Goal: Download file/media

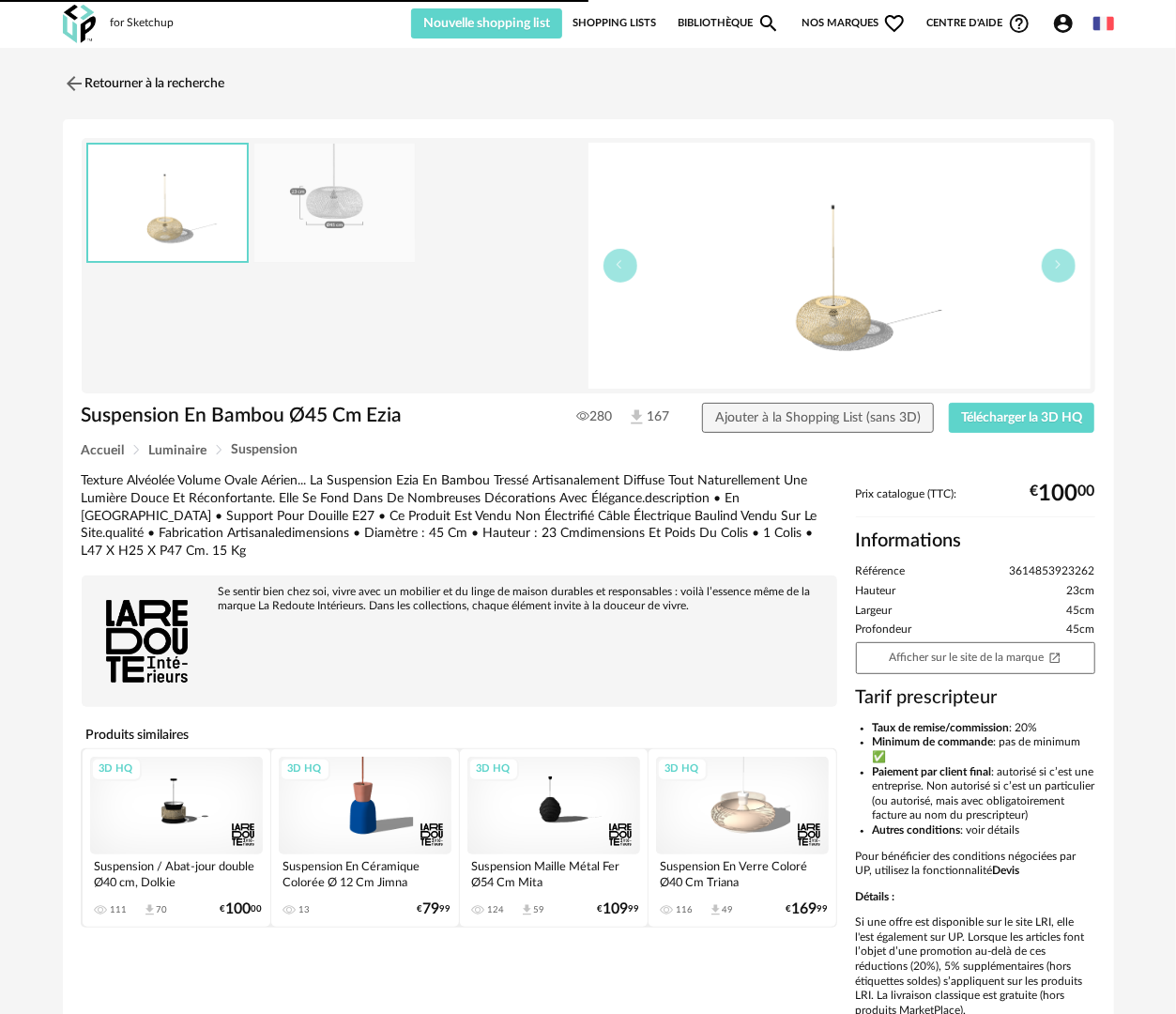
click at [721, 24] on link "Bibliothèque Magnify icon" at bounding box center [730, 24] width 104 height 30
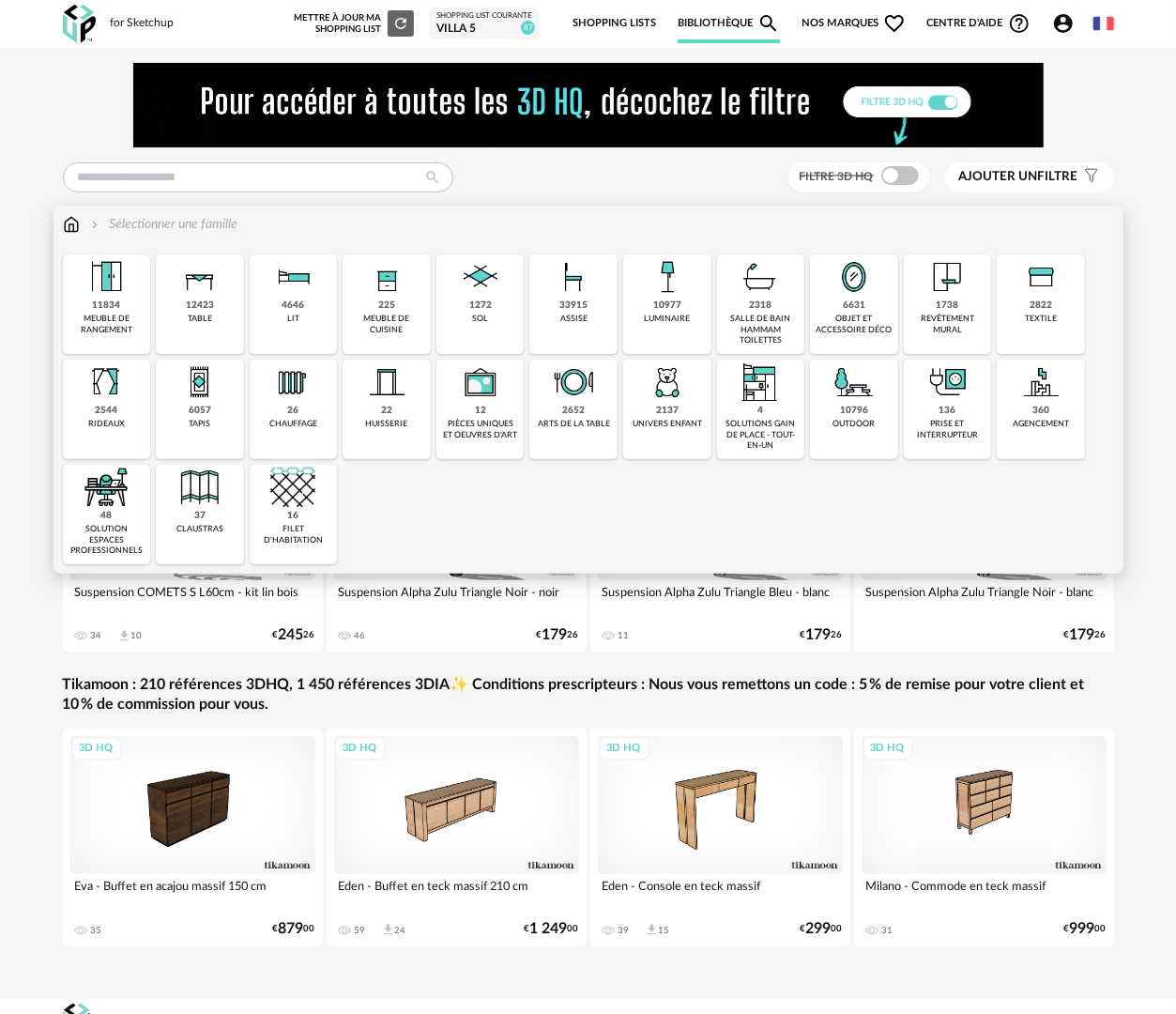
click at [99, 312] on div "11834" at bounding box center [106, 305] width 28 height 12
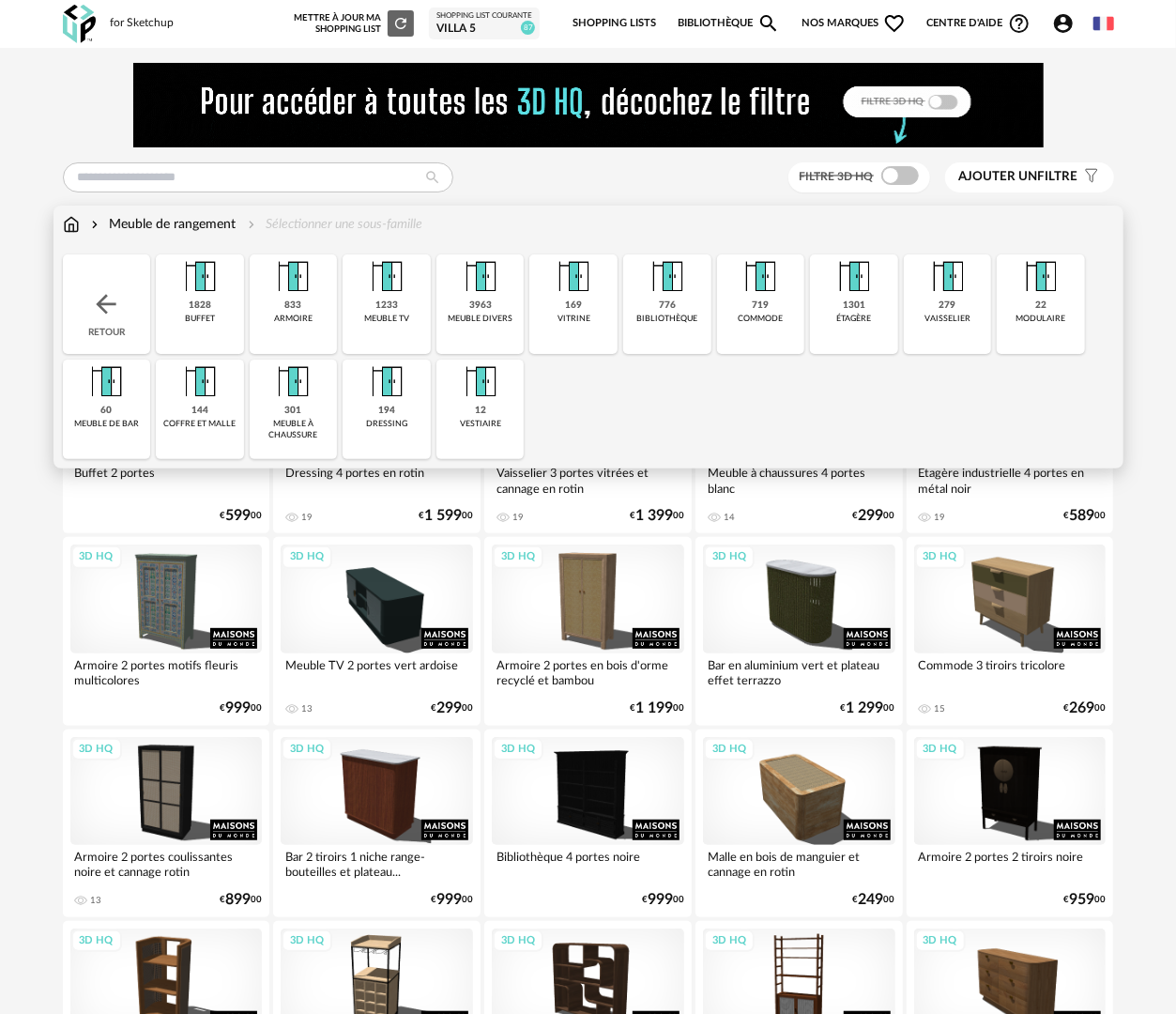
click at [201, 329] on div "1828 buffet" at bounding box center [201, 304] width 89 height 100
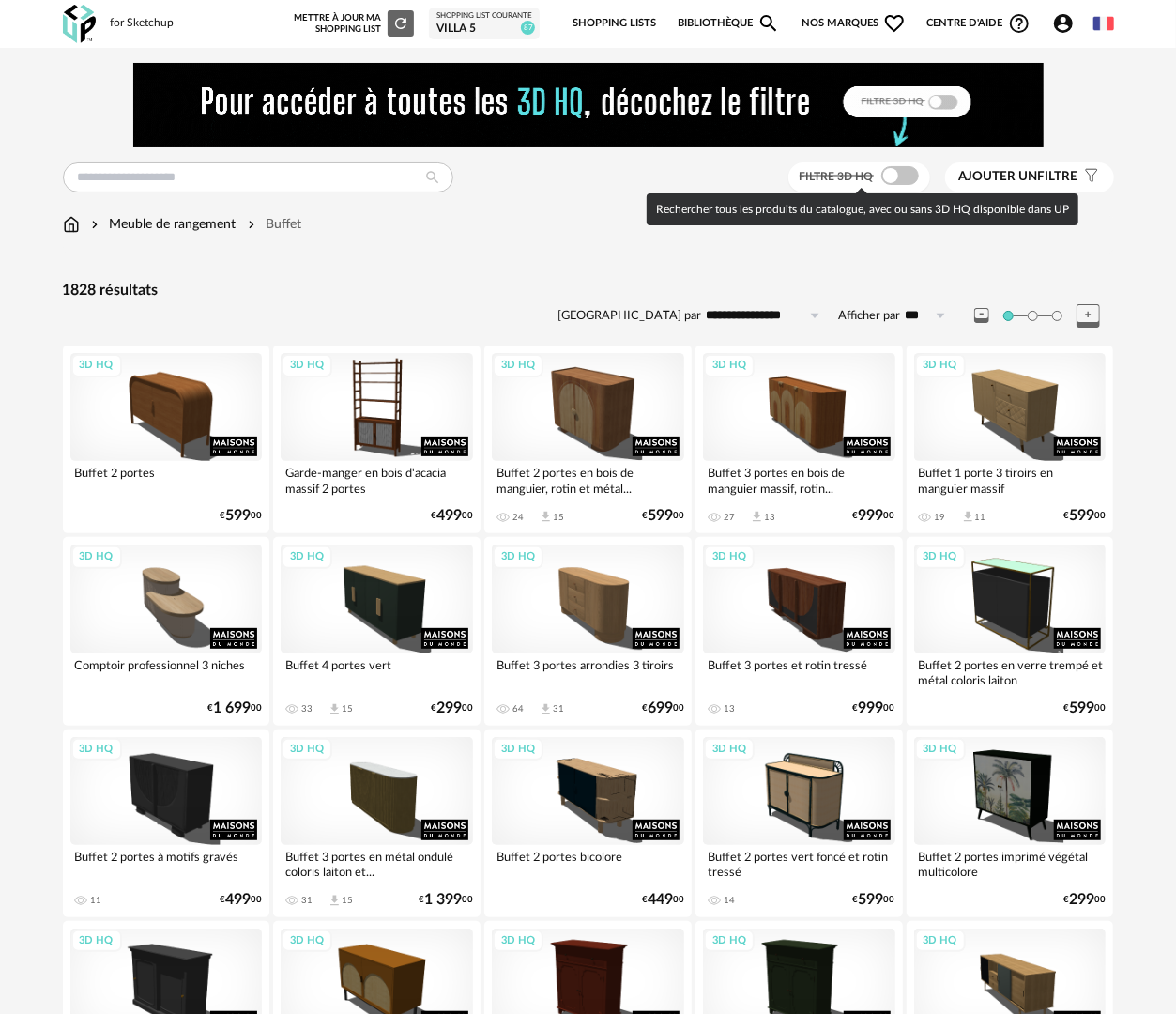
click at [890, 172] on span at bounding box center [900, 176] width 38 height 19
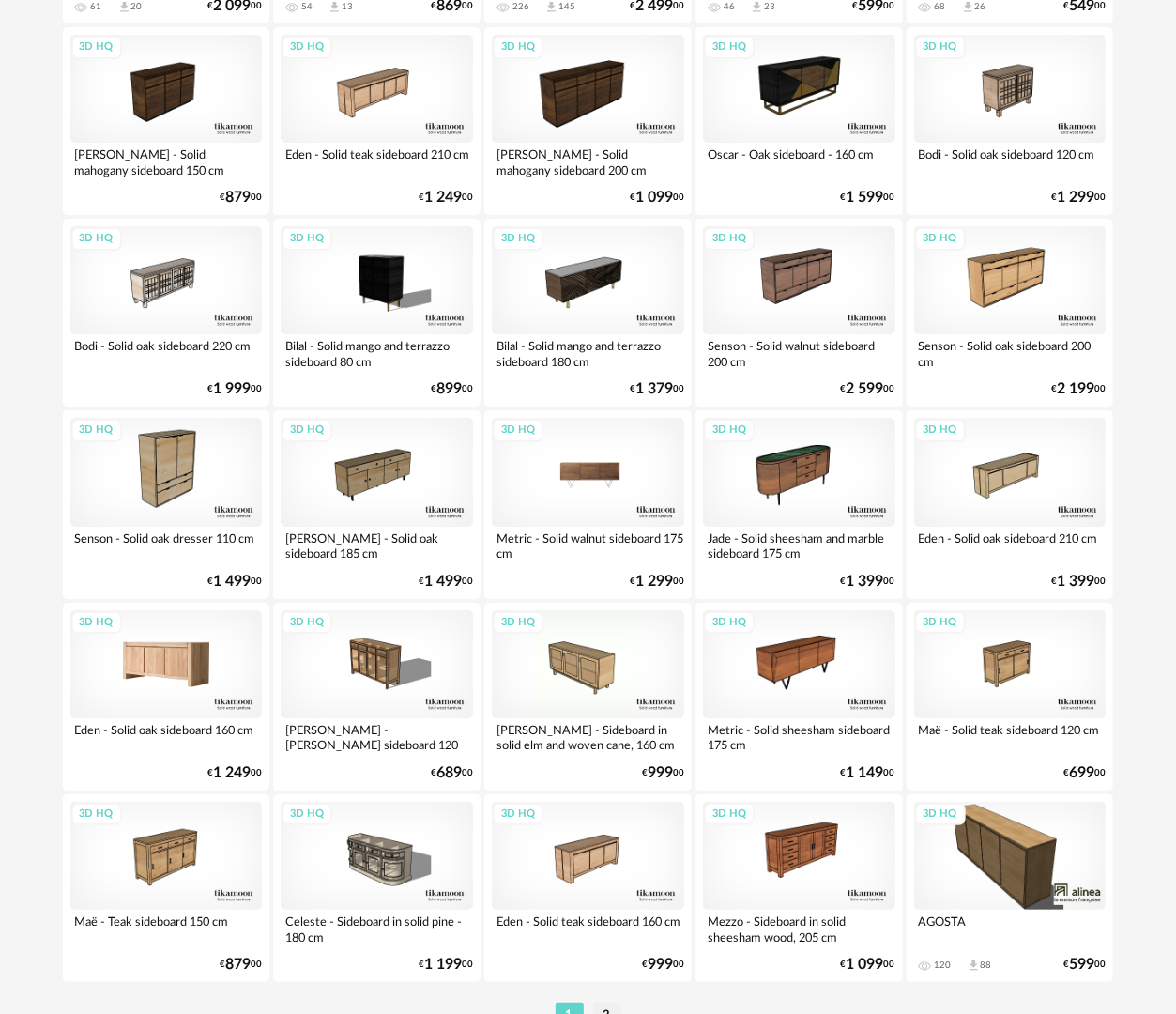
scroll to position [3282, 0]
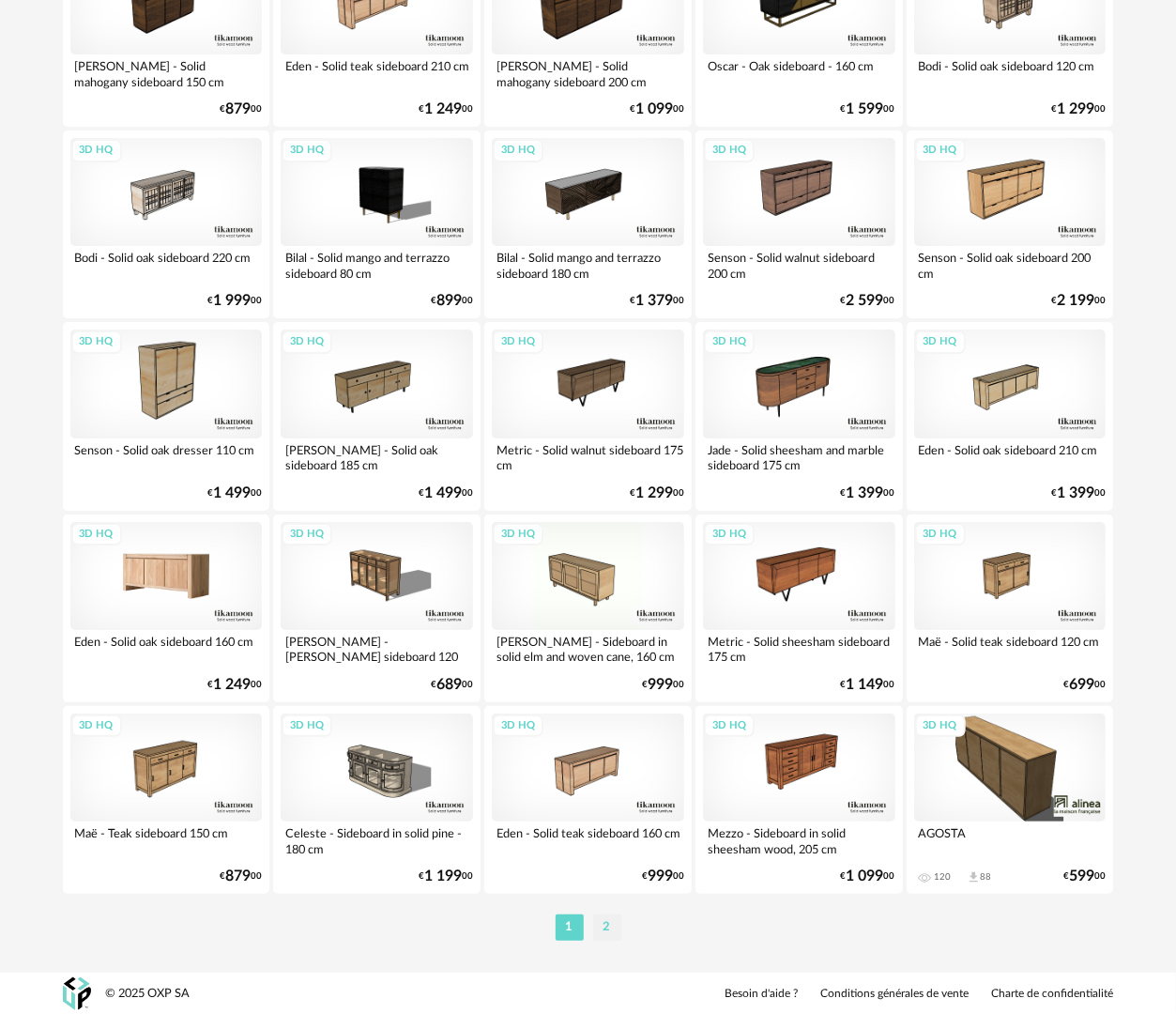
click at [608, 927] on li "2" at bounding box center [607, 927] width 28 height 26
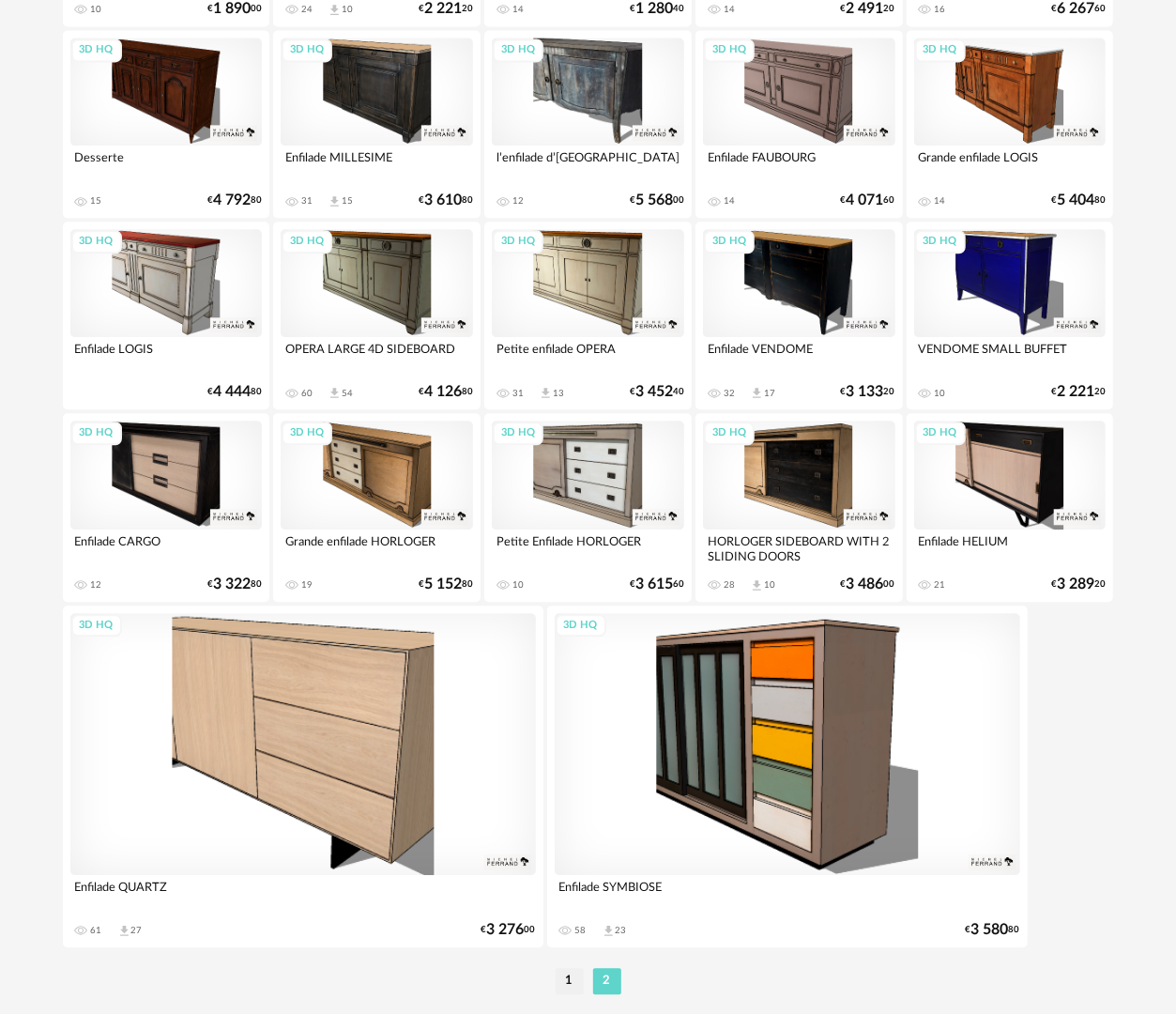
scroll to position [2095, 0]
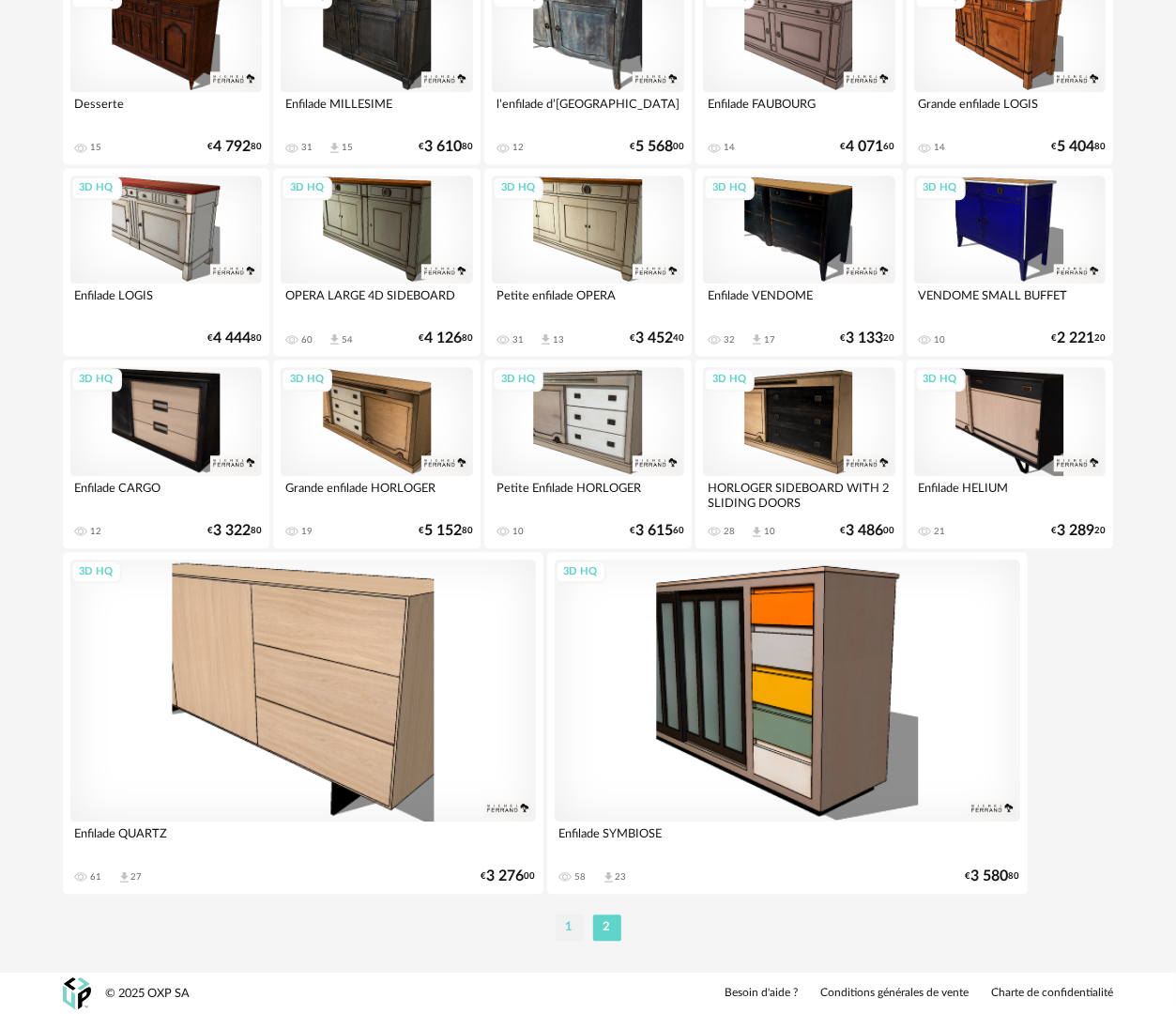
click at [572, 922] on li "1" at bounding box center [570, 927] width 28 height 26
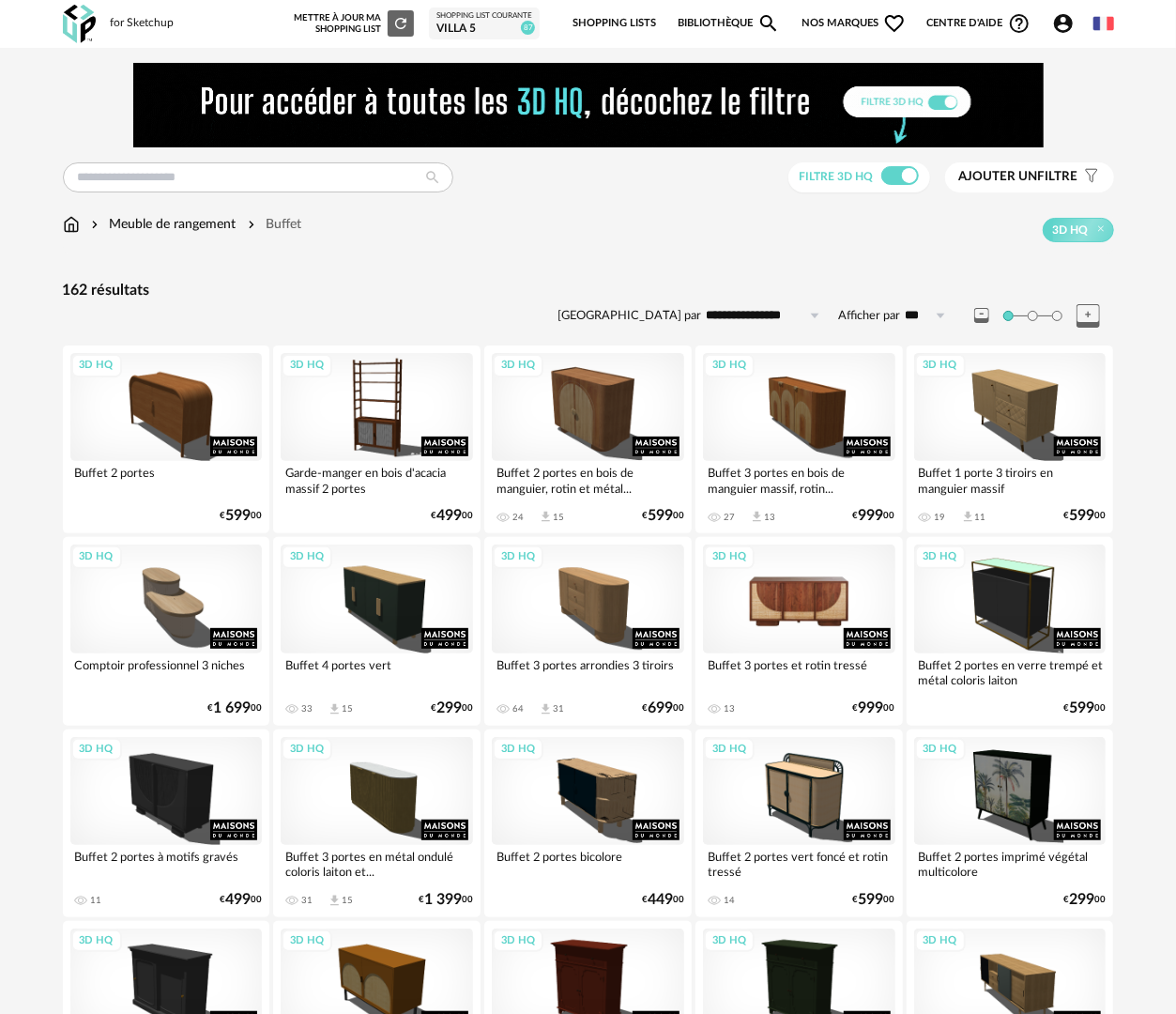
click at [820, 604] on div "3D HQ" at bounding box center [799, 598] width 192 height 108
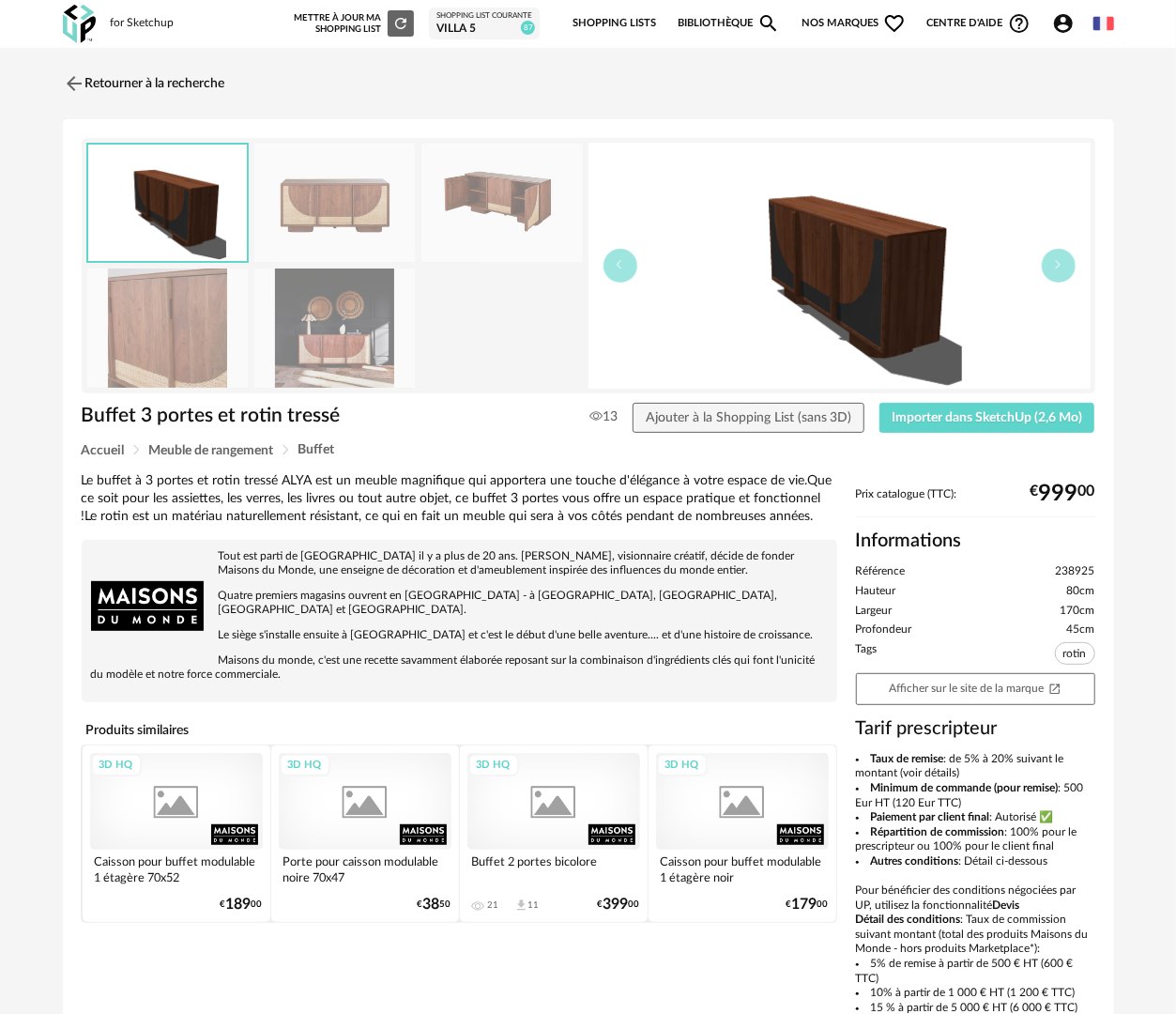
click at [338, 315] on img at bounding box center [335, 328] width 162 height 120
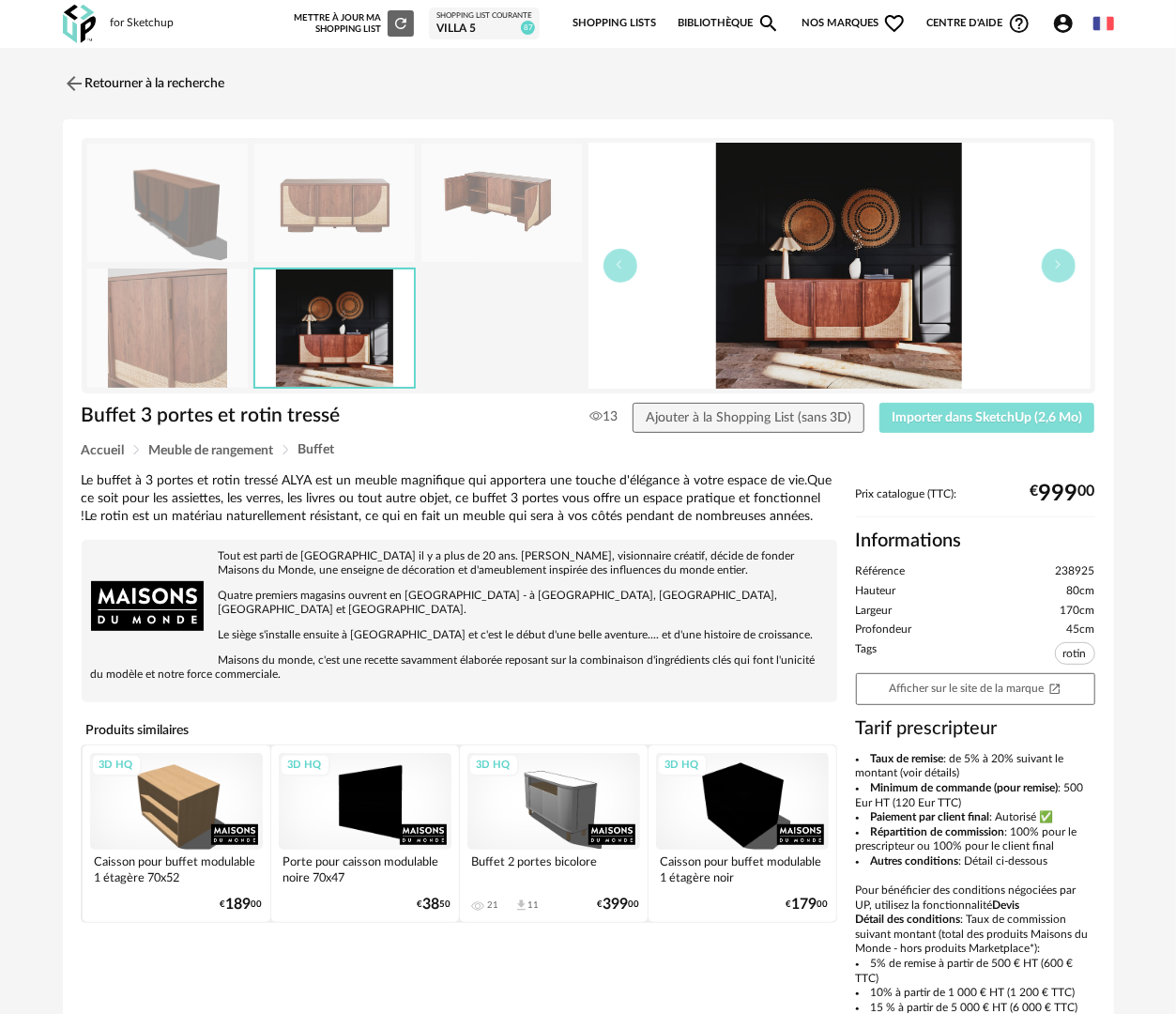
click at [973, 424] on button "Importer dans SketchUp (2,6 Mo)" at bounding box center [987, 418] width 216 height 30
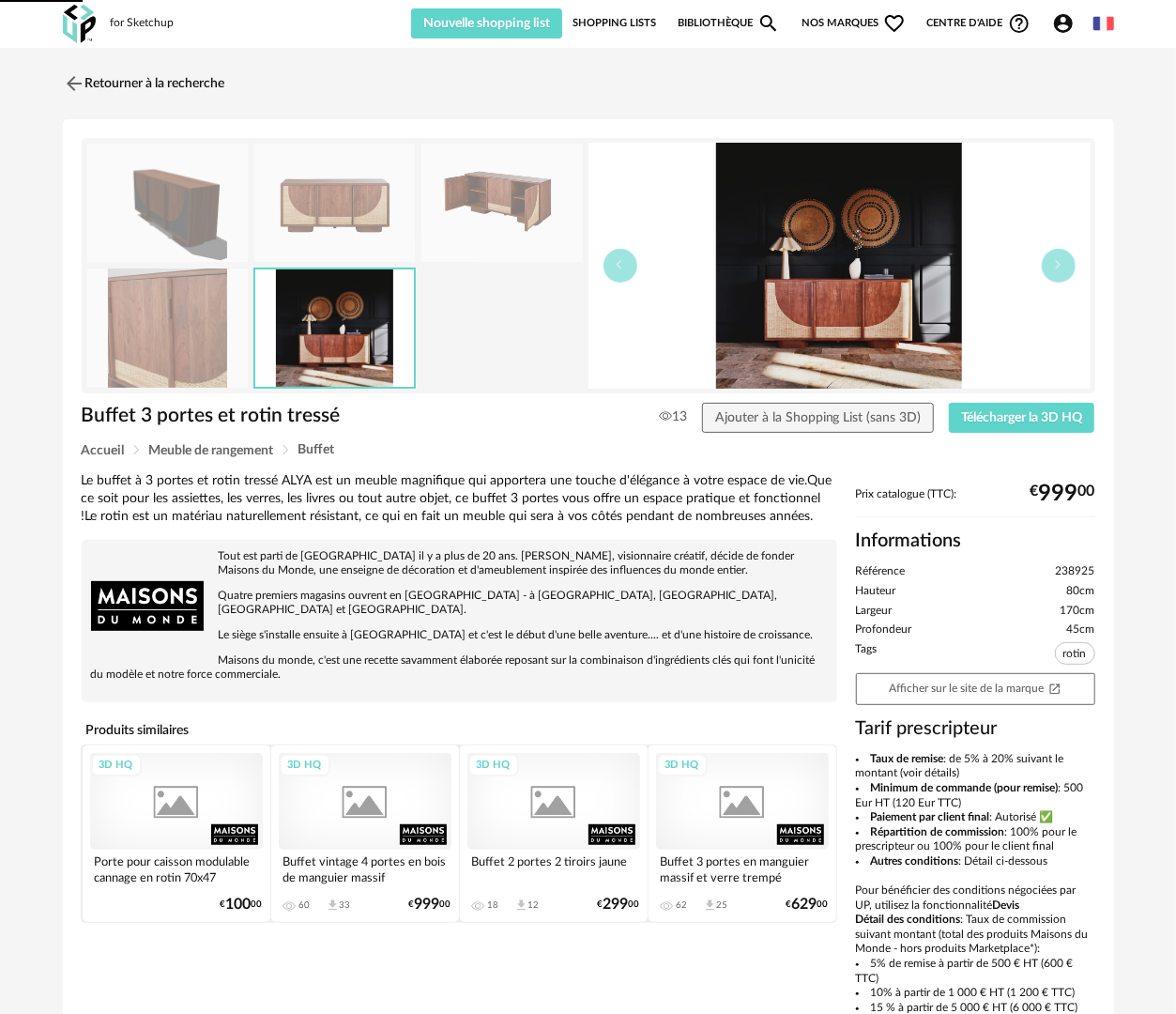
click at [866, 299] on img at bounding box center [839, 266] width 502 height 246
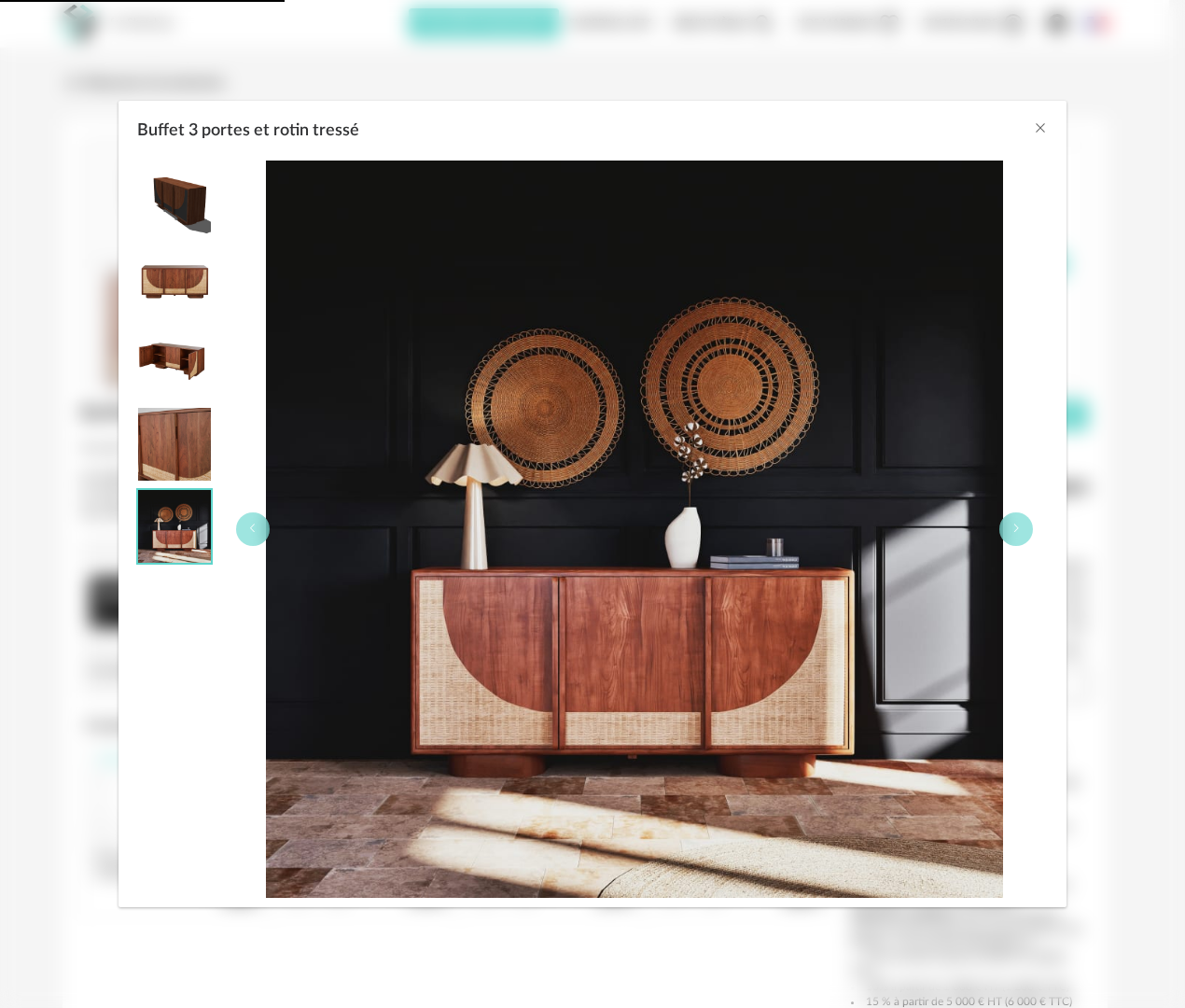
click at [159, 530] on img "Buffet 3 portes et rotin tressé" at bounding box center [175, 527] width 73 height 73
click at [787, 552] on img "Buffet 3 portes et rotin tressé" at bounding box center [635, 530] width 738 height 738
click at [1039, 134] on icon "Close" at bounding box center [1041, 128] width 15 height 15
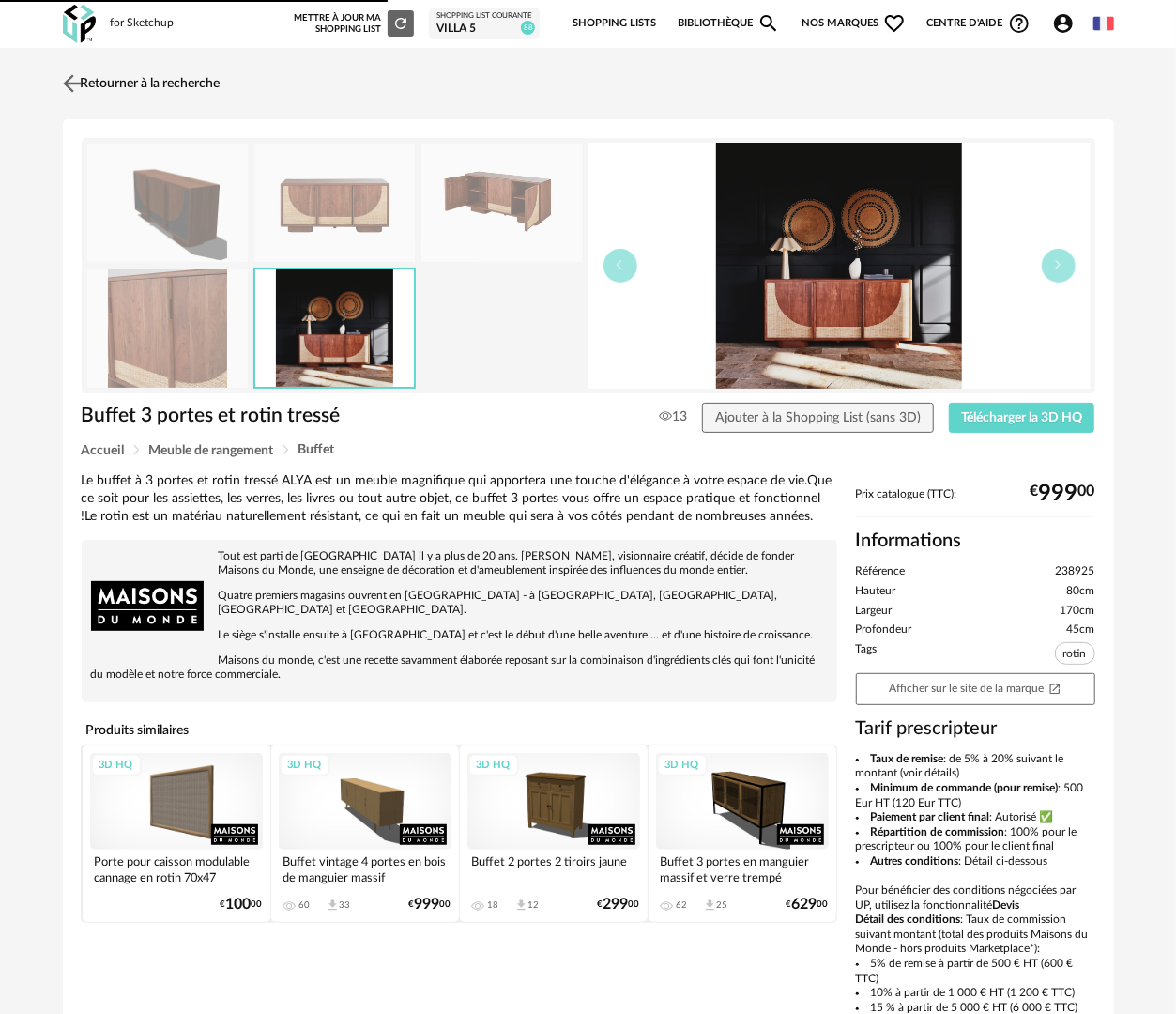
click at [144, 89] on link "Retourner à la recherche" at bounding box center [139, 84] width 163 height 41
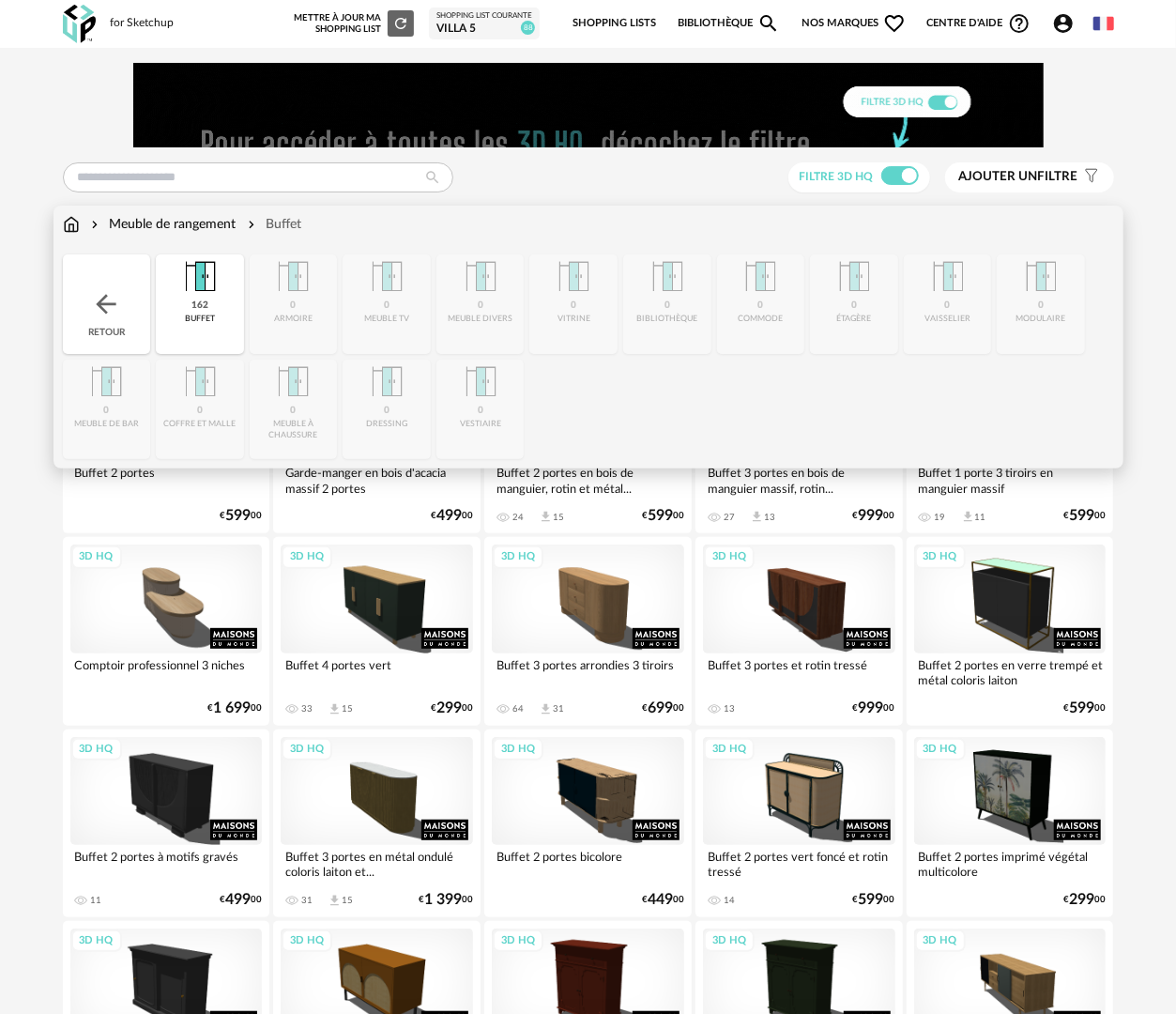
click at [77, 222] on img at bounding box center [72, 224] width 17 height 19
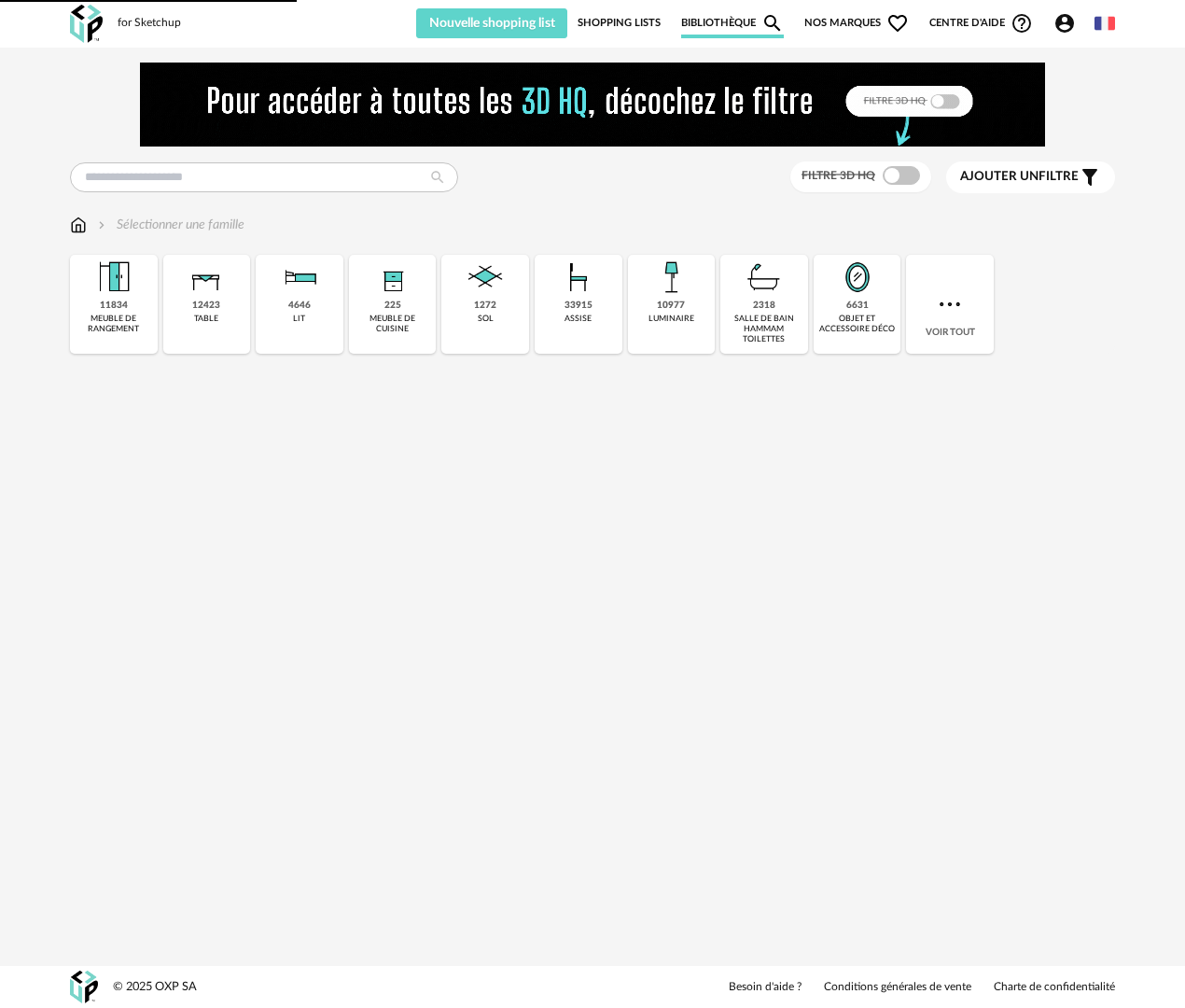
click at [663, 324] on div "10977 luminaire" at bounding box center [672, 304] width 88 height 99
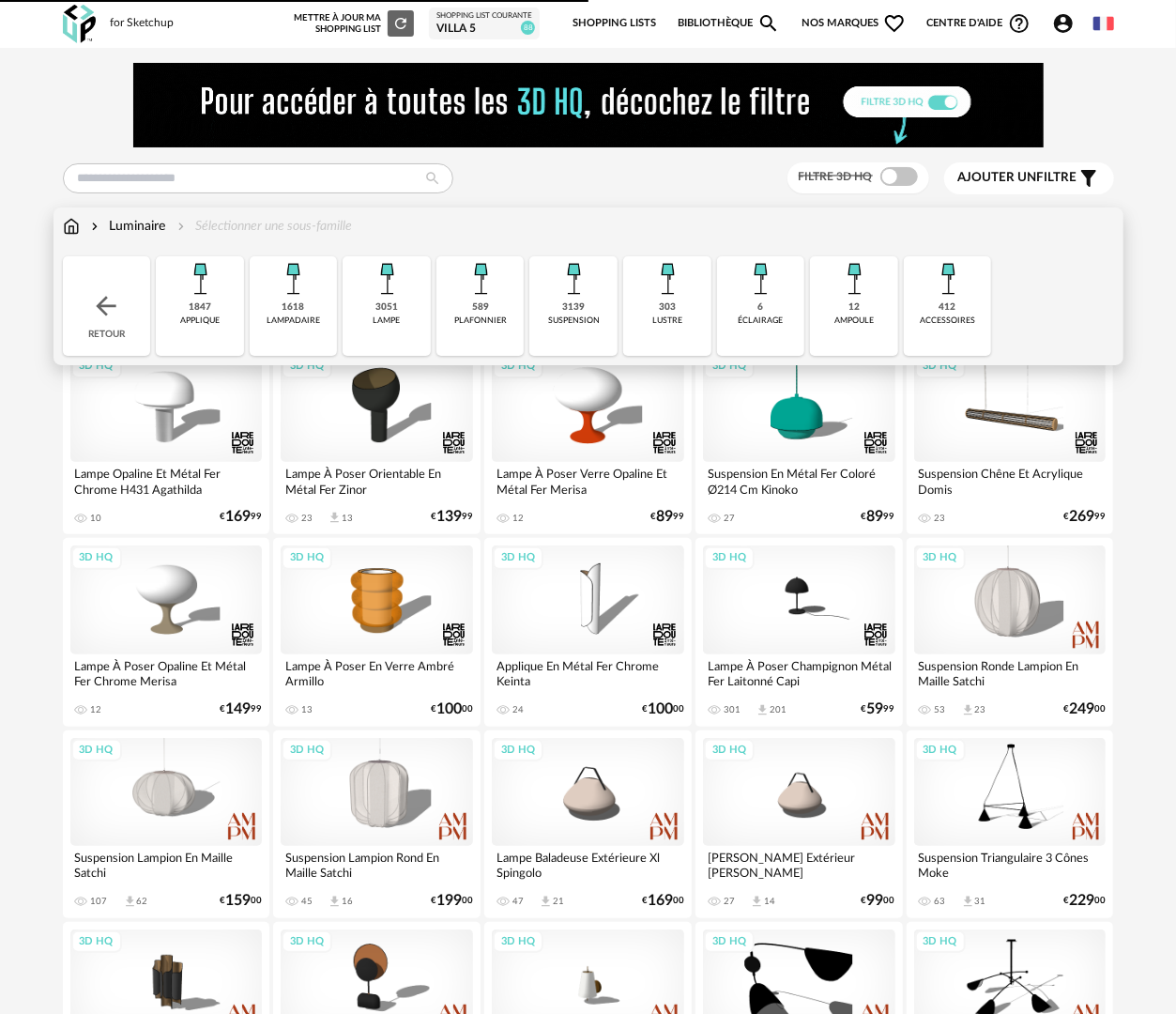
click at [391, 315] on div "lampe" at bounding box center [387, 320] width 27 height 10
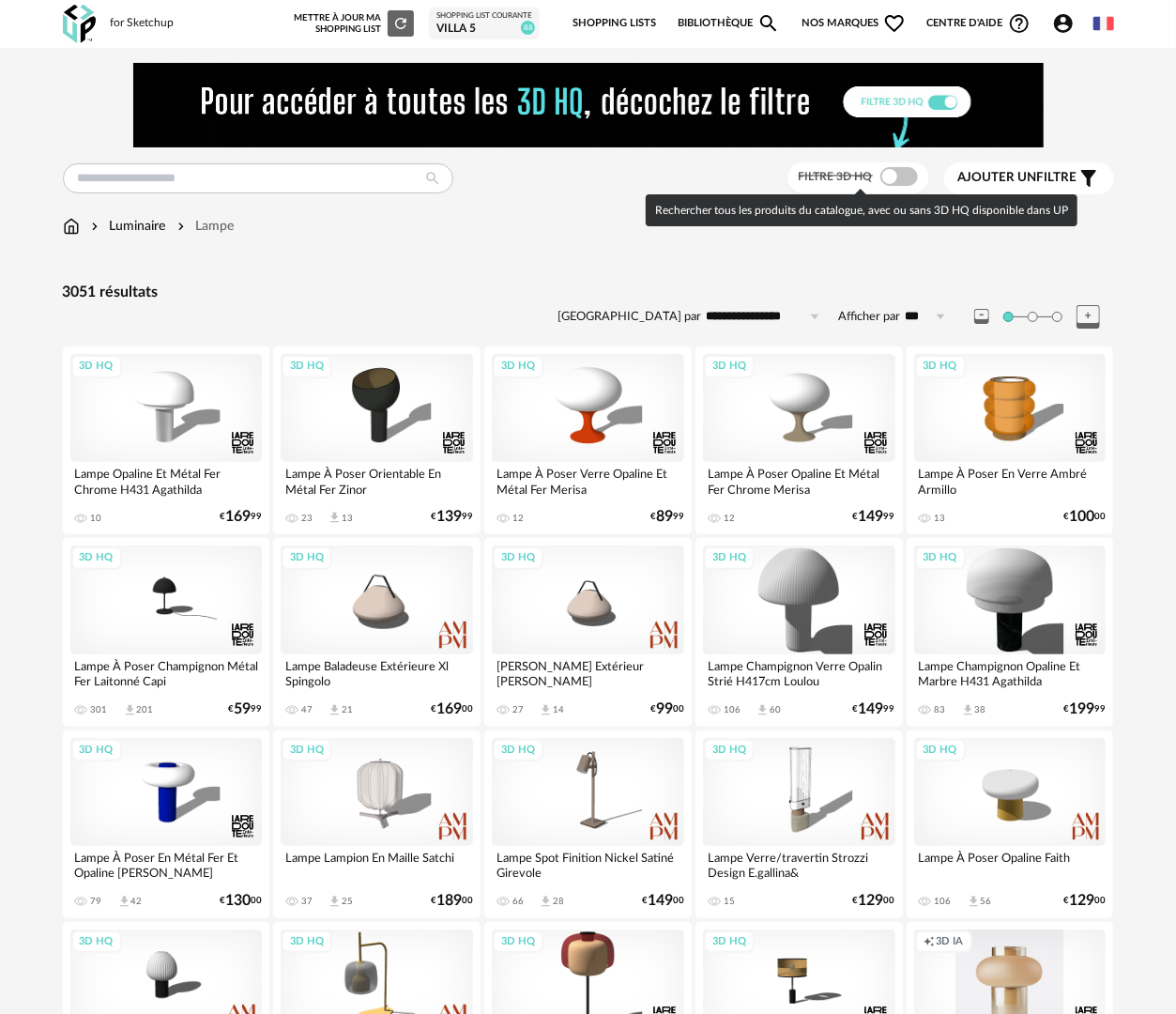
click at [894, 172] on span at bounding box center [899, 177] width 38 height 19
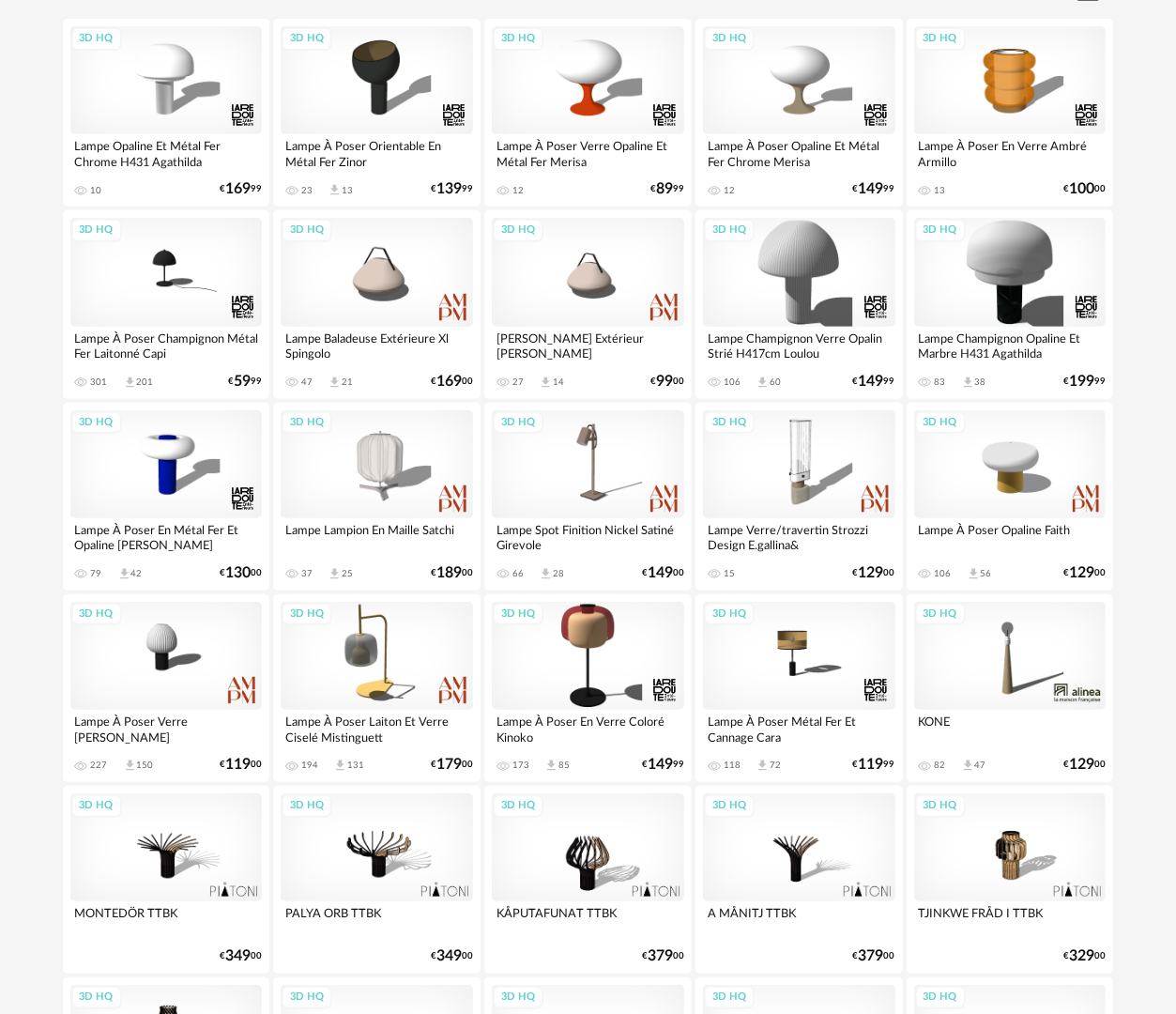
scroll to position [163, 0]
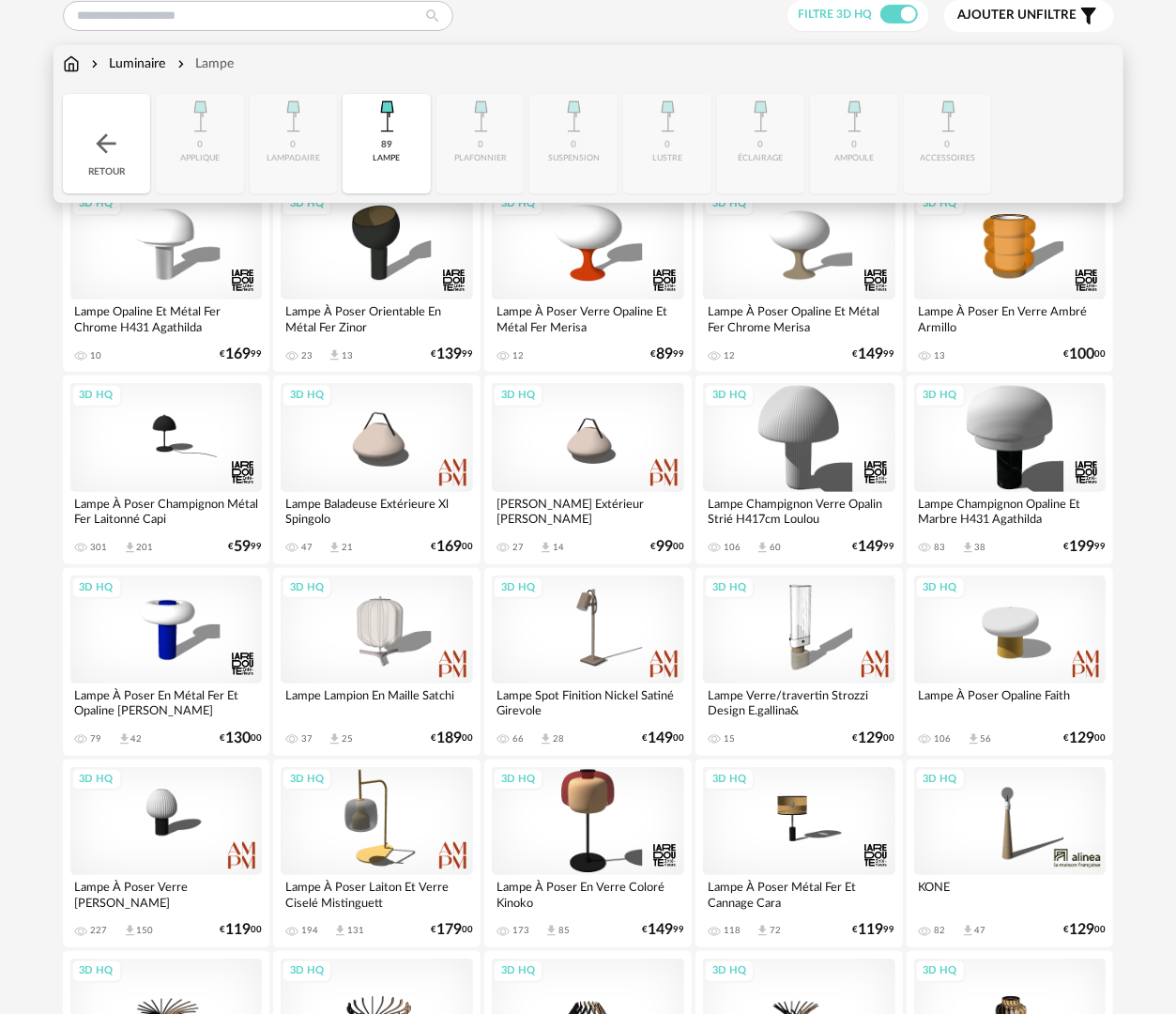
click at [129, 63] on div "Luminaire" at bounding box center [127, 64] width 79 height 19
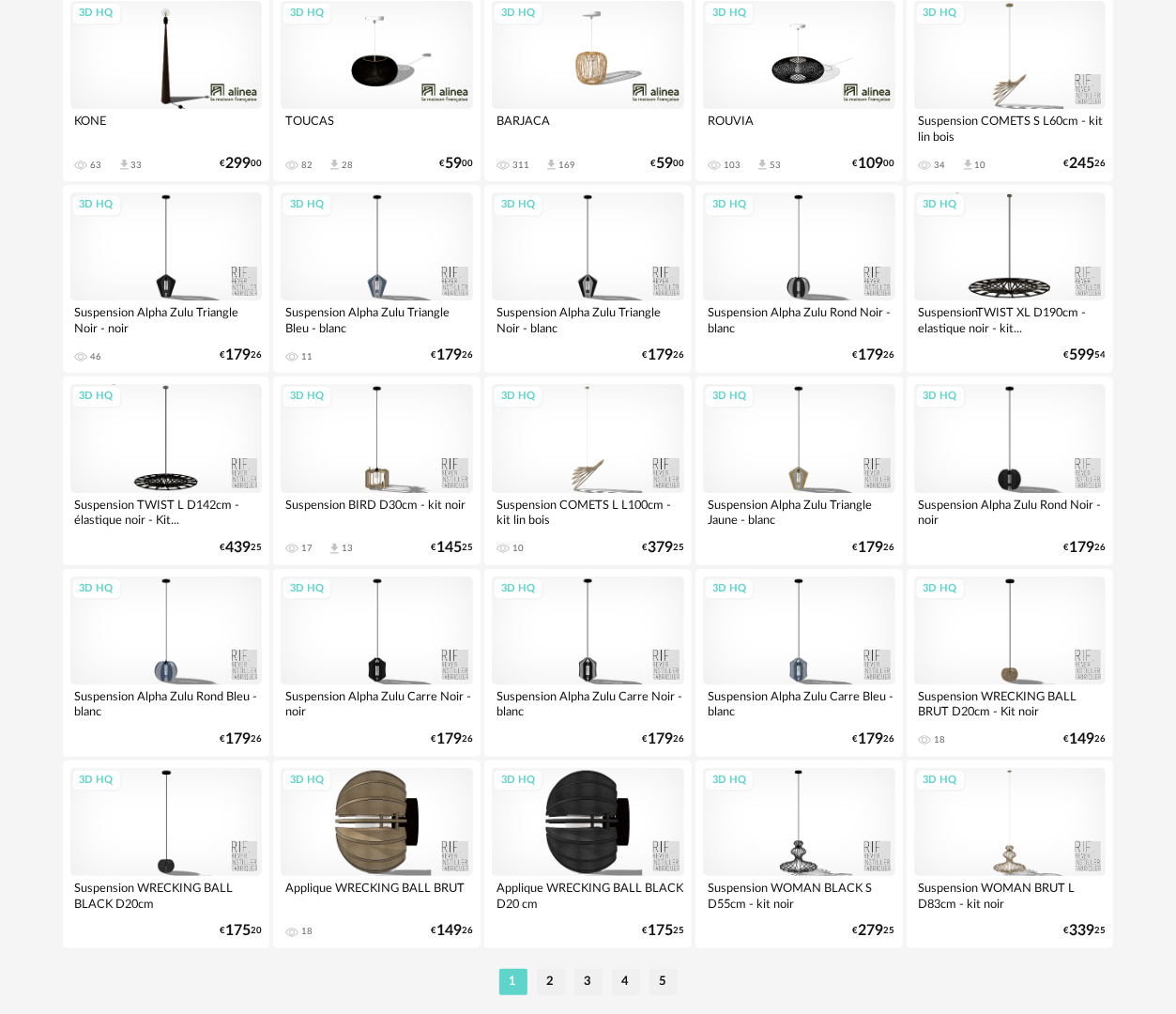
scroll to position [3284, 0]
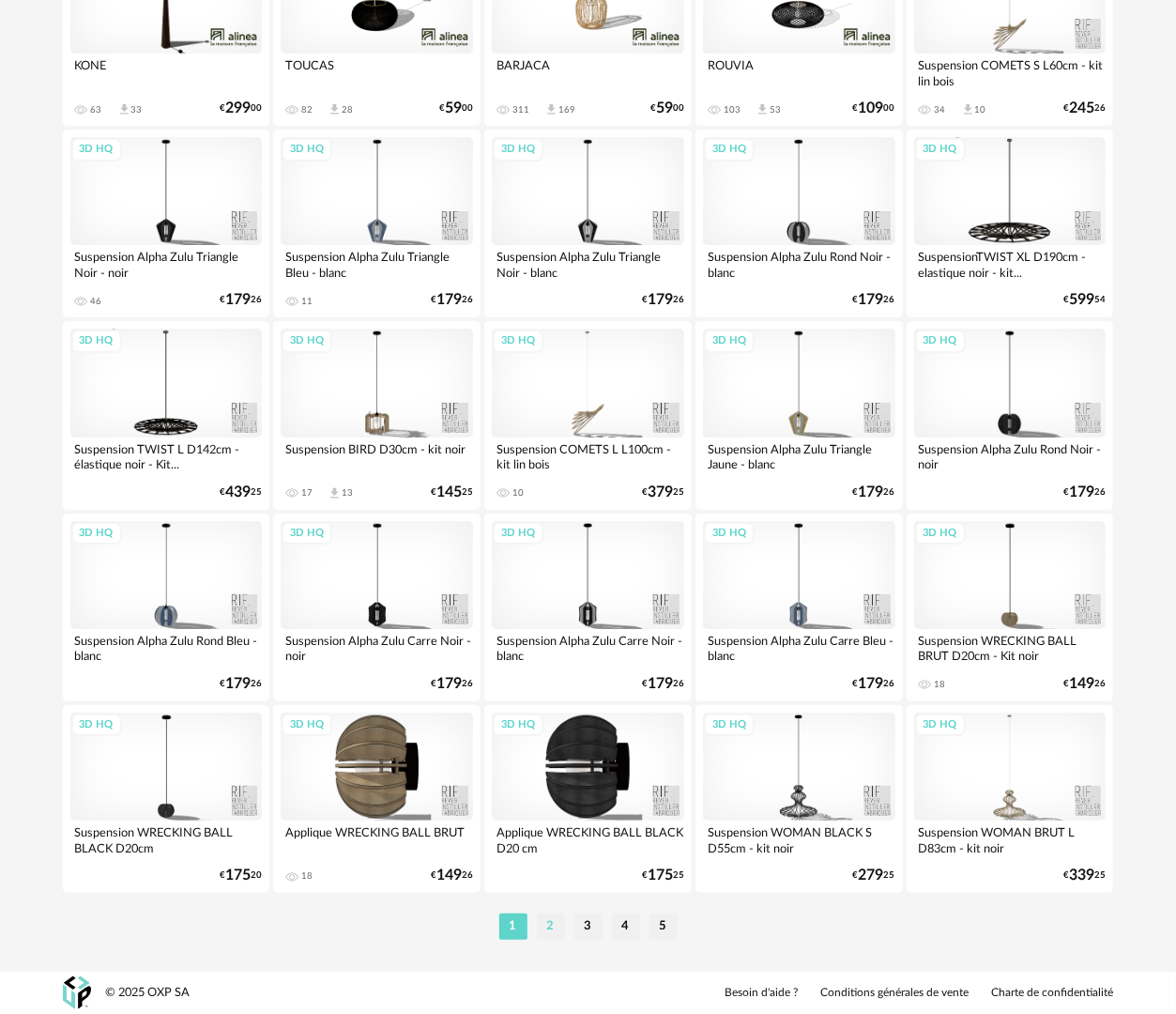
click at [542, 920] on li "2" at bounding box center [551, 926] width 28 height 26
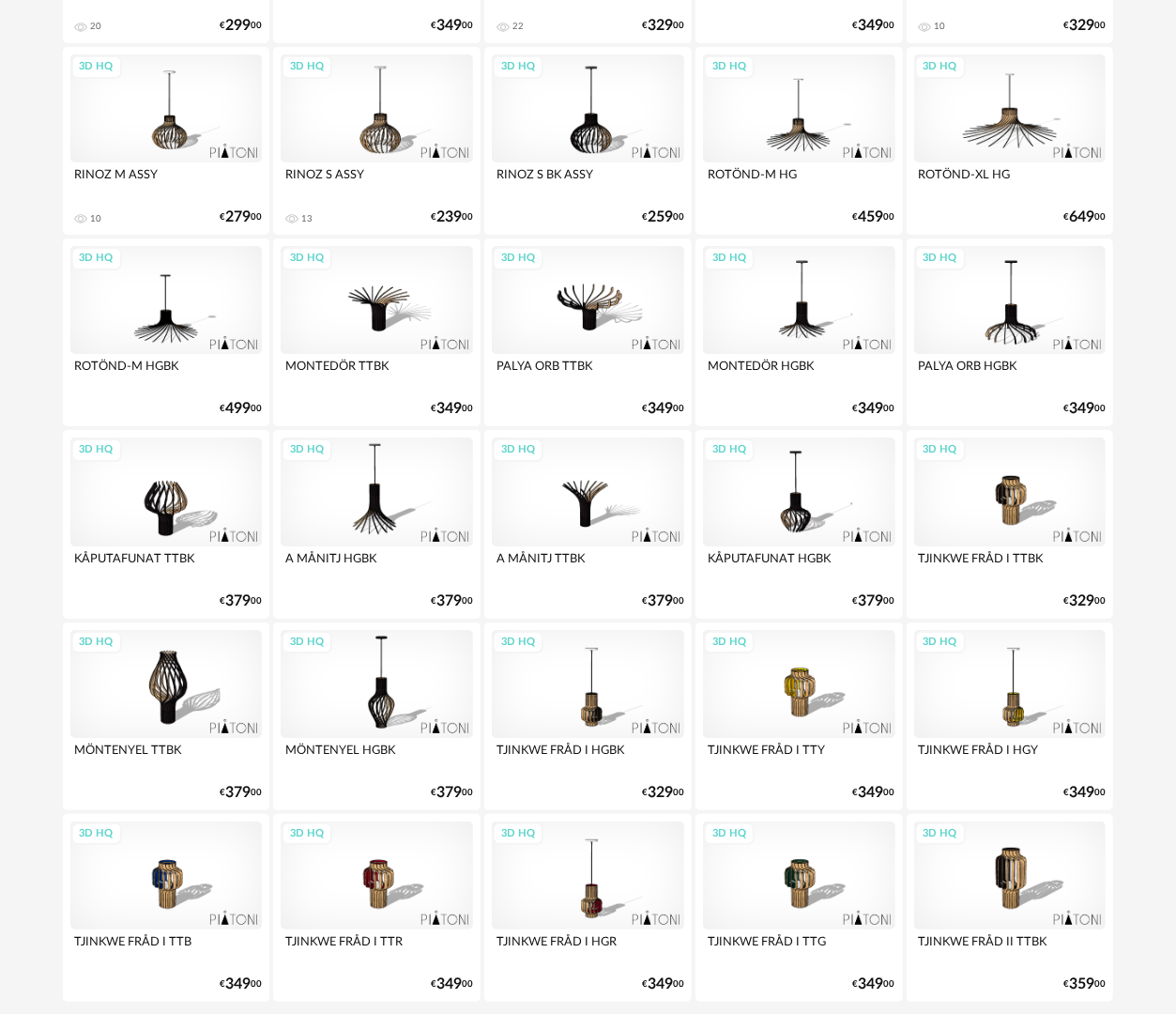
scroll to position [3284, 0]
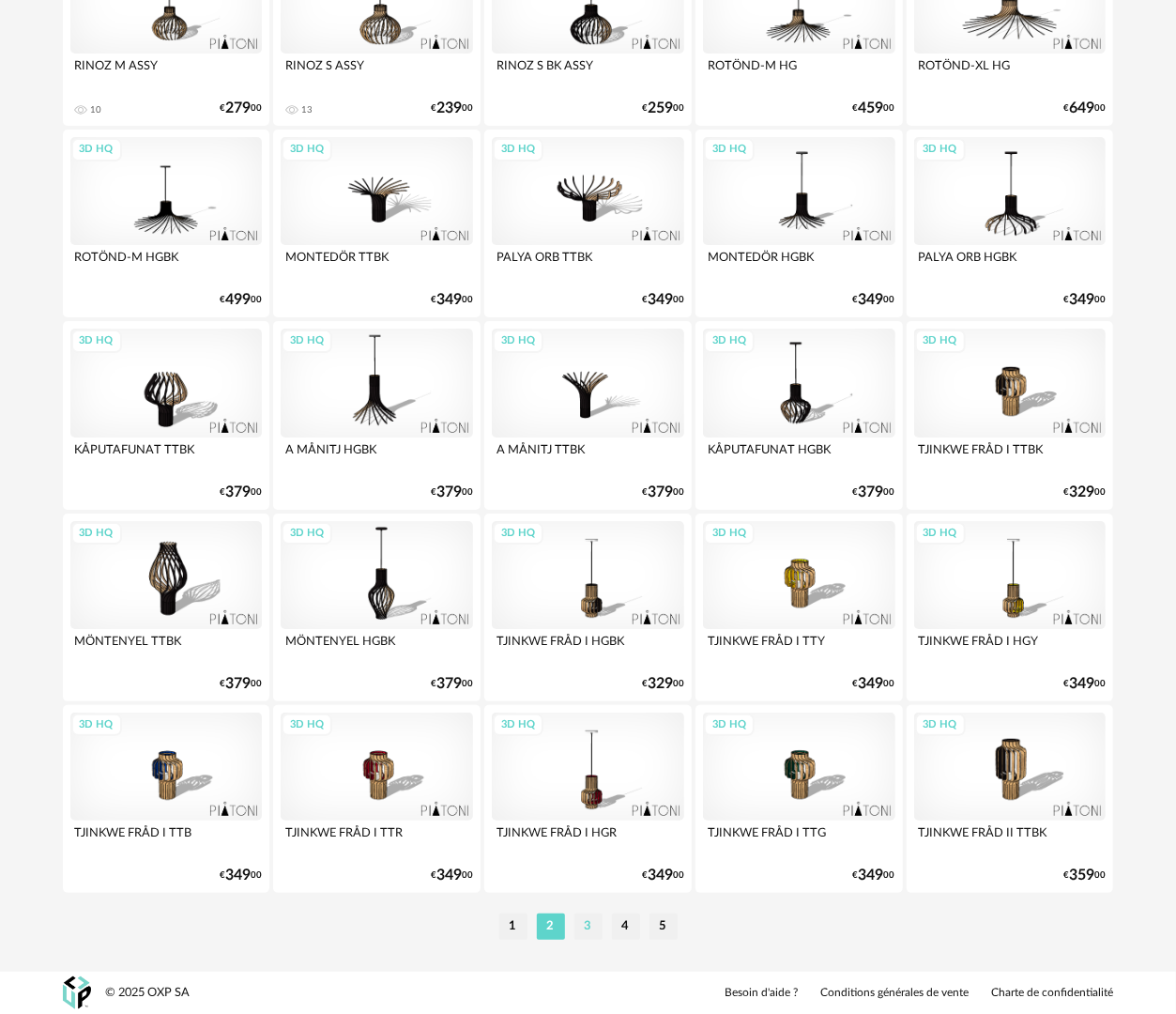
click at [591, 925] on li "3" at bounding box center [588, 926] width 28 height 26
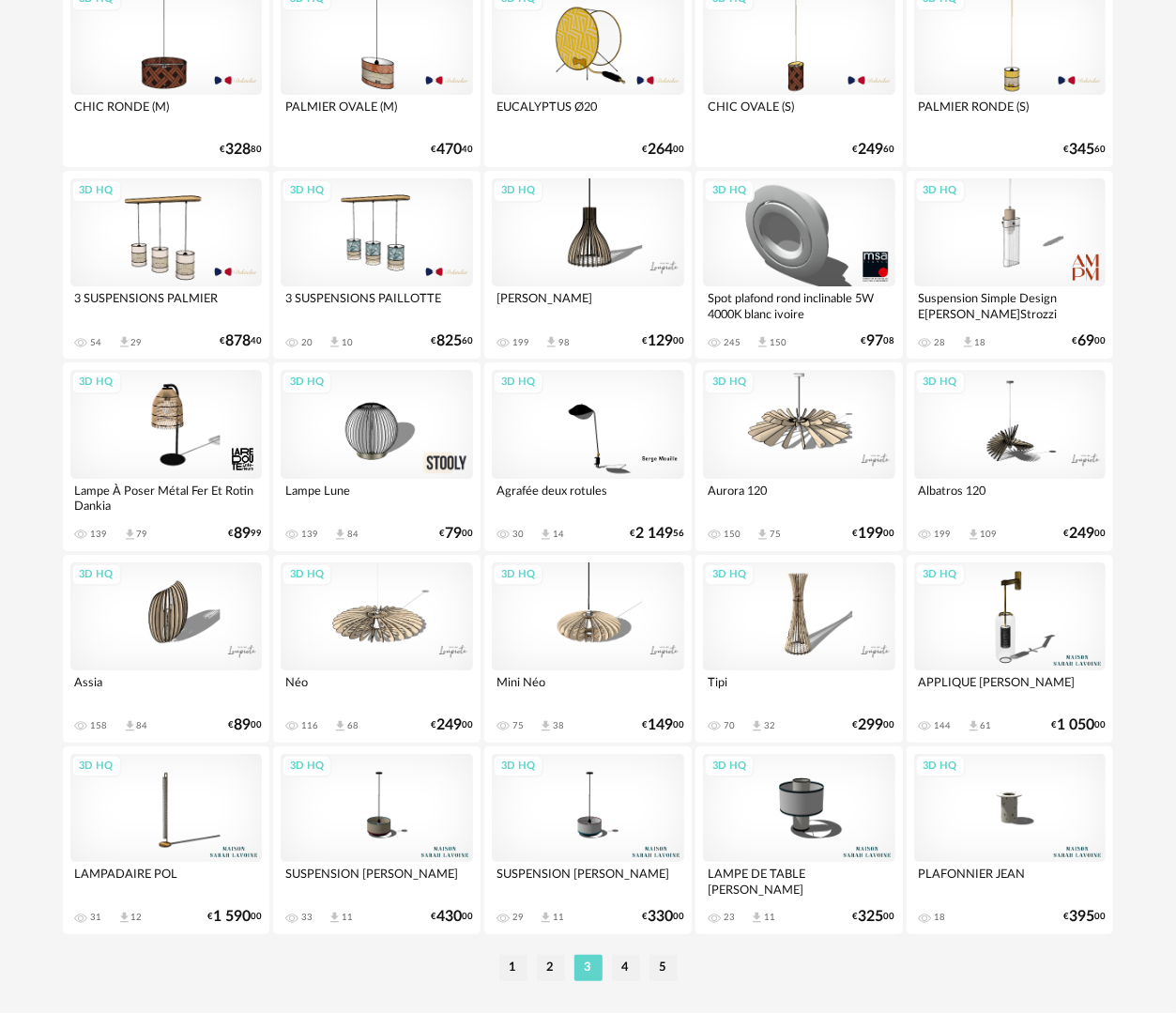
scroll to position [3284, 0]
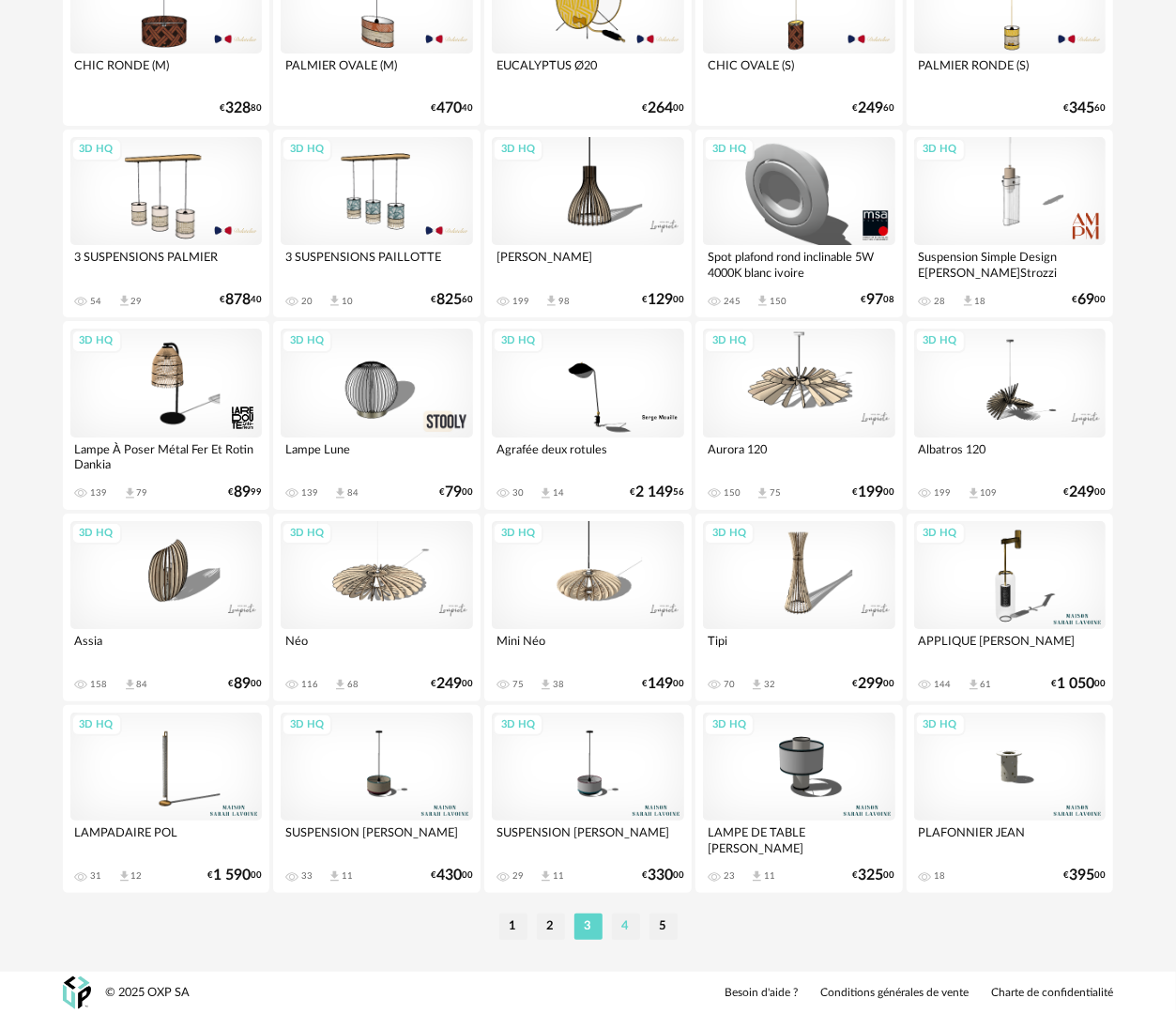
click at [621, 929] on li "4" at bounding box center [626, 926] width 28 height 26
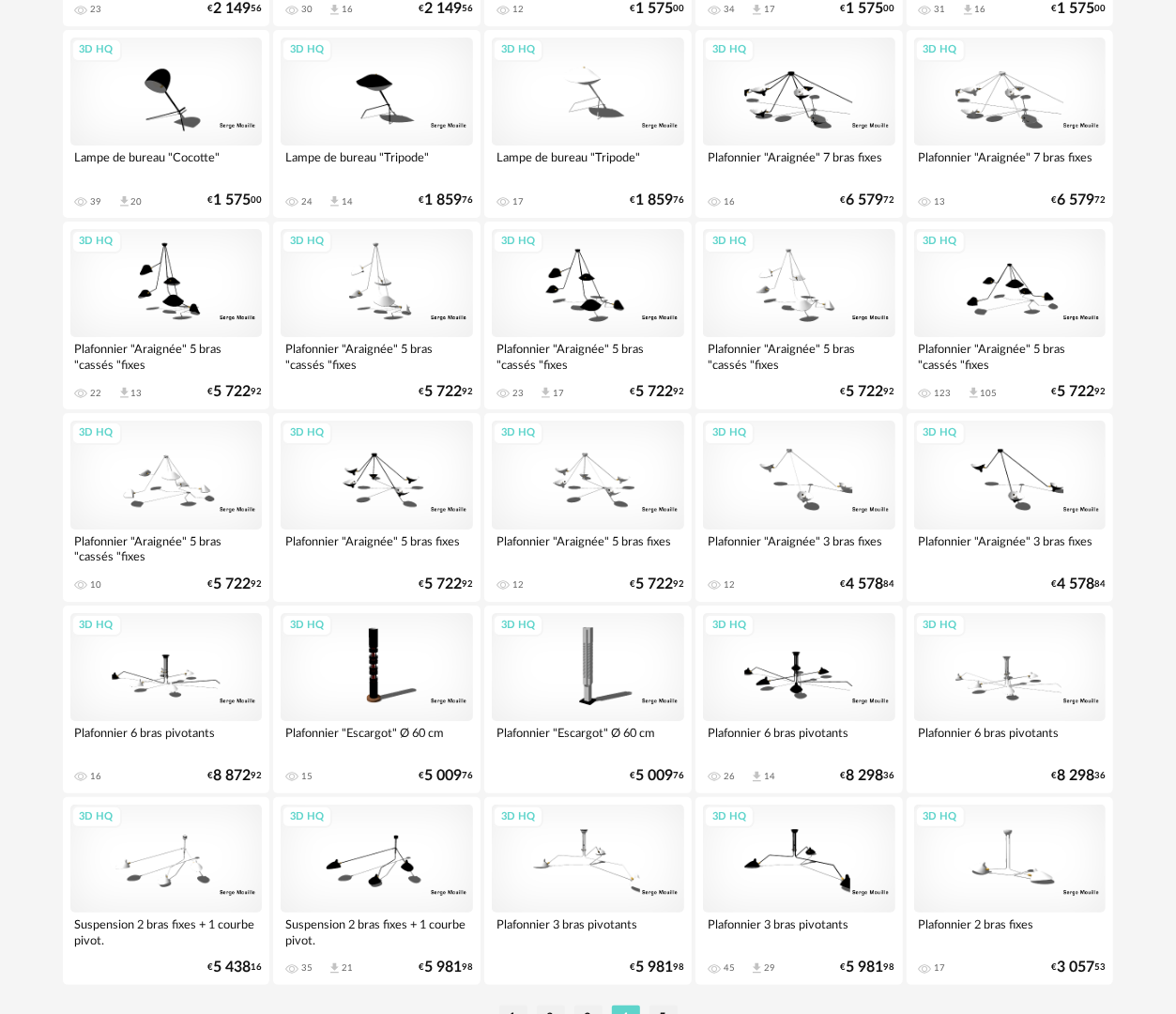
scroll to position [3284, 0]
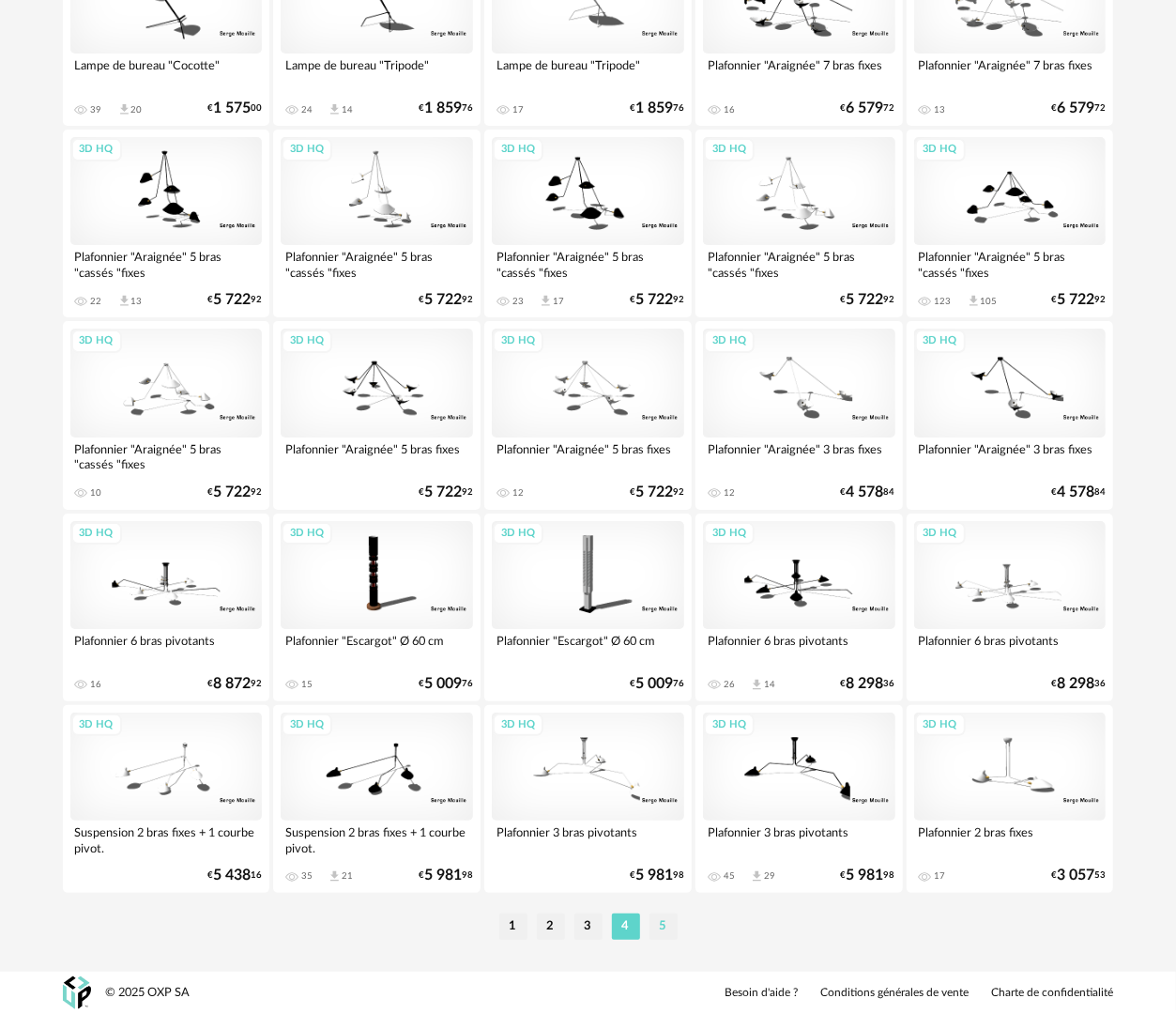
click at [669, 928] on li "5" at bounding box center [664, 926] width 28 height 26
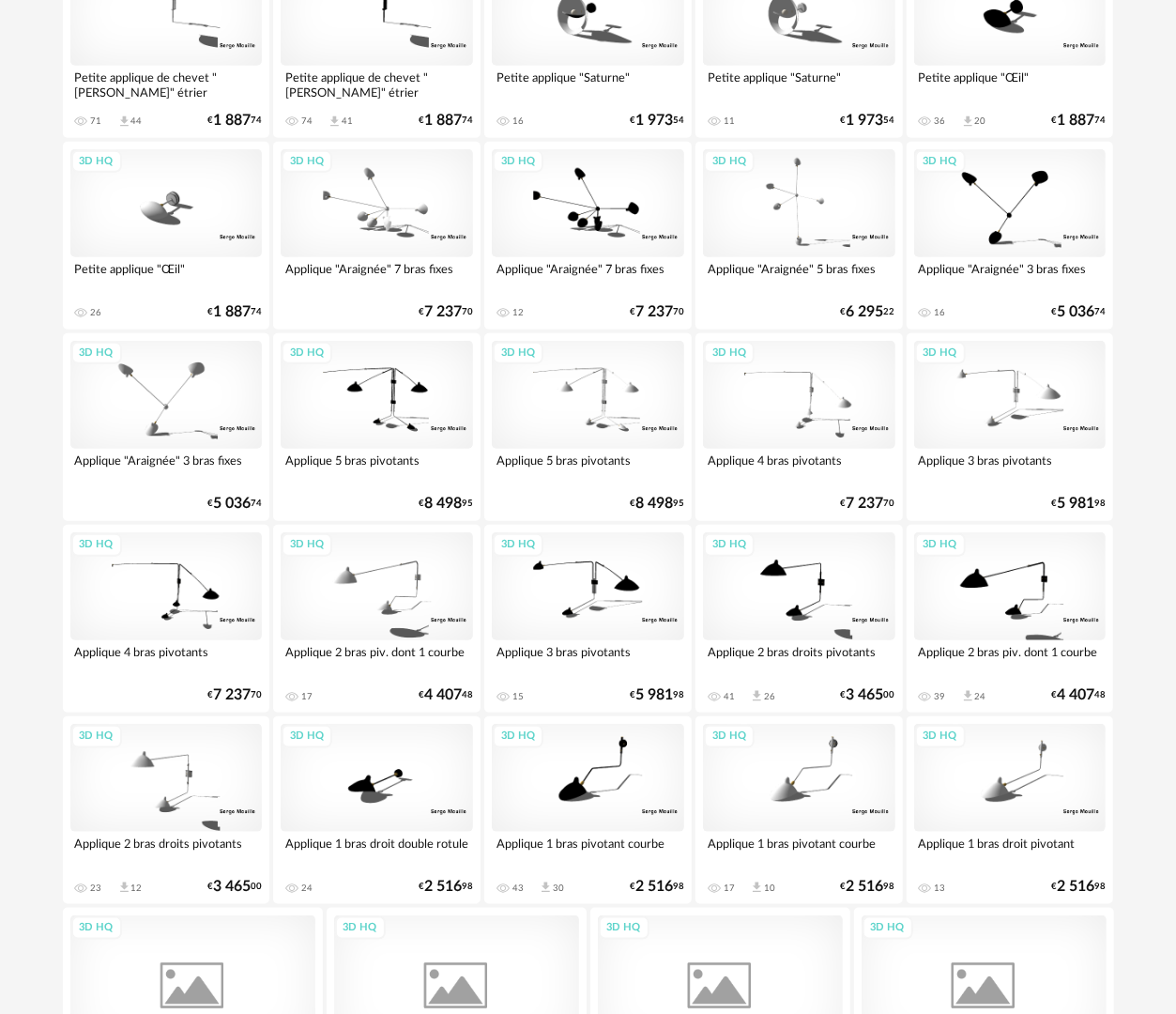
scroll to position [822, 0]
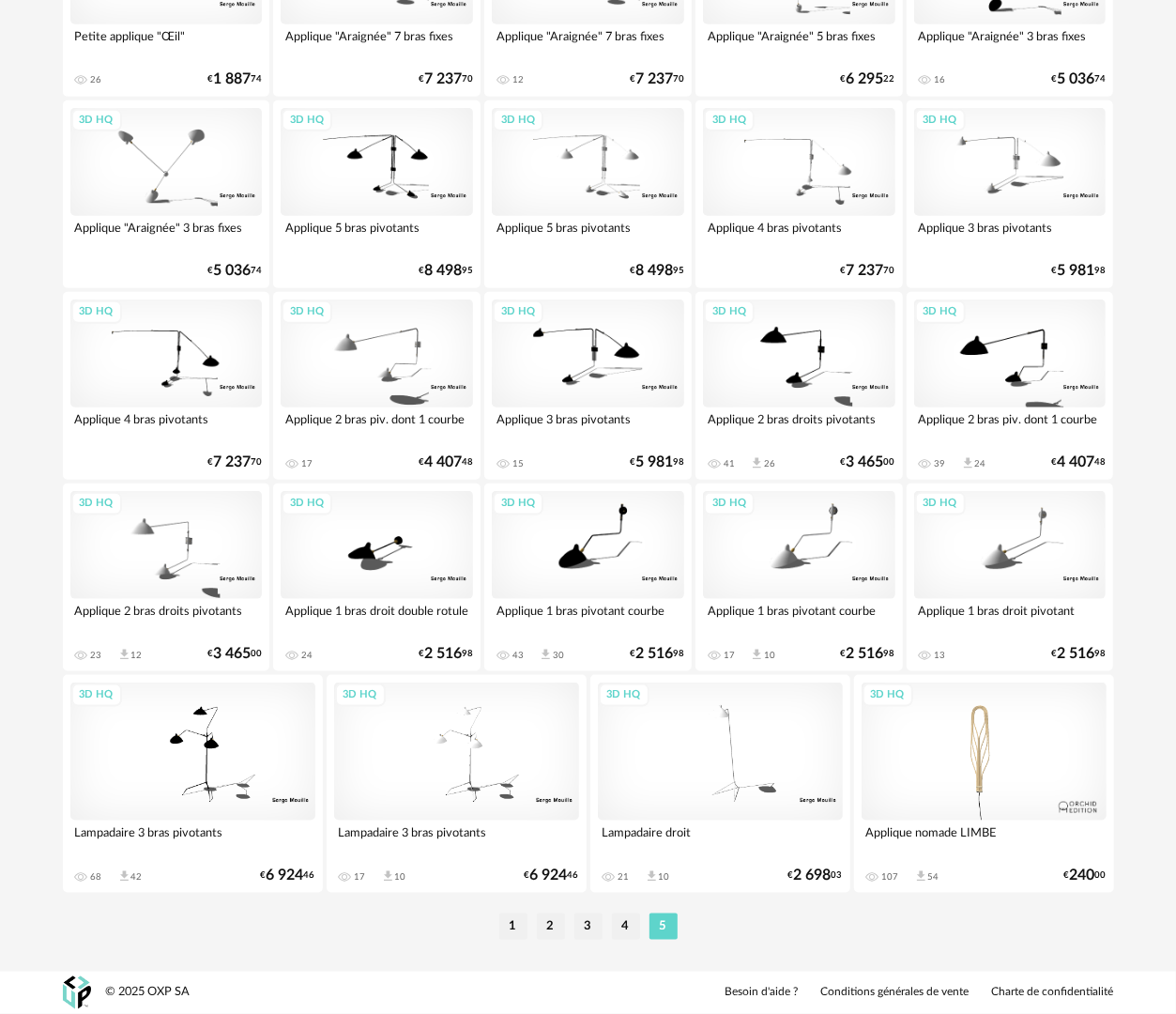
drag, startPoint x: 508, startPoint y: 927, endPoint x: 488, endPoint y: 877, distance: 53.9
click at [508, 926] on li "1" at bounding box center [514, 926] width 28 height 26
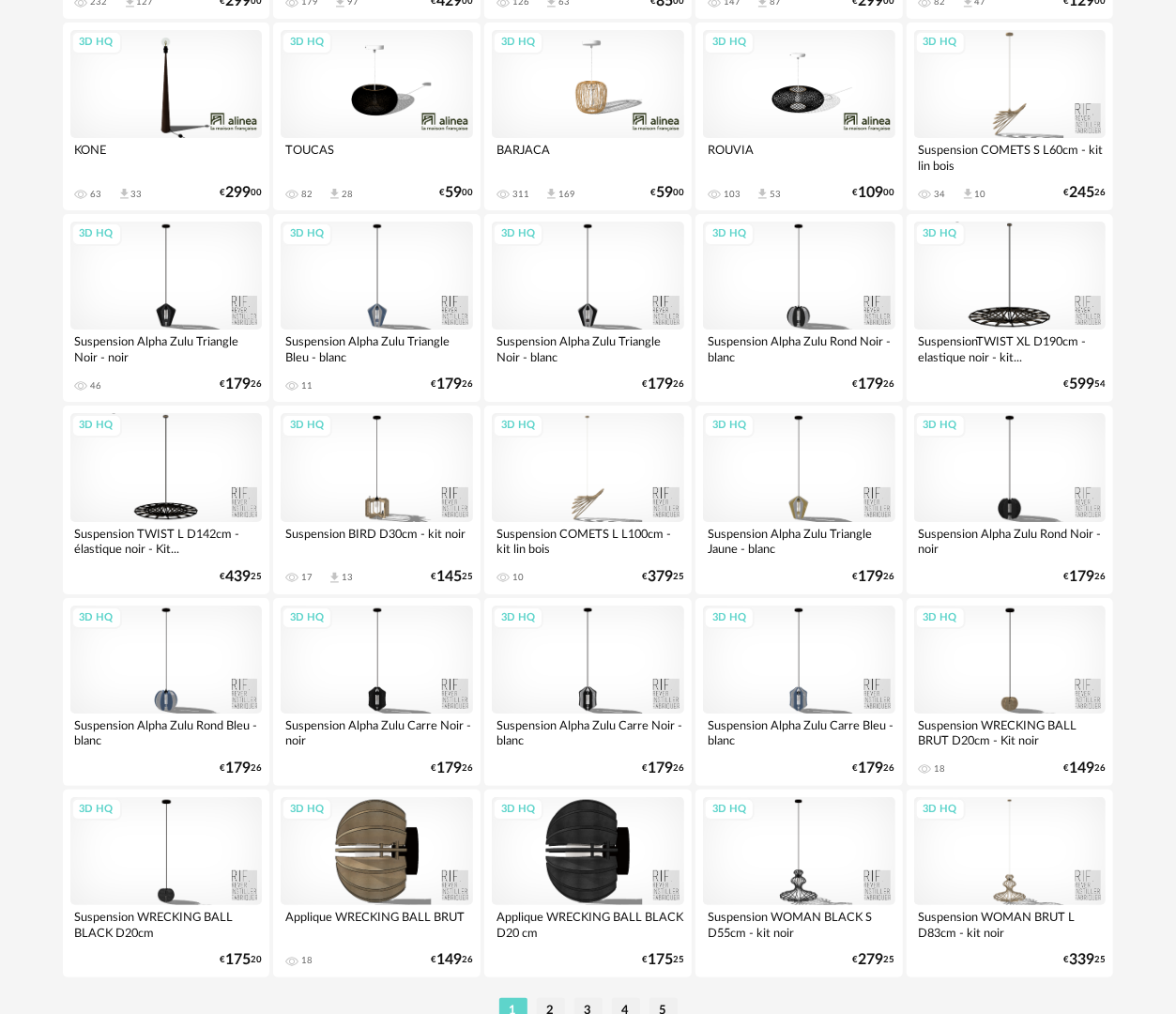
scroll to position [3284, 0]
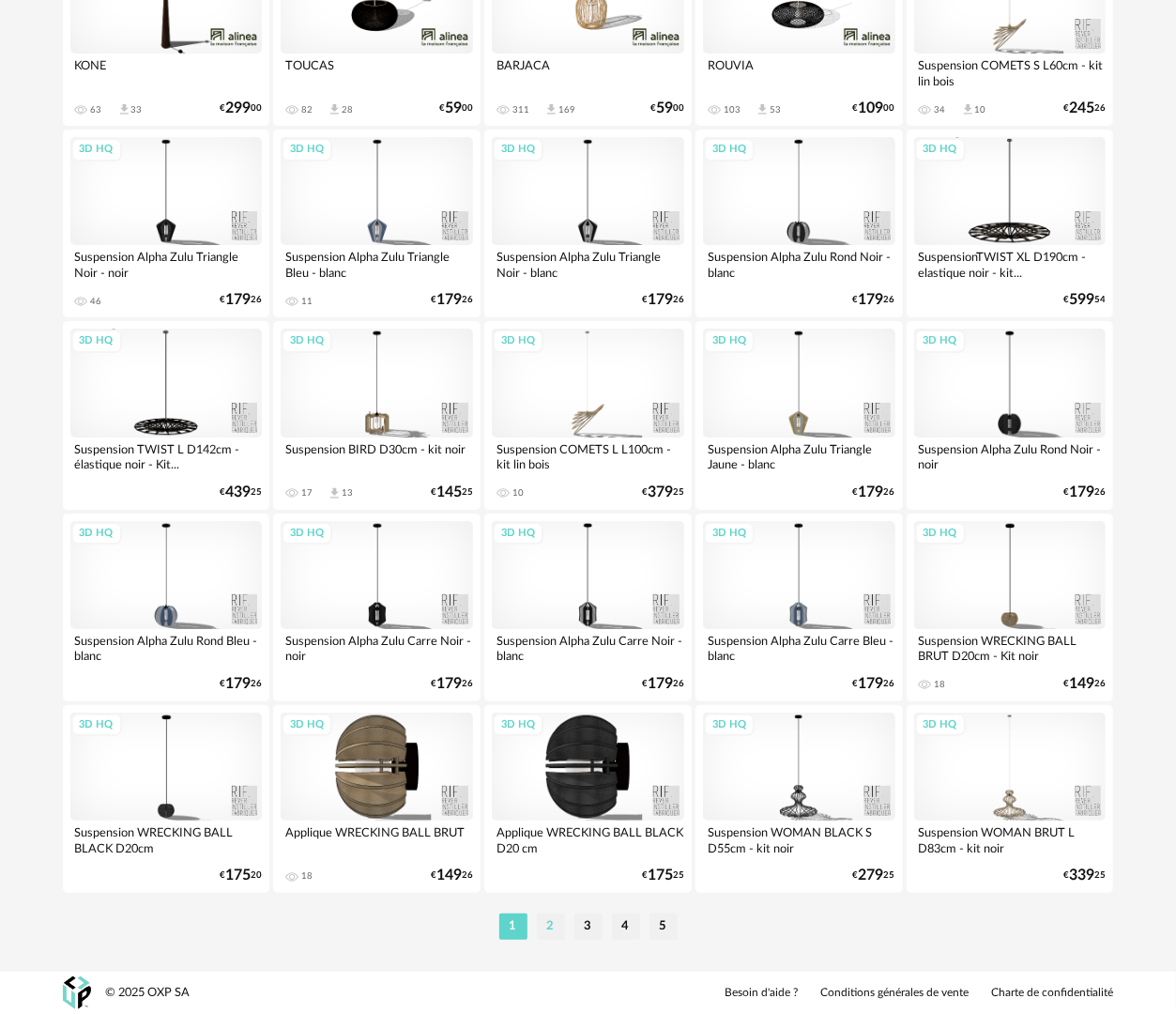
click at [550, 931] on li "2" at bounding box center [551, 926] width 28 height 26
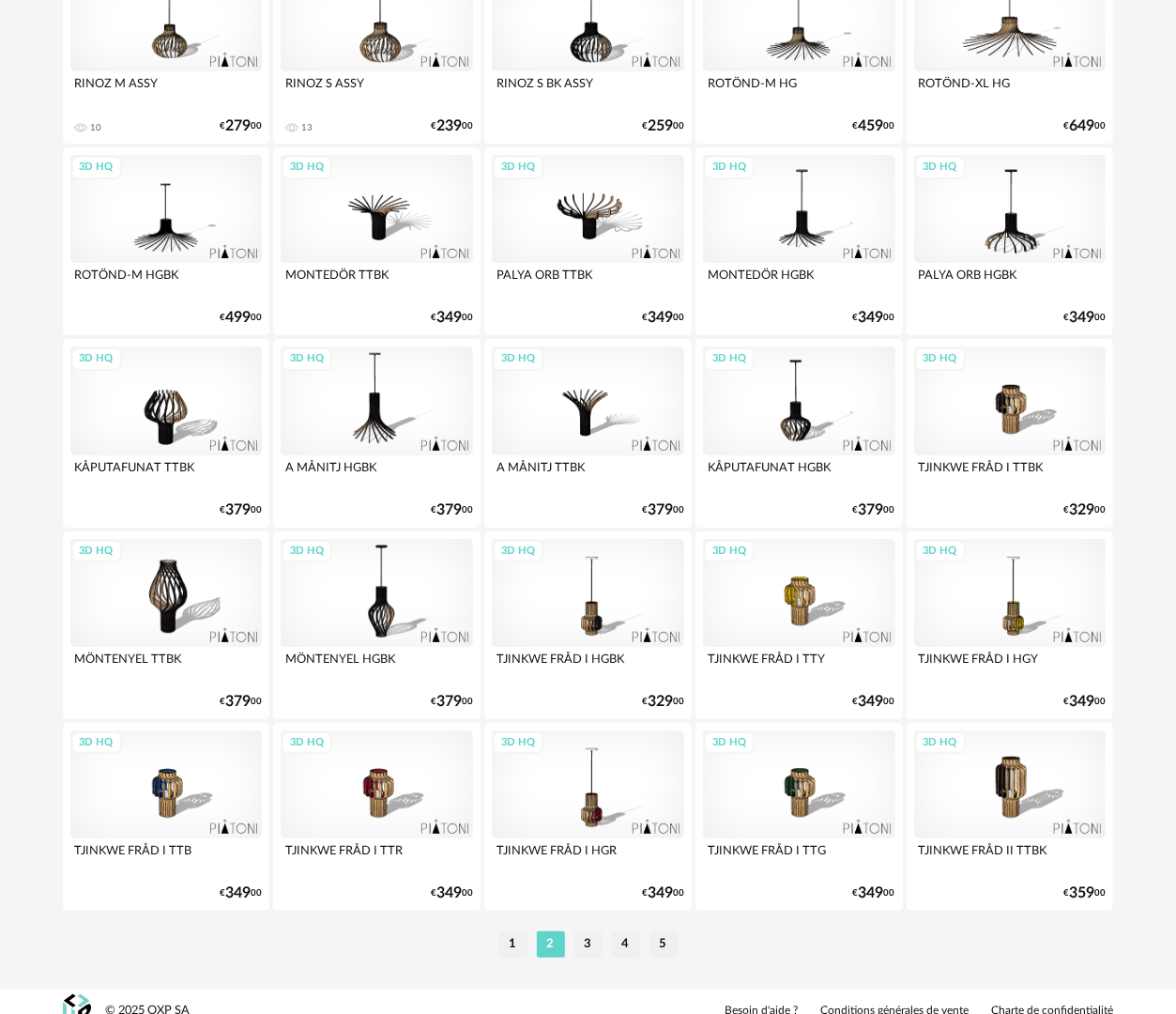
scroll to position [3284, 0]
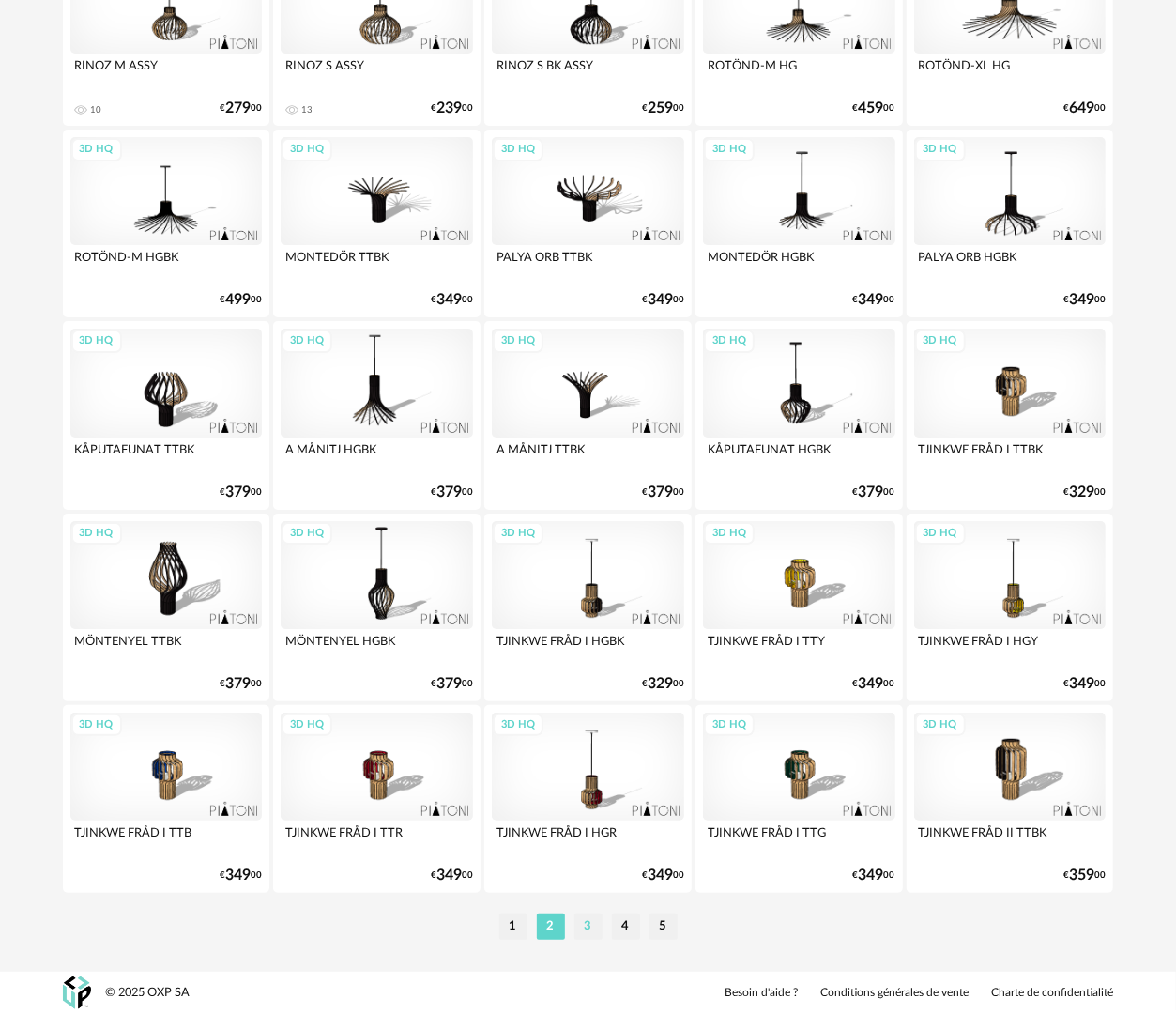
click at [586, 925] on li "3" at bounding box center [588, 926] width 28 height 26
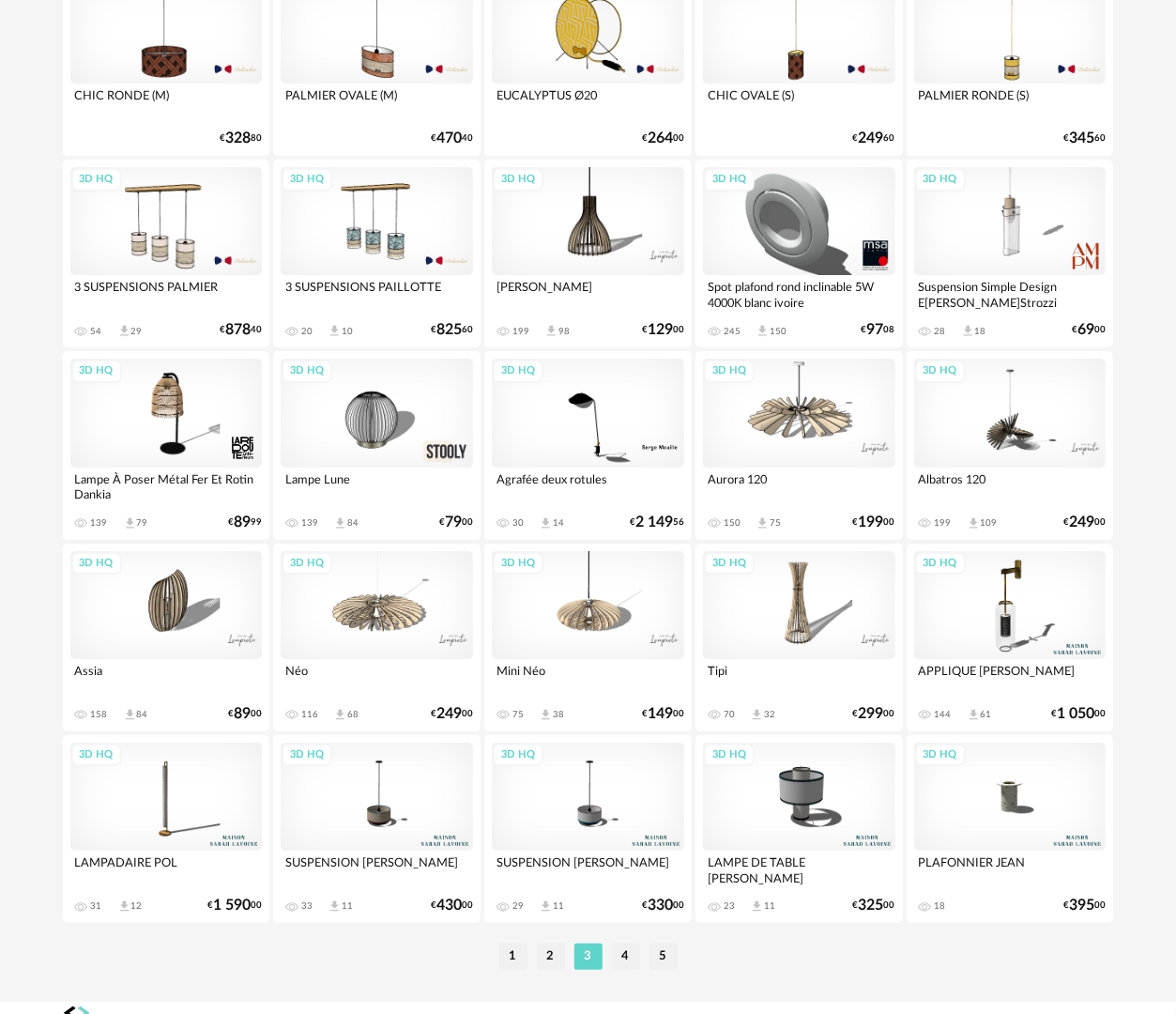
scroll to position [3284, 0]
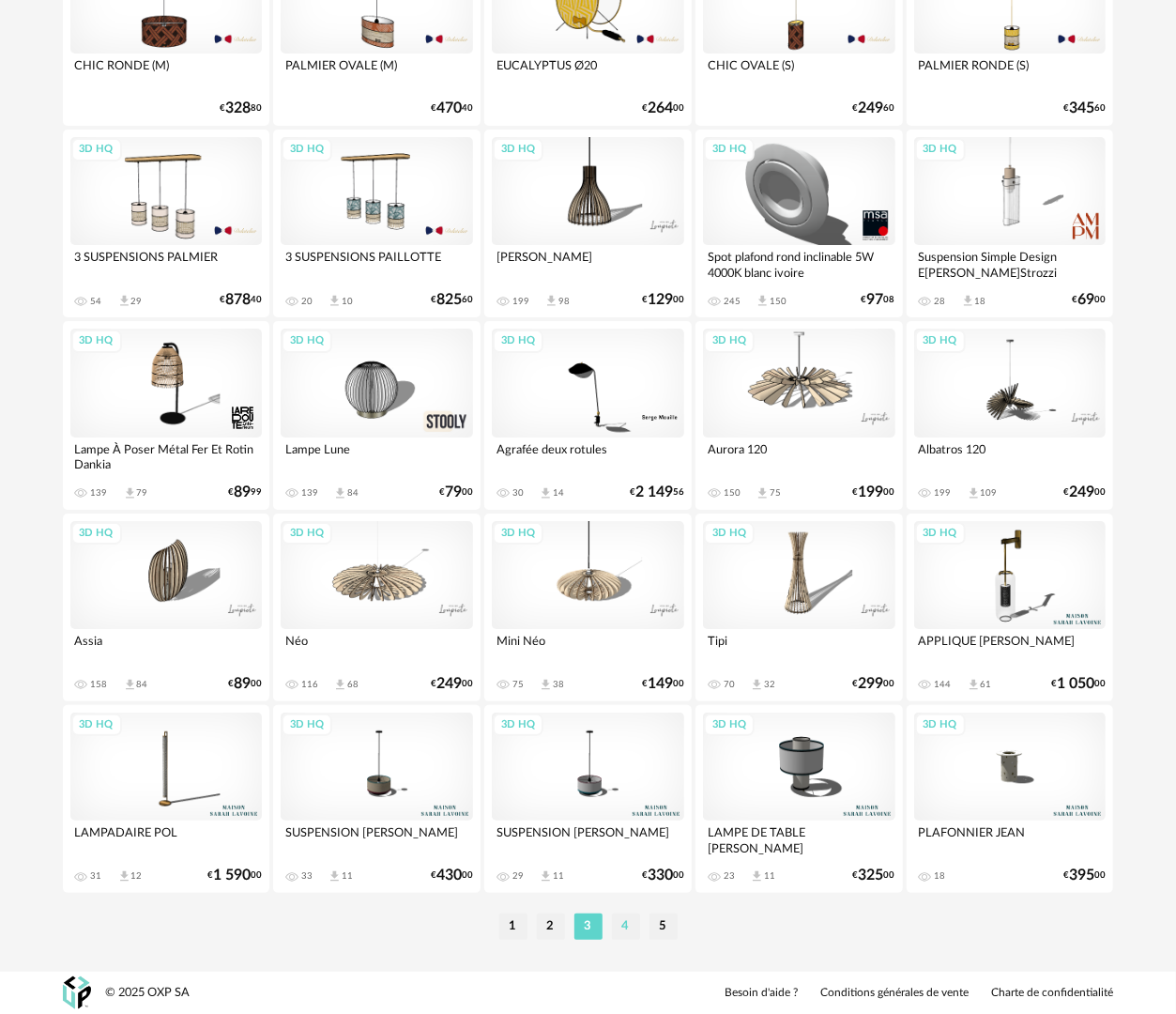
click at [627, 931] on li "4" at bounding box center [626, 926] width 28 height 26
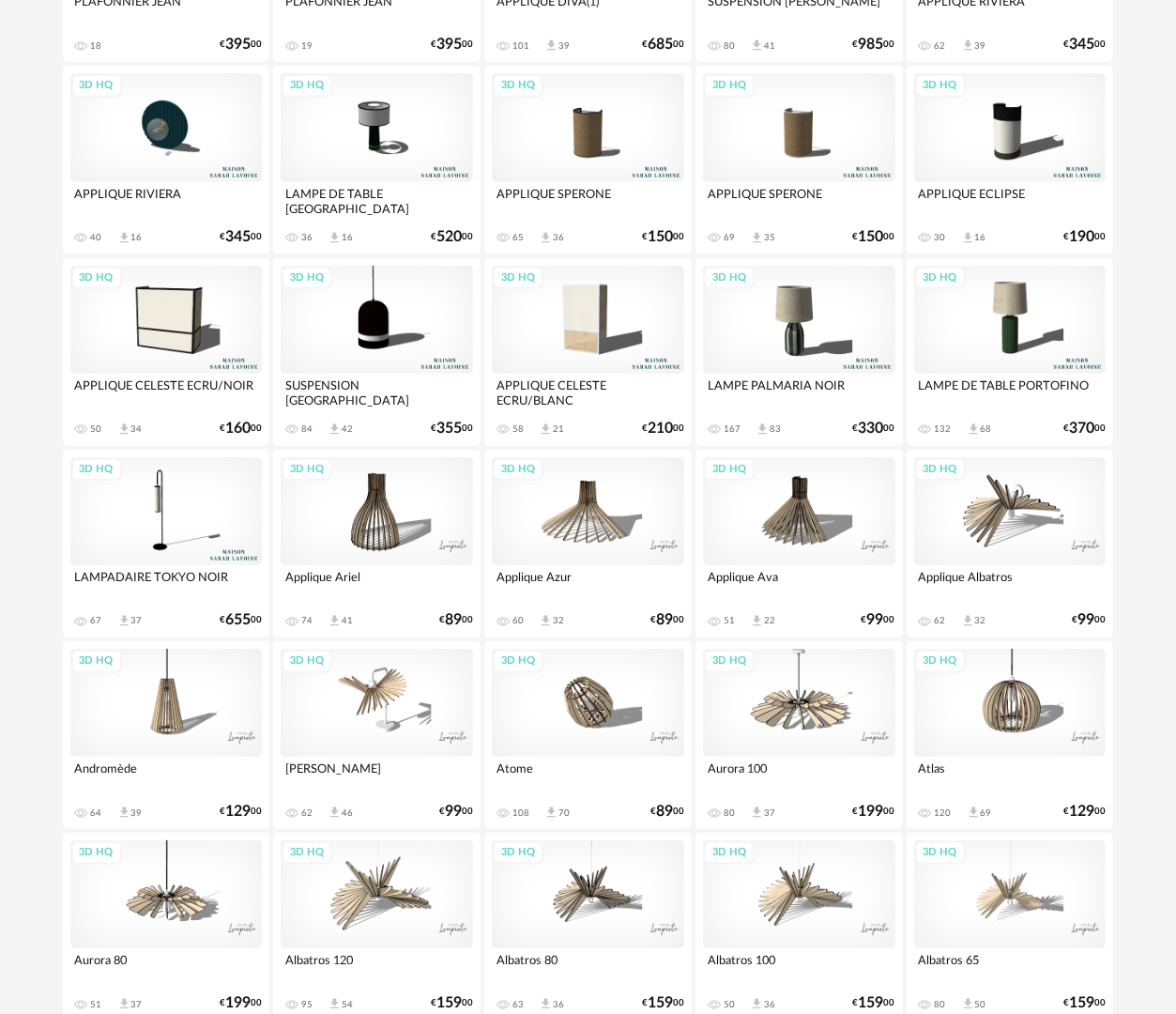
scroll to position [470, 0]
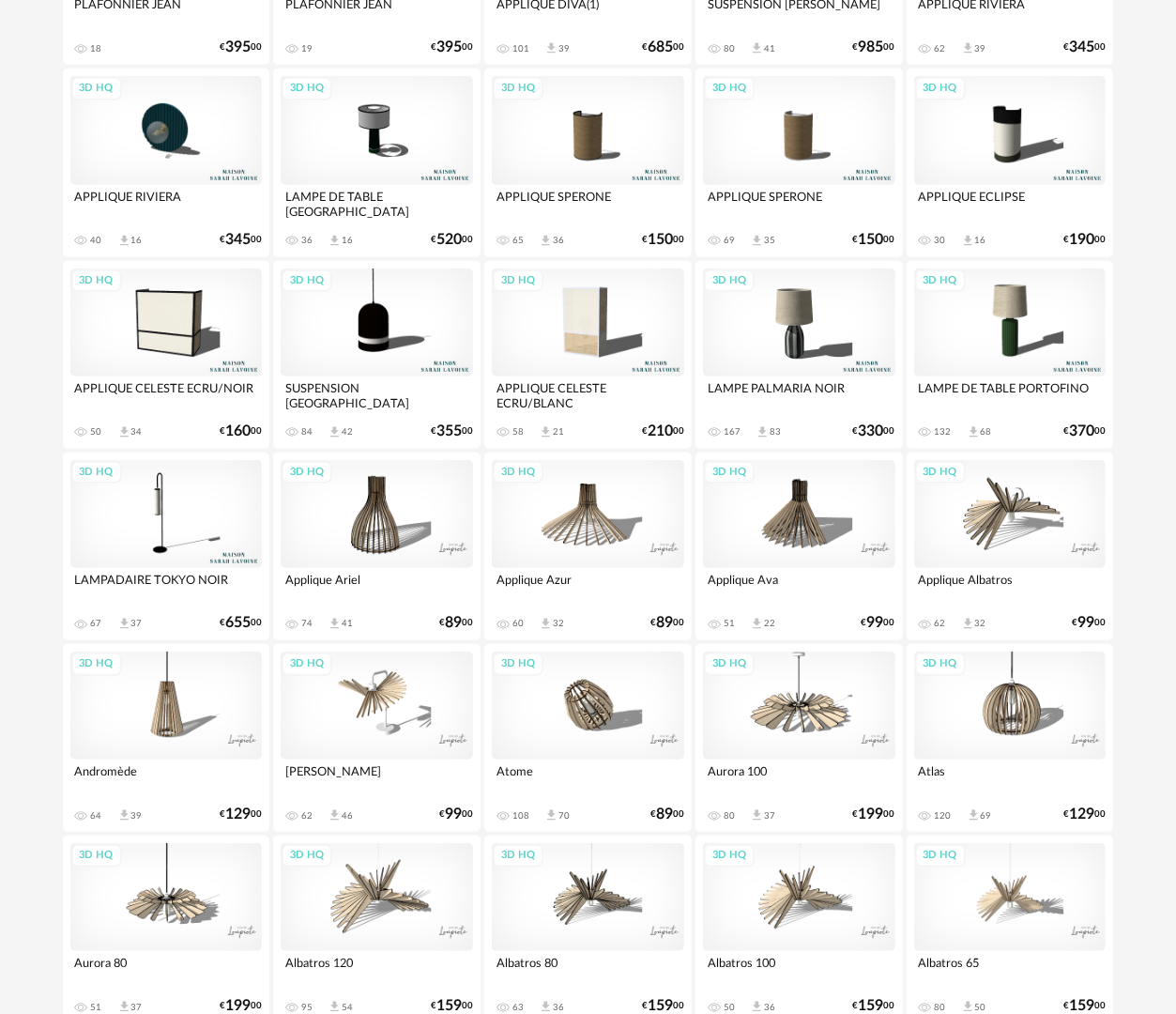
click at [1007, 352] on div "3D HQ" at bounding box center [1010, 322] width 192 height 108
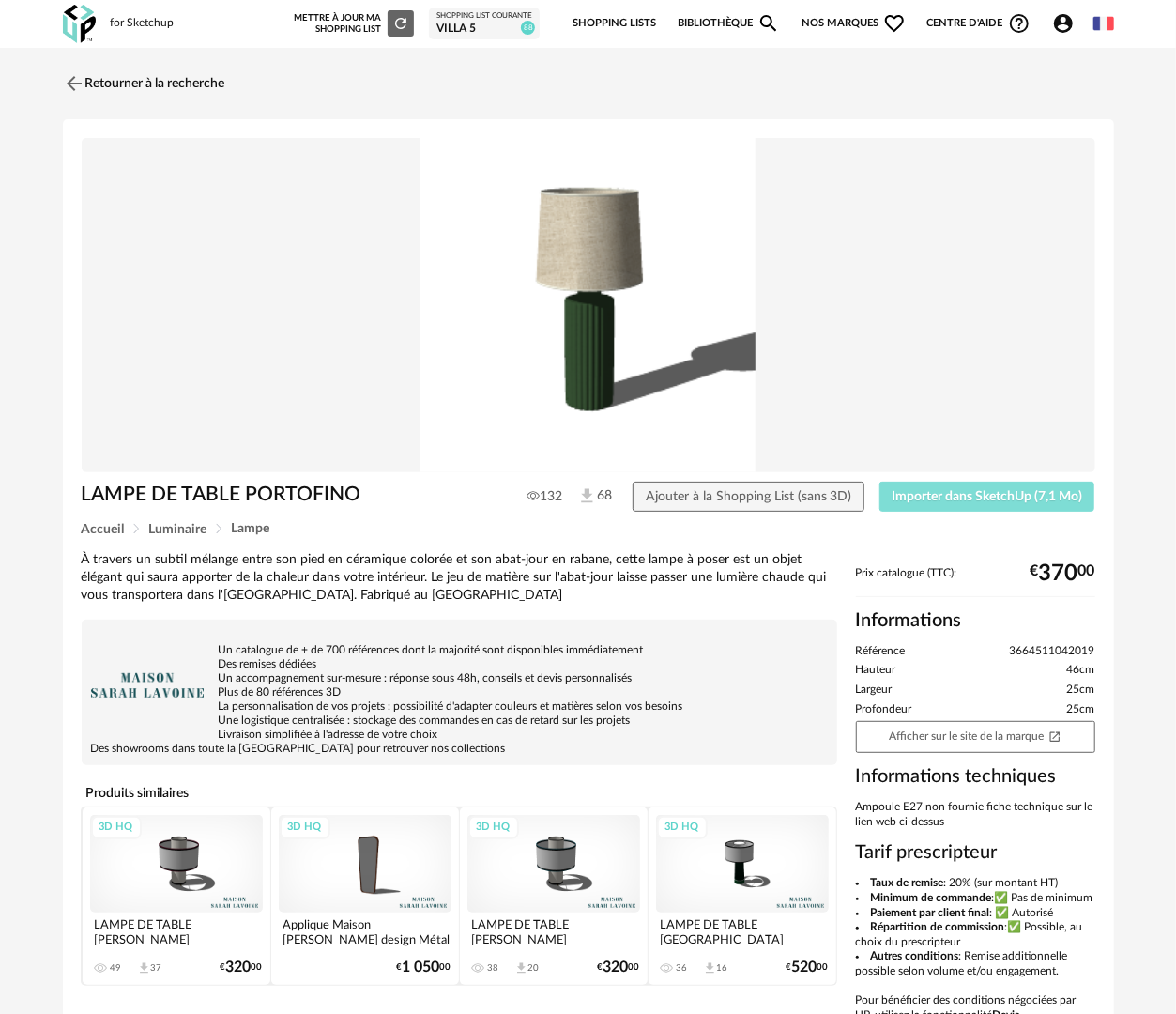
click at [947, 502] on span "Importer dans SketchUp (7,1 Mo)" at bounding box center [987, 497] width 190 height 13
click at [163, 98] on link "Retourner à la recherche" at bounding box center [139, 84] width 163 height 41
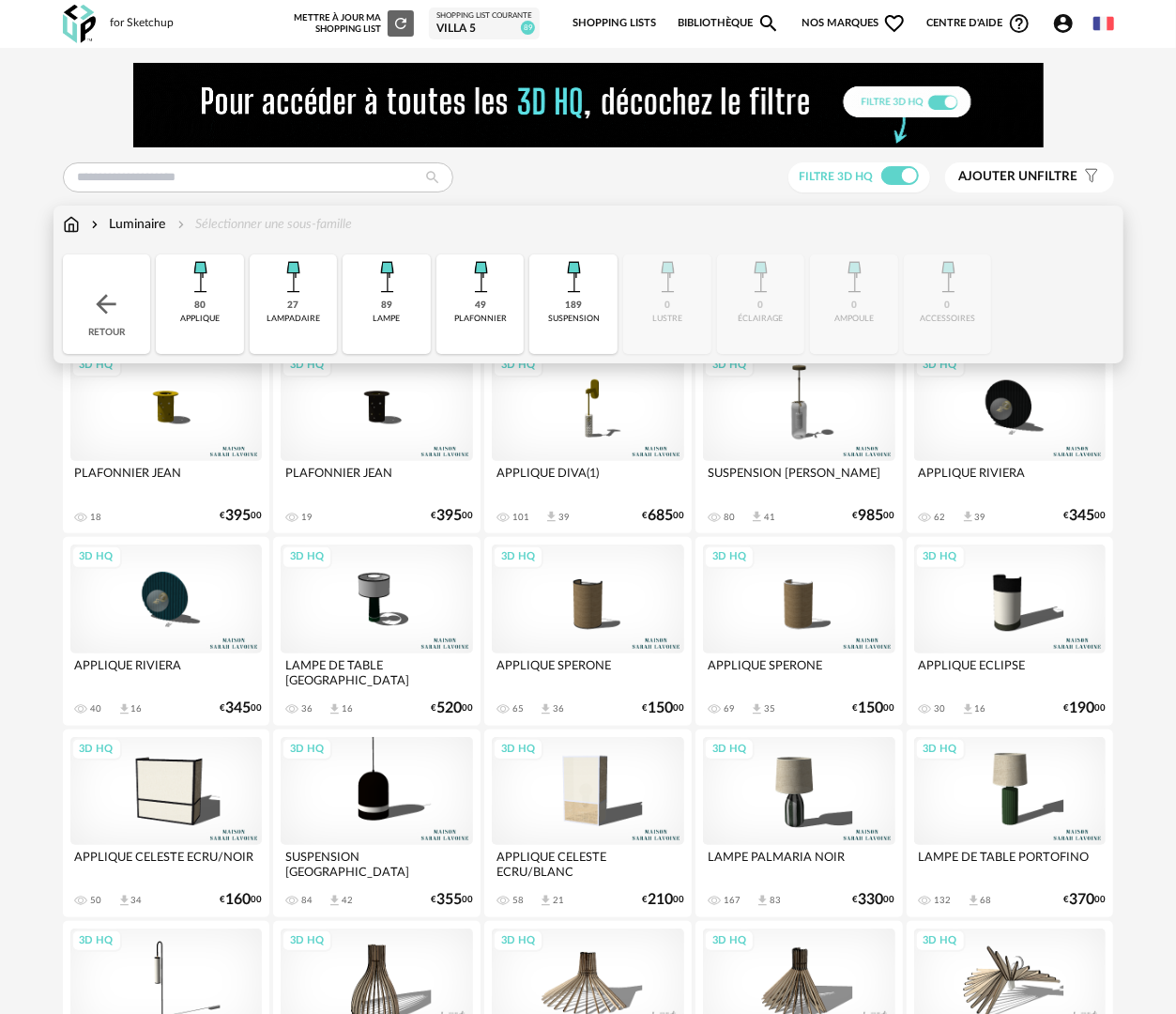
click at [72, 223] on img at bounding box center [72, 224] width 17 height 19
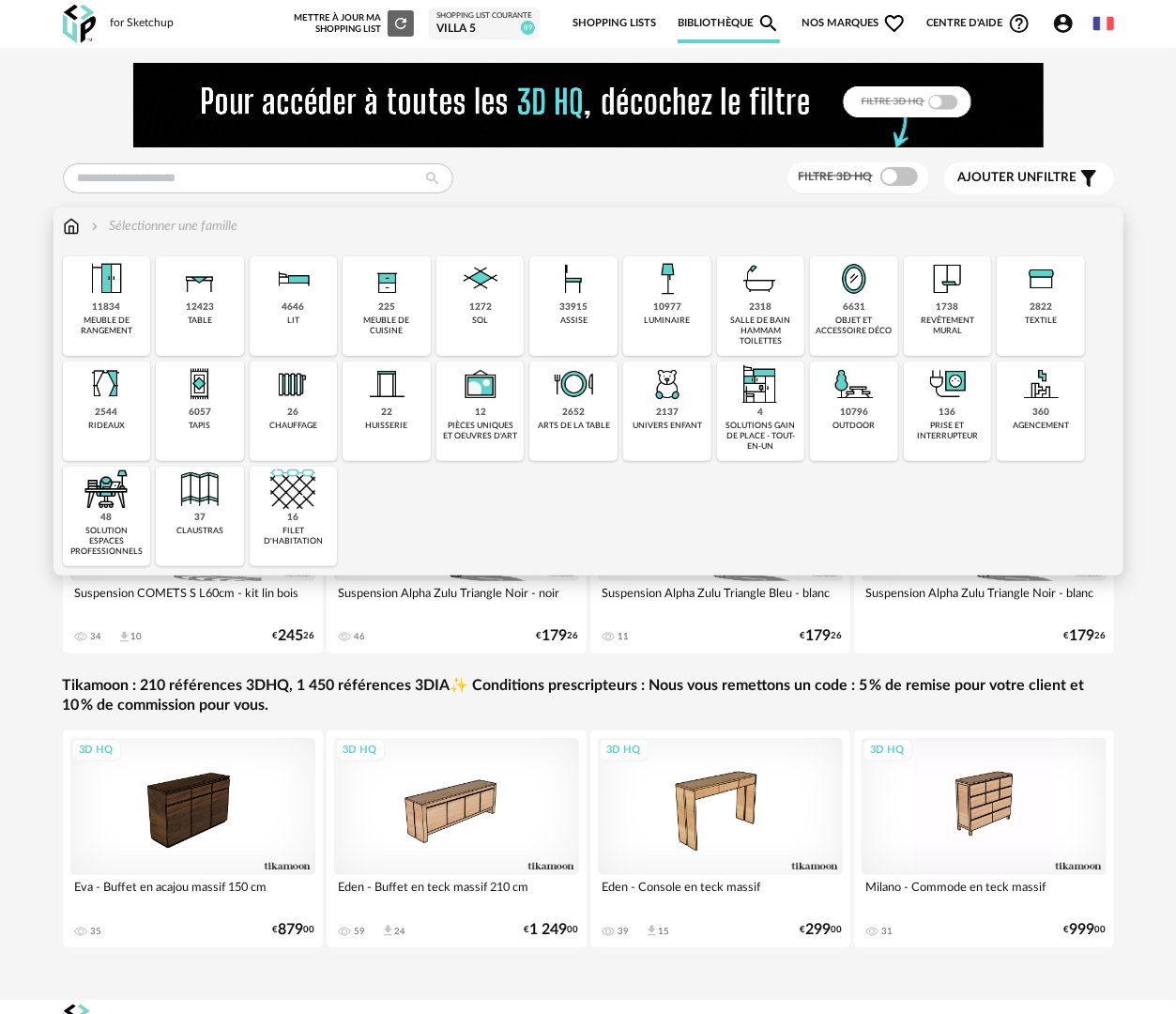
click at [835, 315] on div "objet et accessoire déco" at bounding box center [855, 326] width 77 height 22
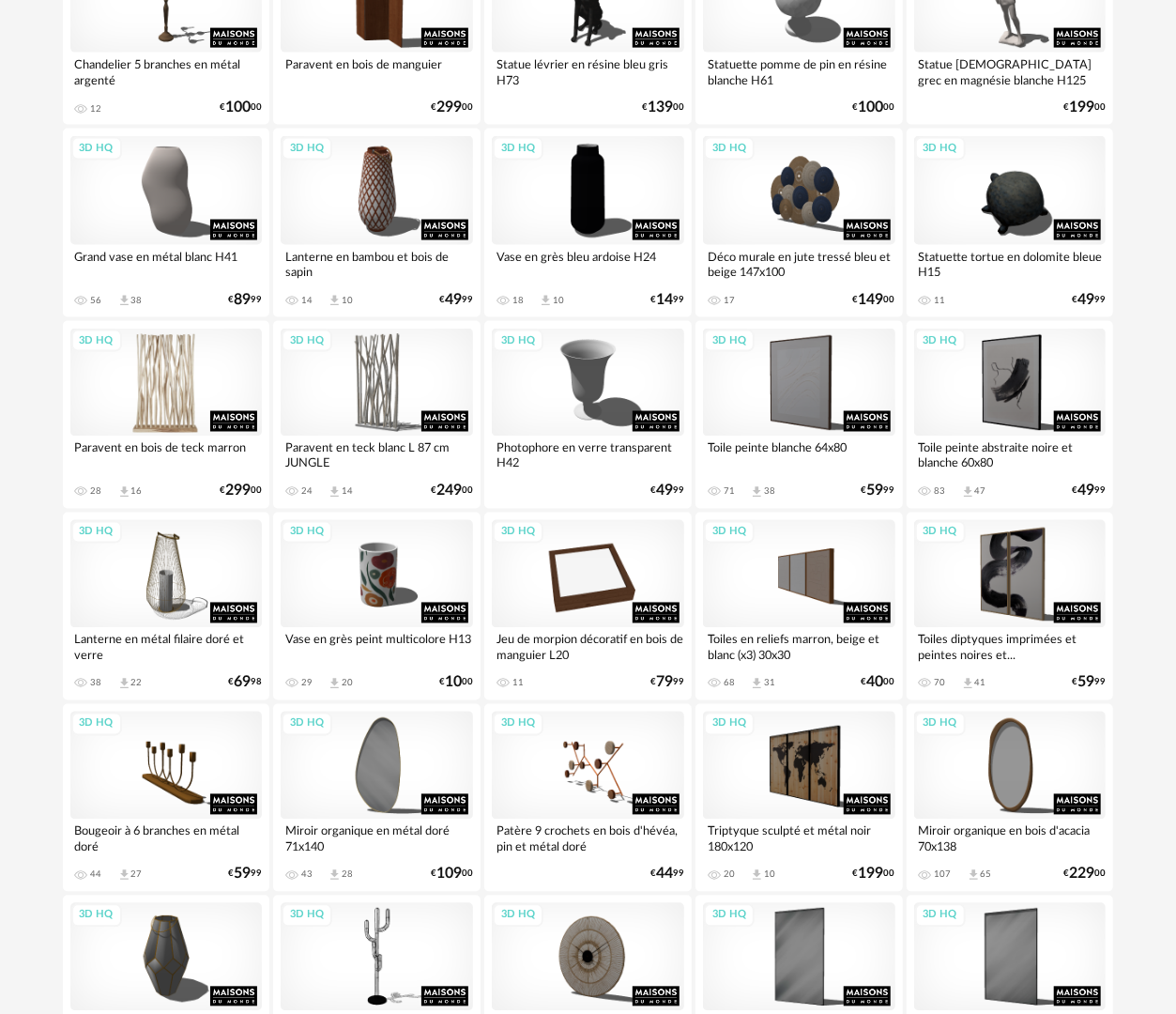
scroll to position [1314, 0]
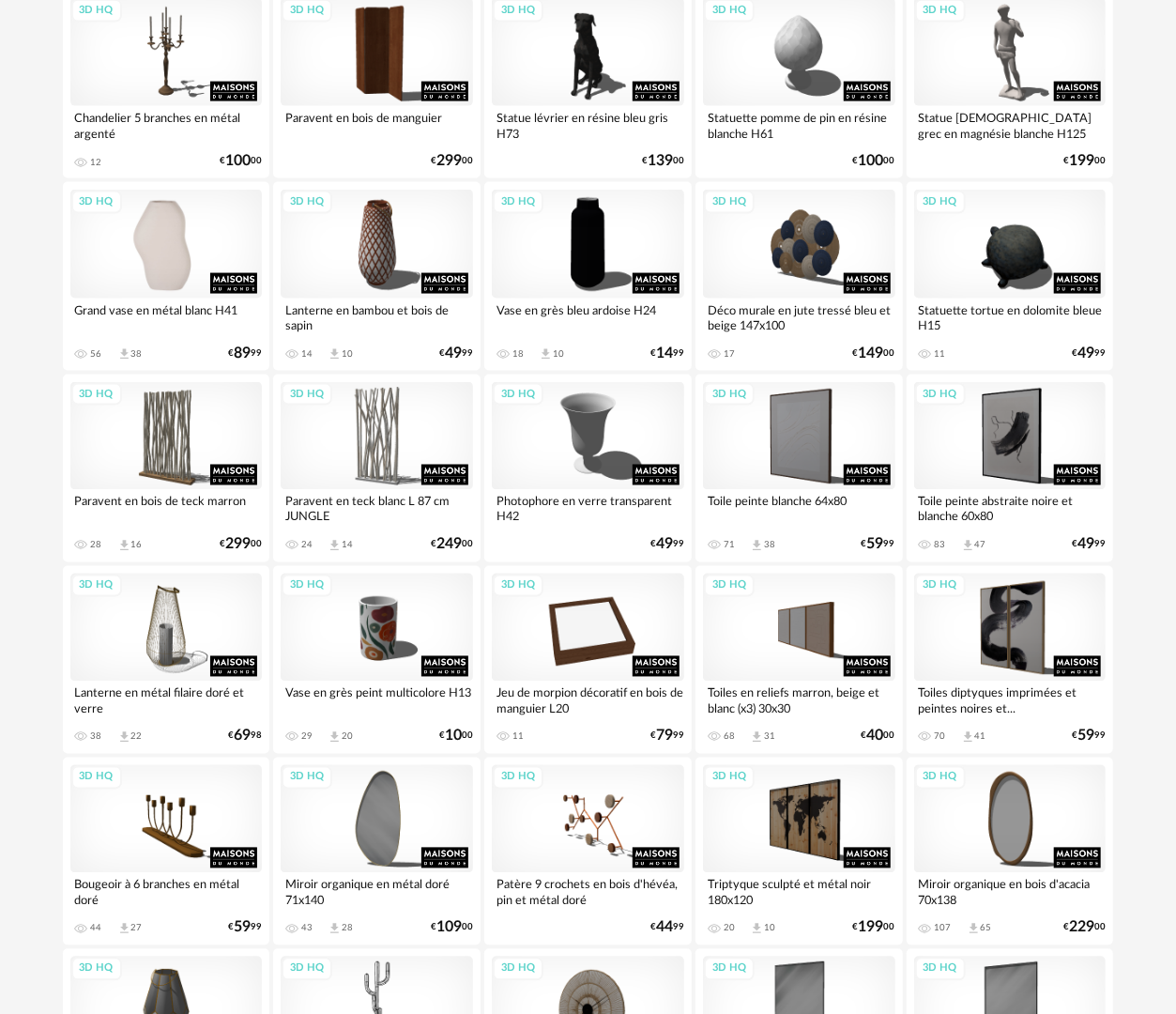
click at [178, 280] on div "3D HQ" at bounding box center [167, 243] width 192 height 108
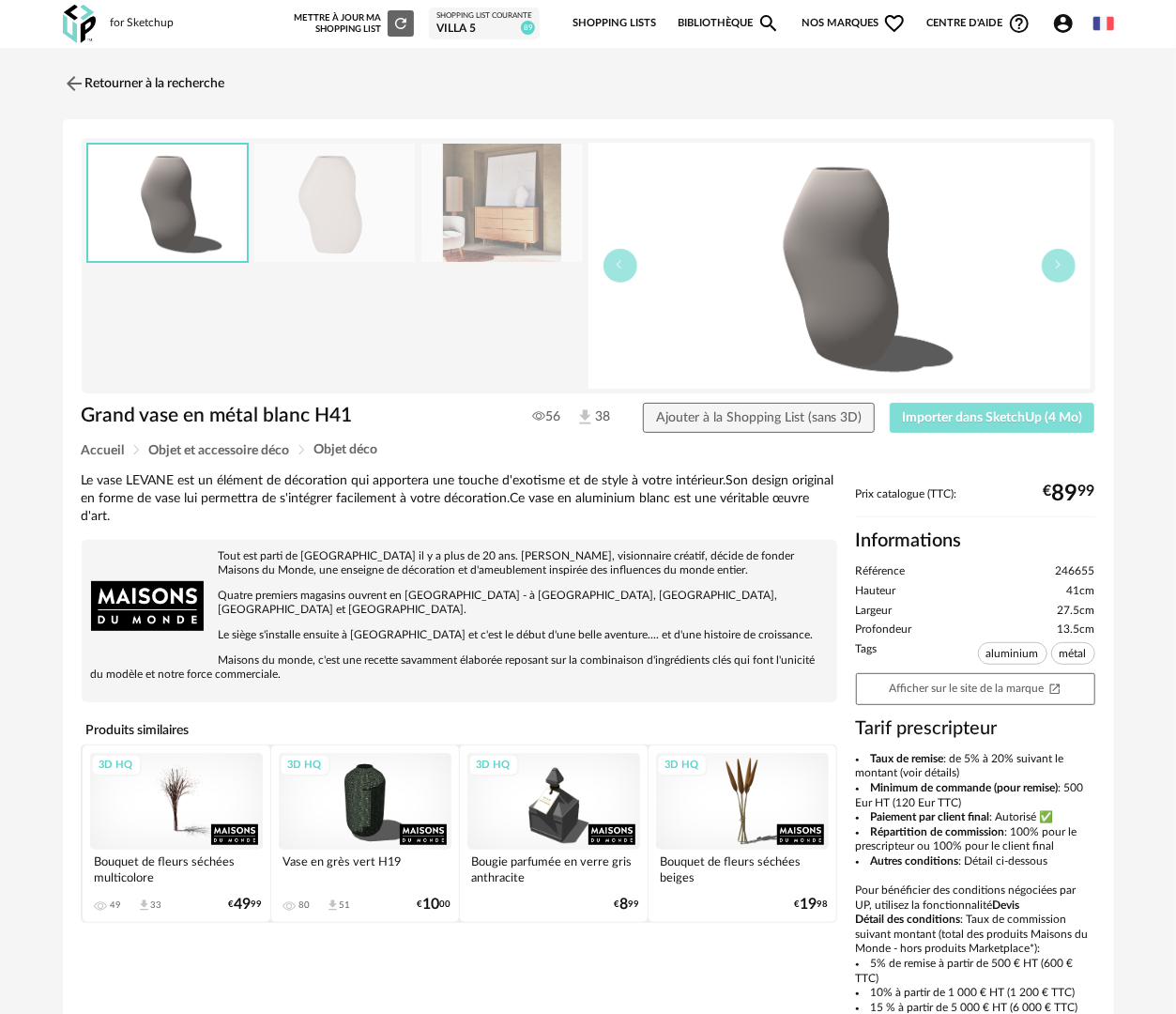
click at [988, 414] on span "Importer dans SketchUp (4 Mo)" at bounding box center [991, 418] width 180 height 13
click at [167, 813] on div "3D HQ" at bounding box center [176, 802] width 172 height 98
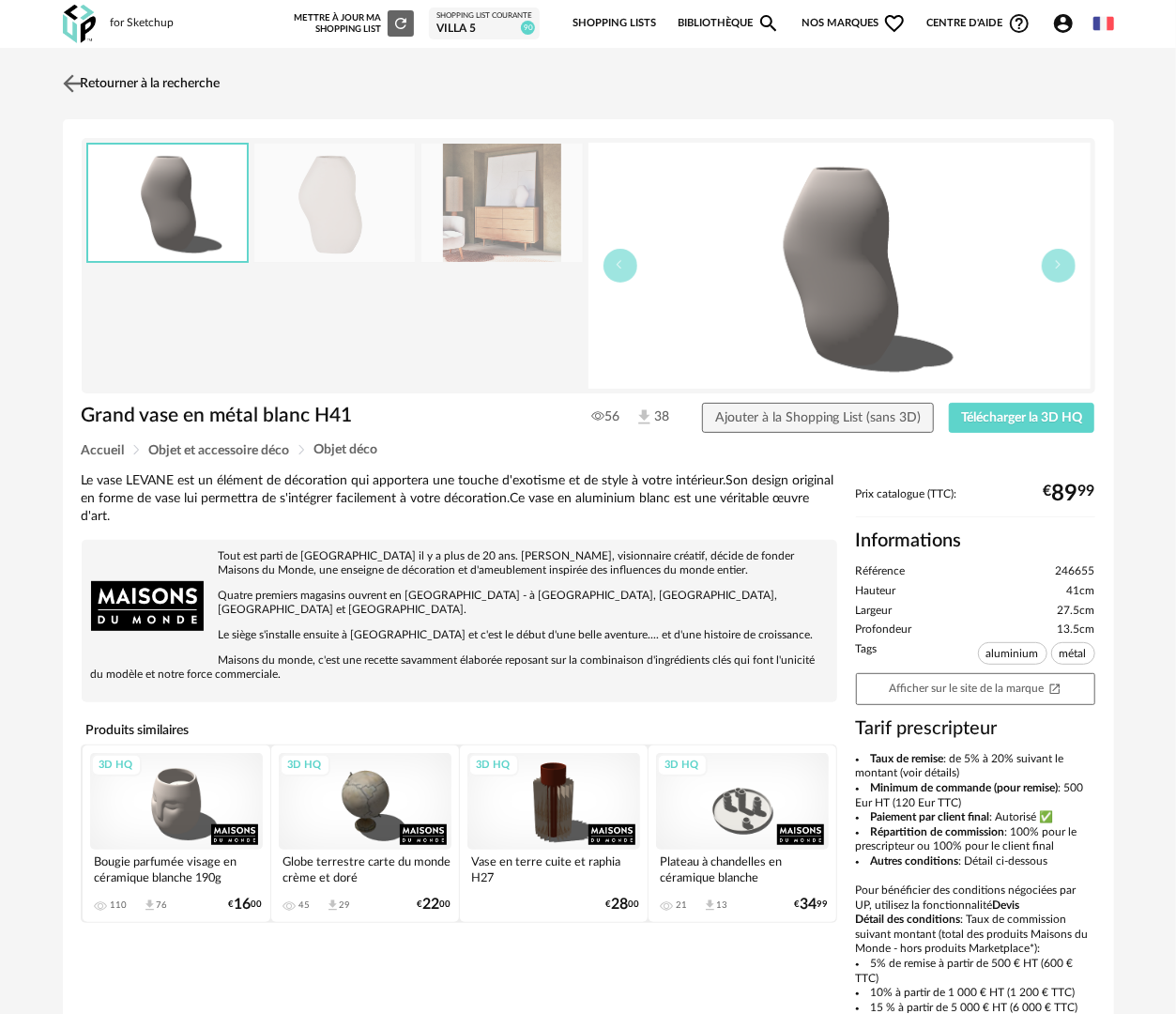
click at [137, 74] on link "Retourner à la recherche" at bounding box center [139, 84] width 163 height 41
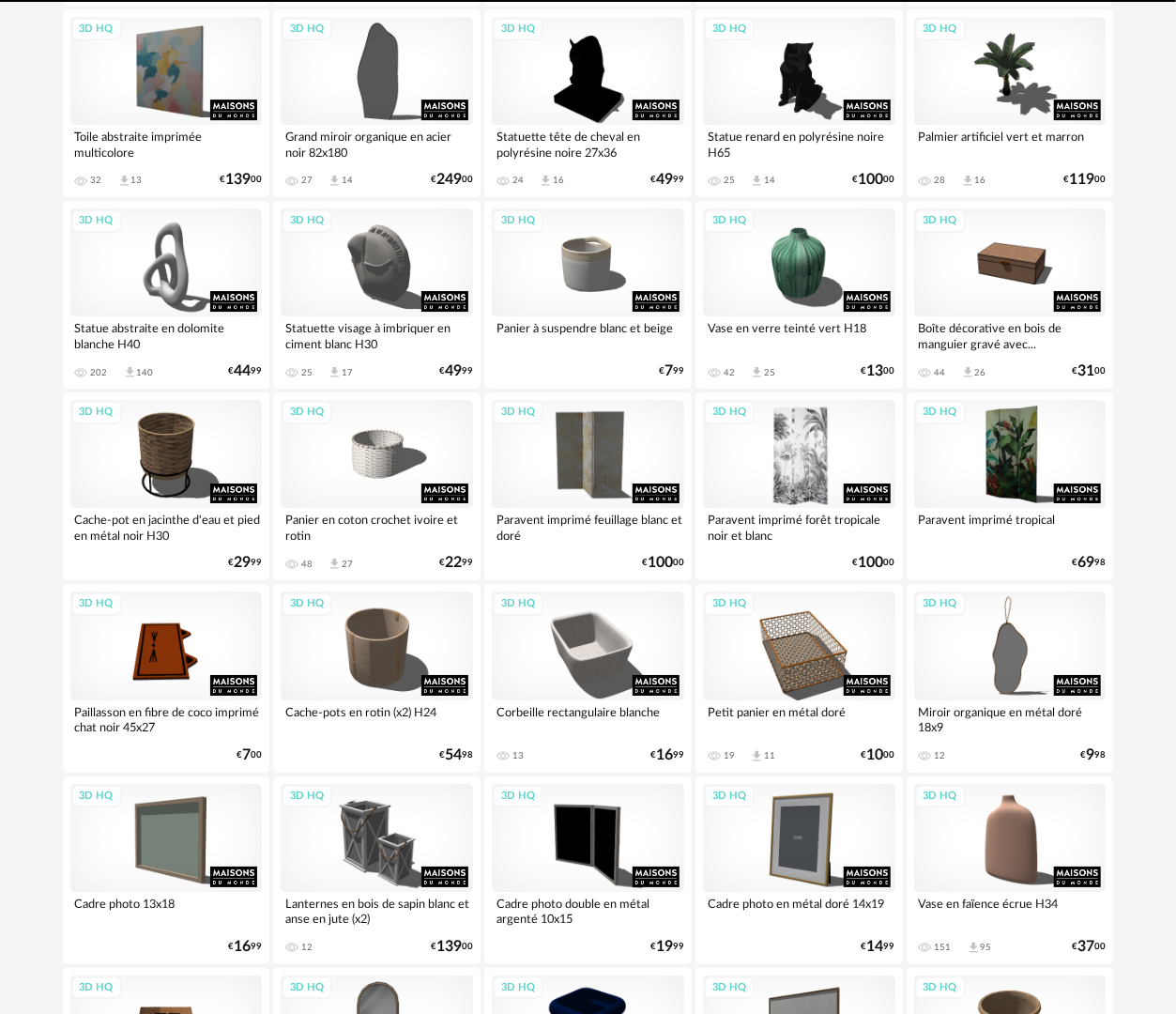
scroll to position [3282, 0]
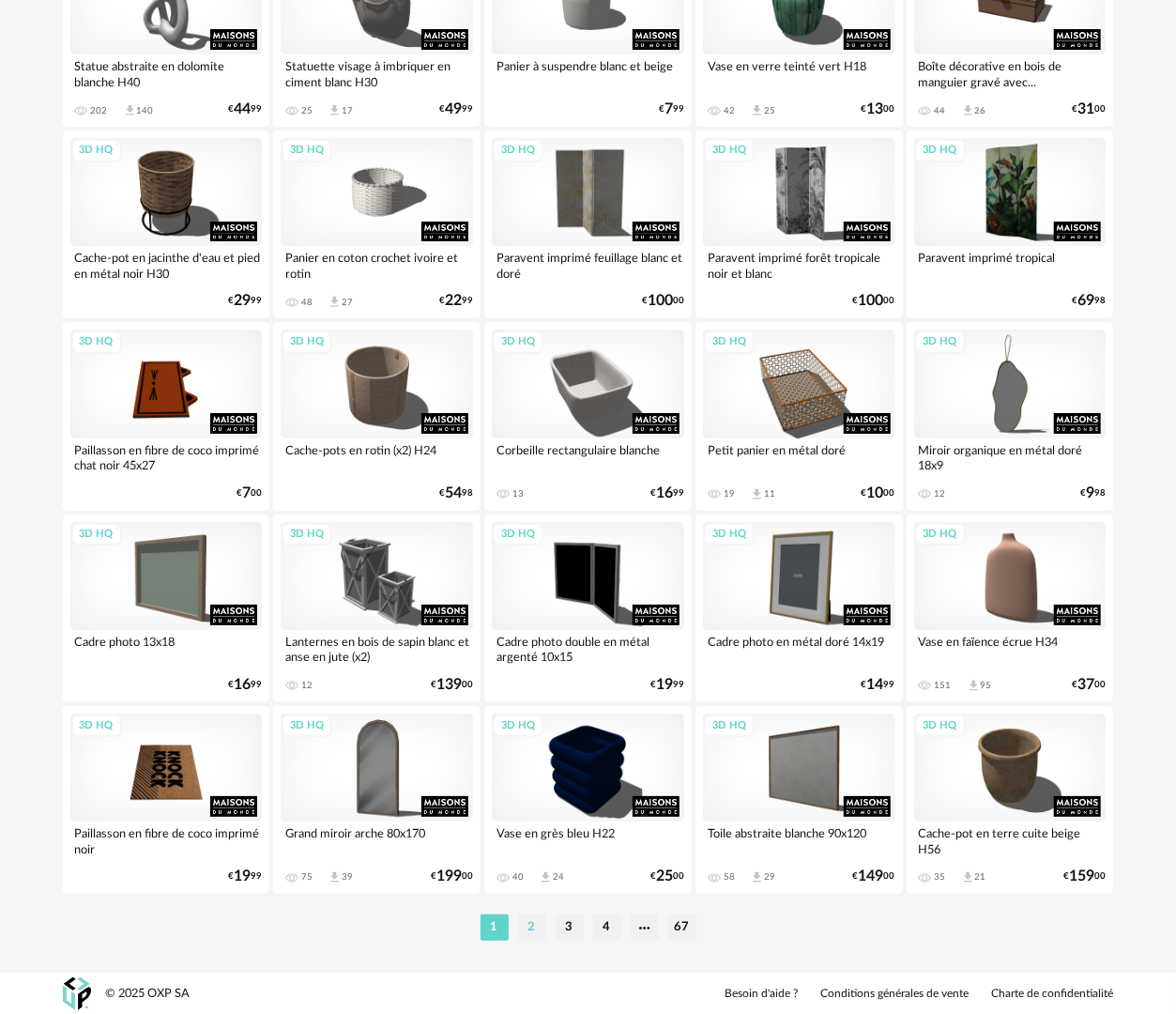
click at [532, 929] on li "2" at bounding box center [532, 927] width 28 height 26
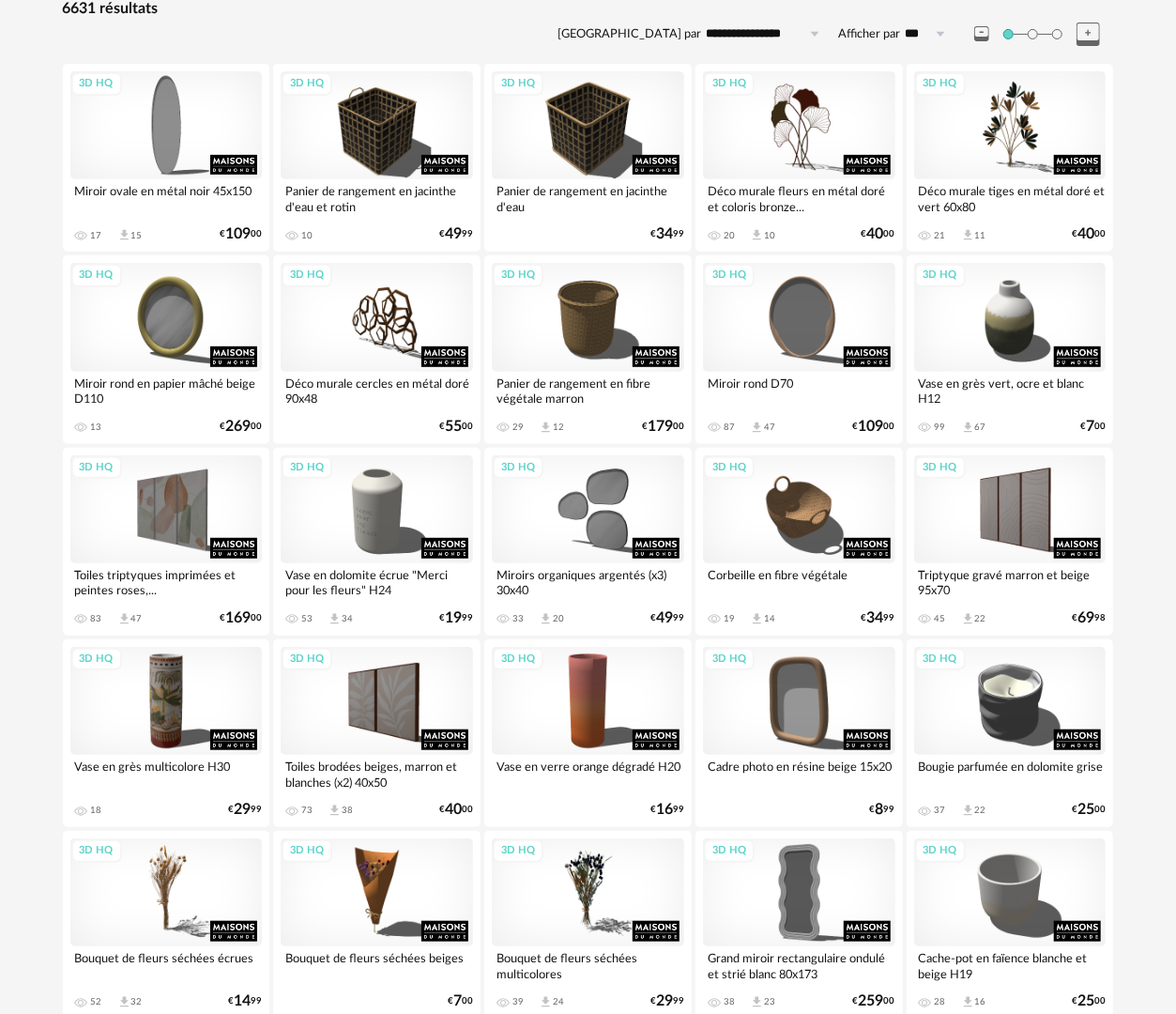
scroll to position [845, 0]
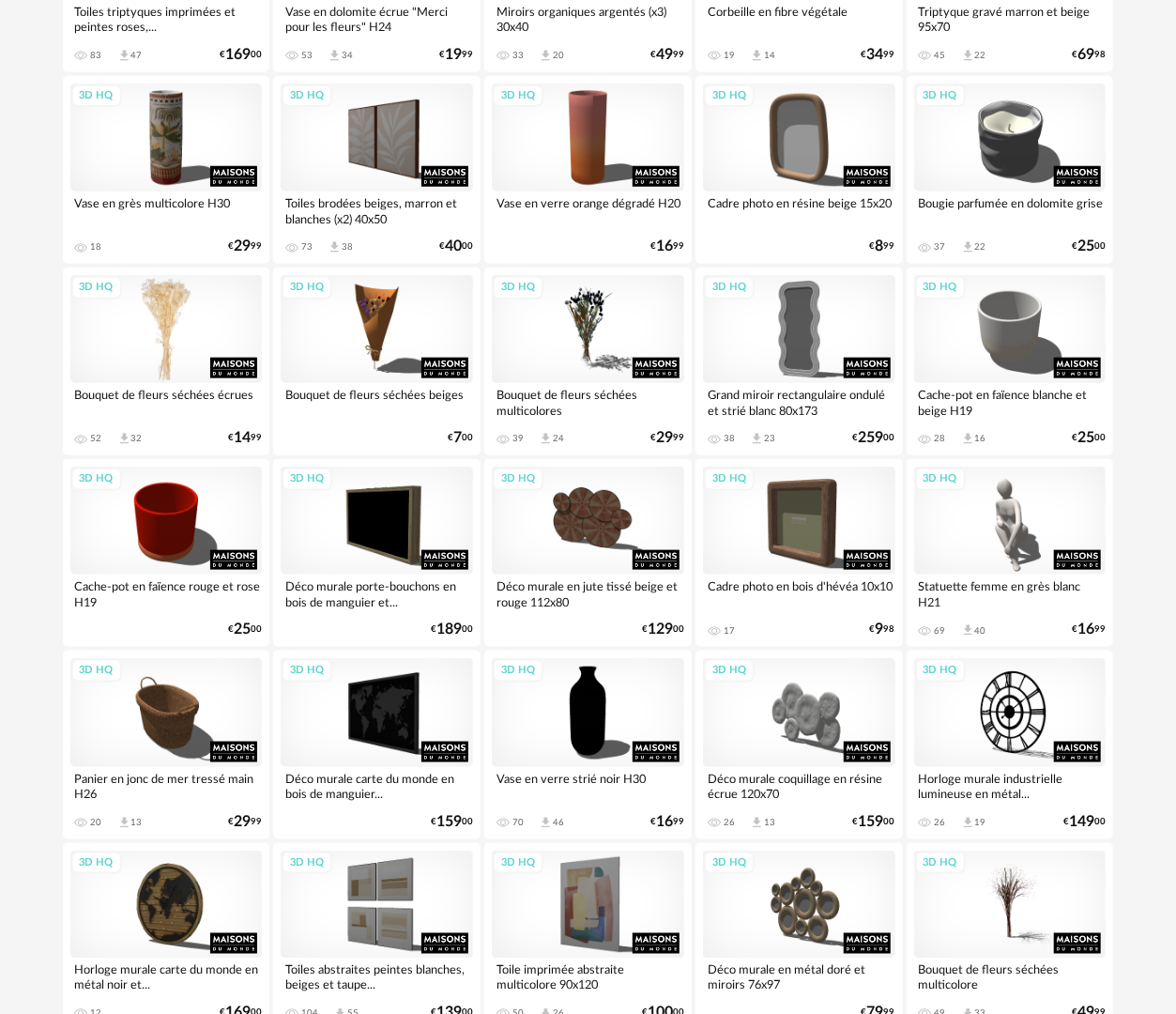
click at [201, 350] on div "3D HQ" at bounding box center [167, 329] width 192 height 108
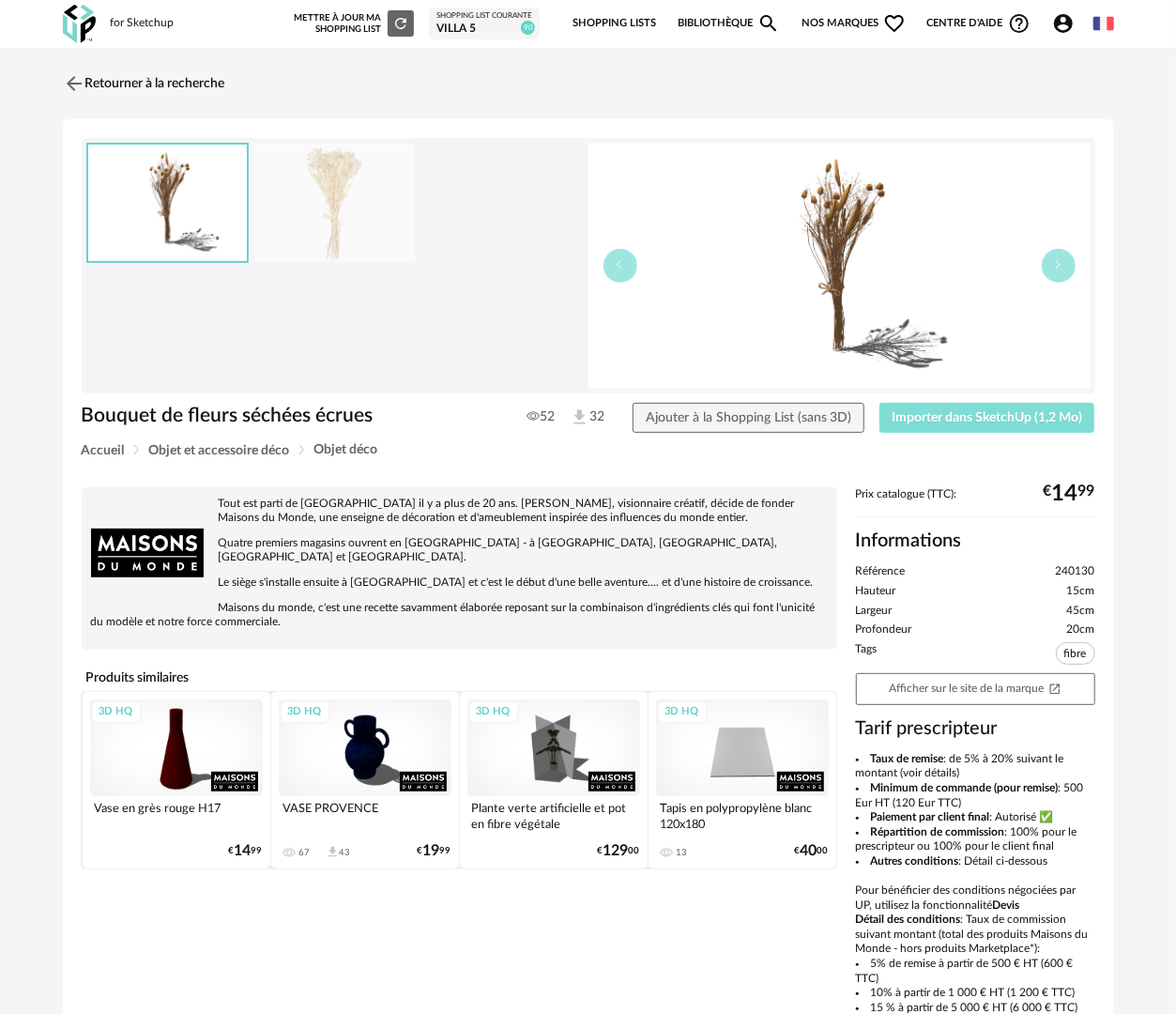
click at [1010, 413] on span "Importer dans SketchUp (1,2 Mo)" at bounding box center [987, 418] width 190 height 13
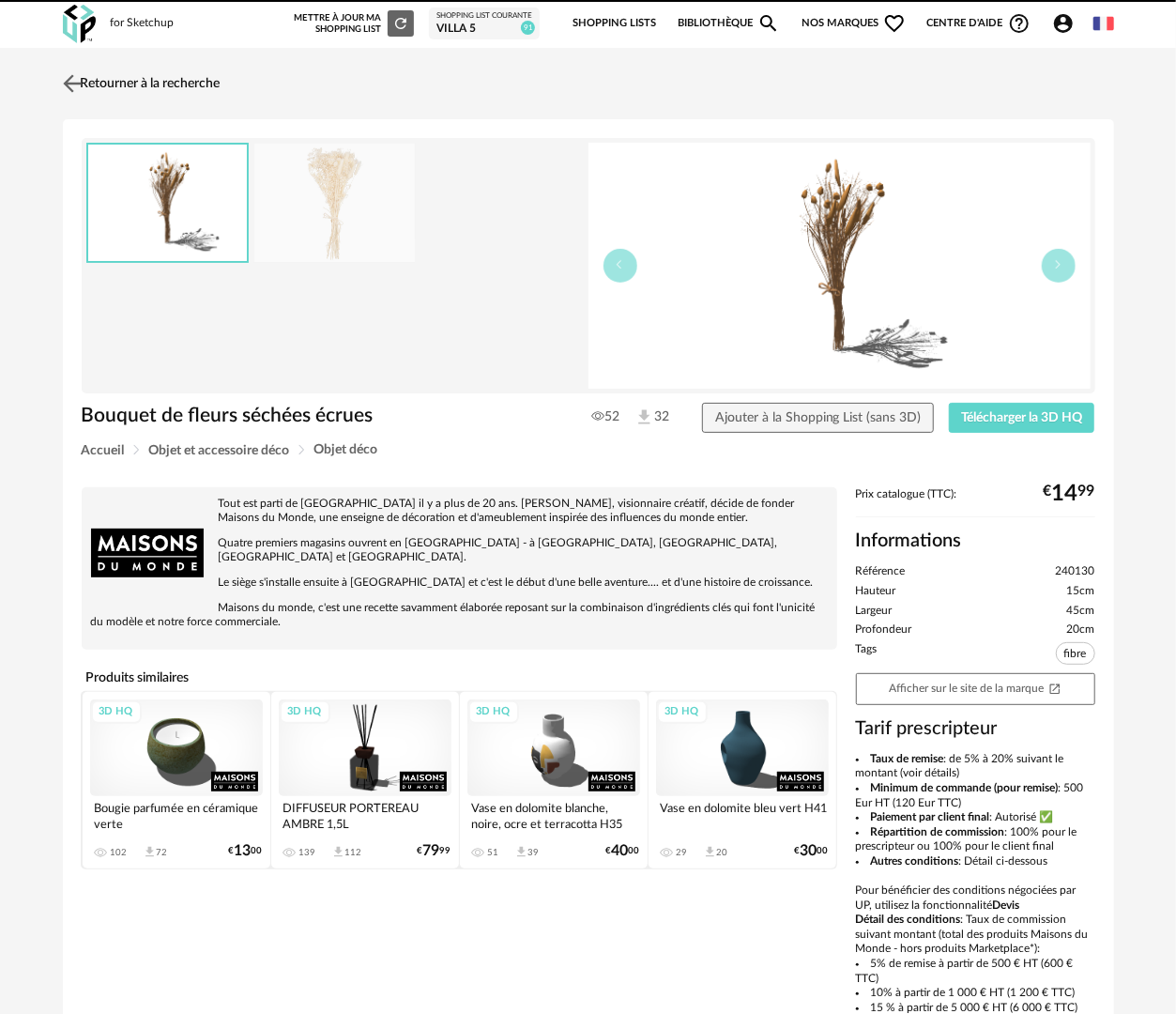
click at [208, 81] on link "Retourner à la recherche" at bounding box center [139, 84] width 163 height 41
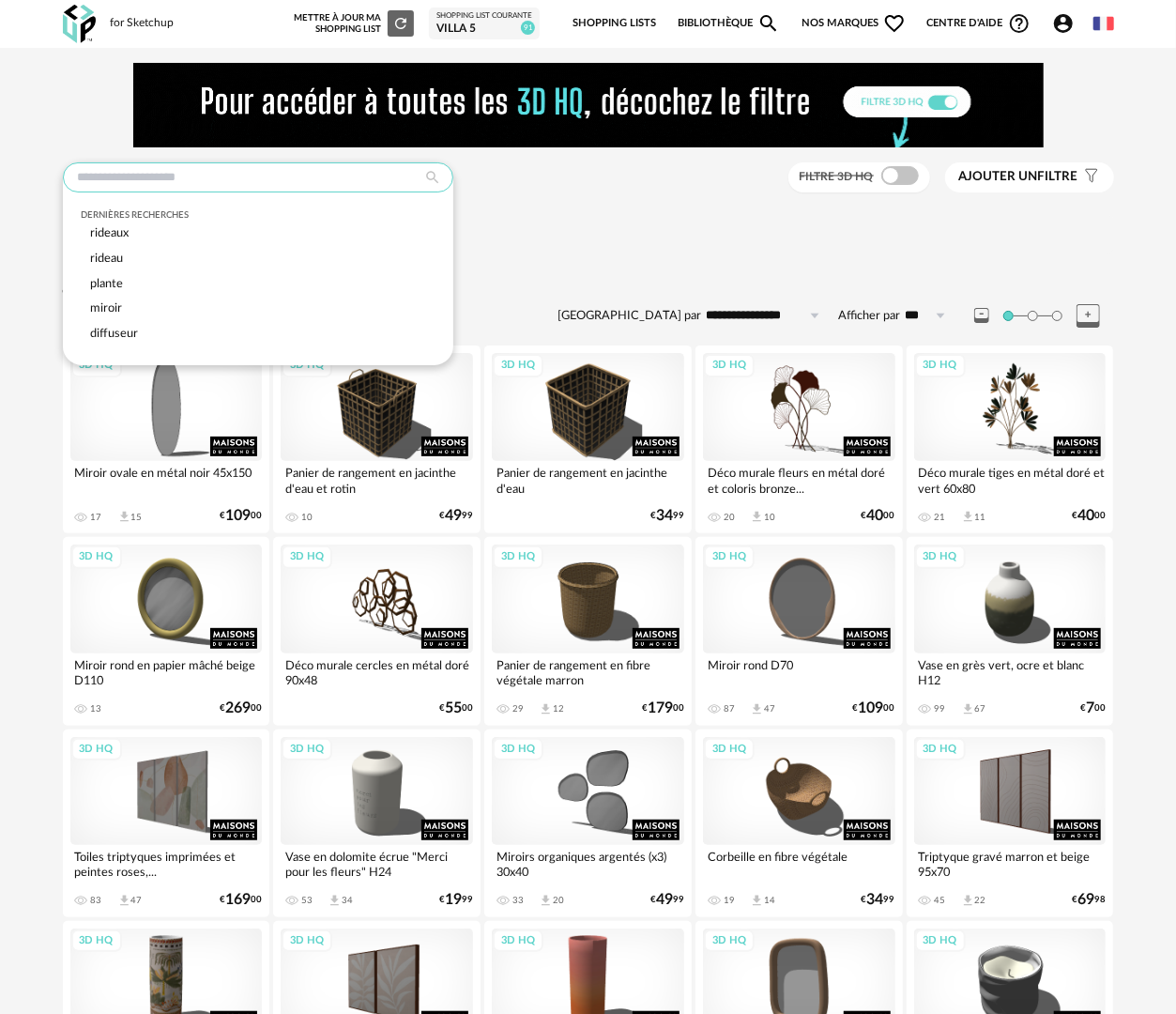
click at [242, 185] on input "text" at bounding box center [258, 178] width 391 height 30
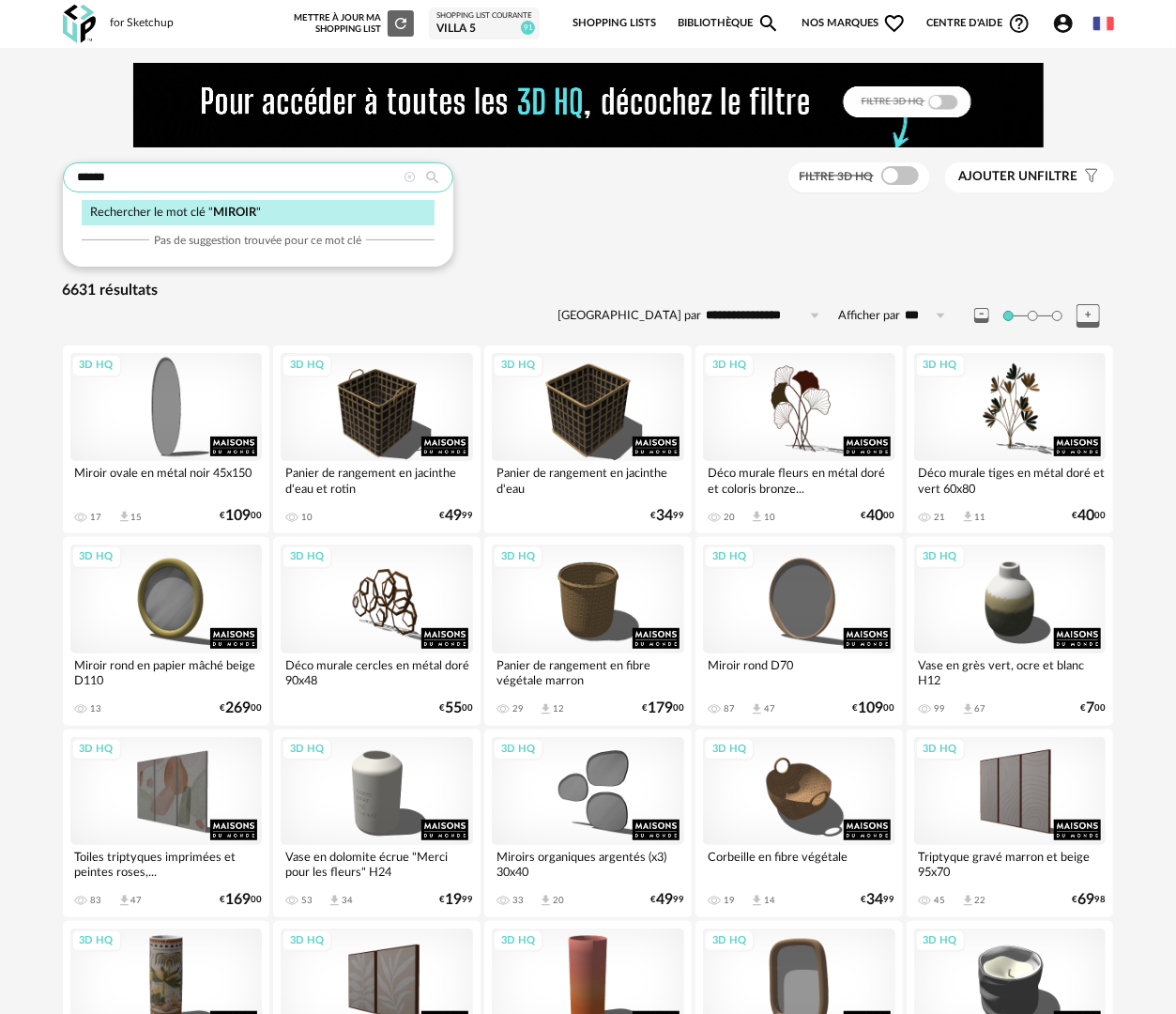
type input "******"
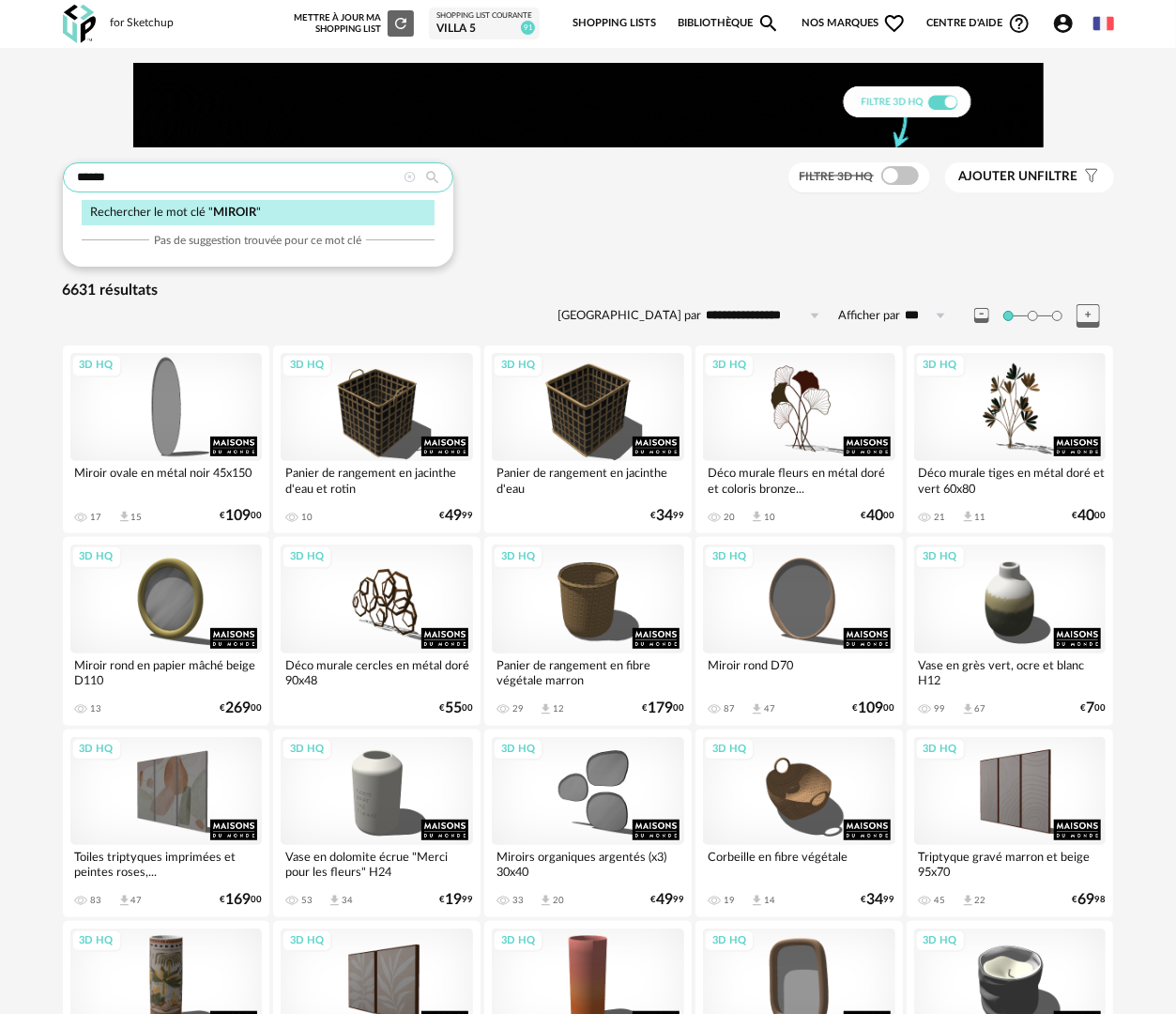
type input "**********"
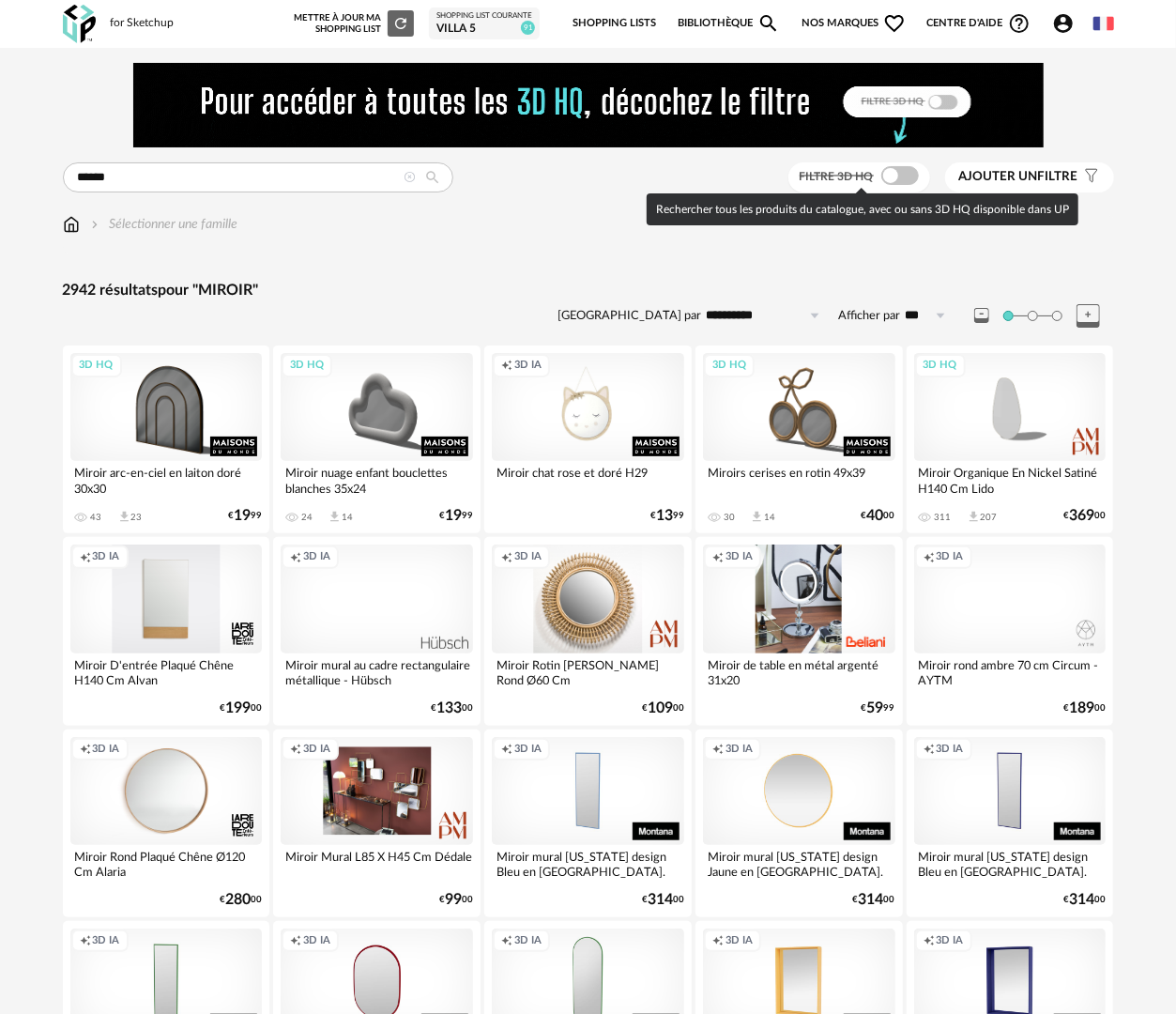
click at [906, 183] on span at bounding box center [900, 176] width 38 height 19
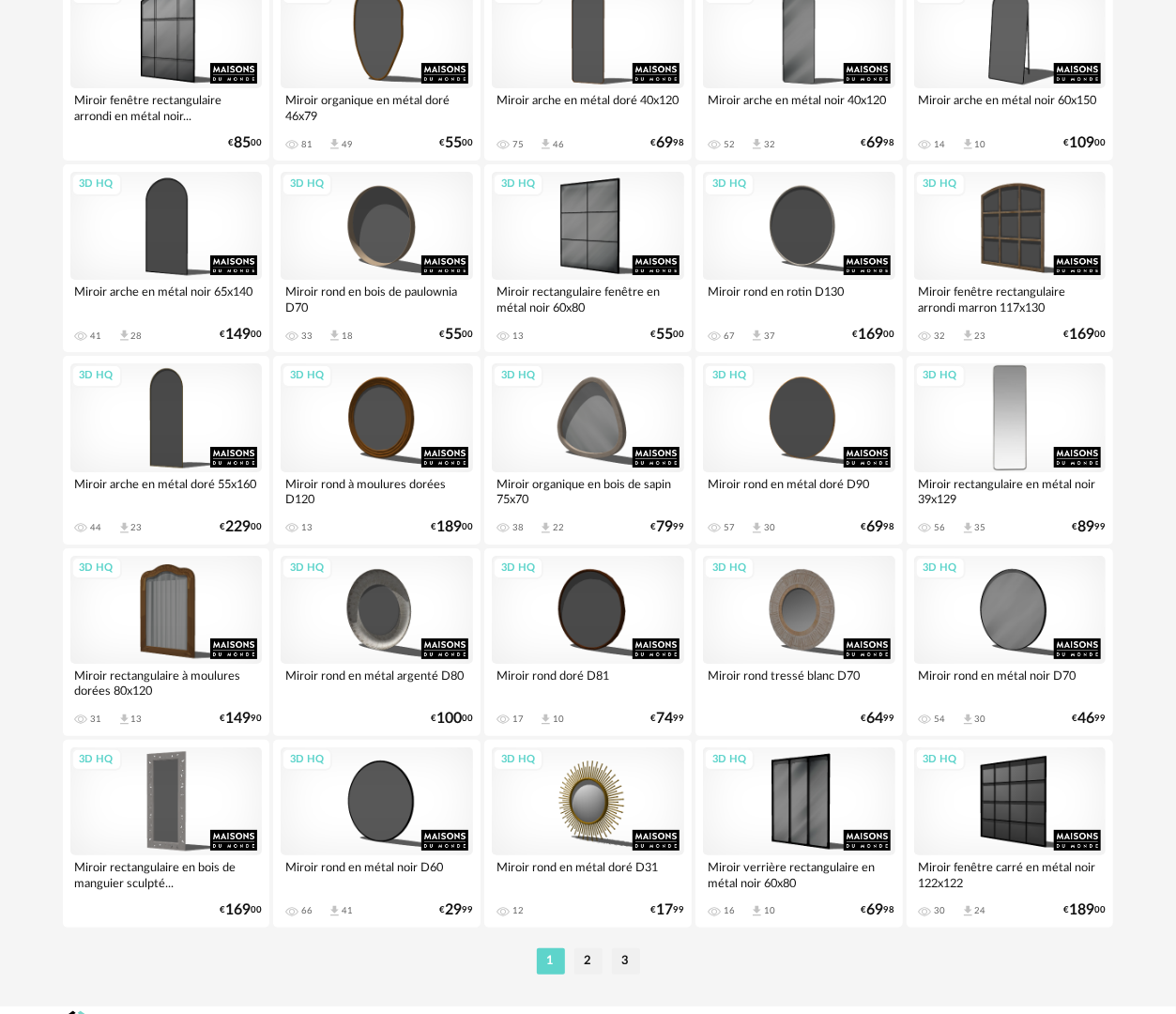
scroll to position [3282, 0]
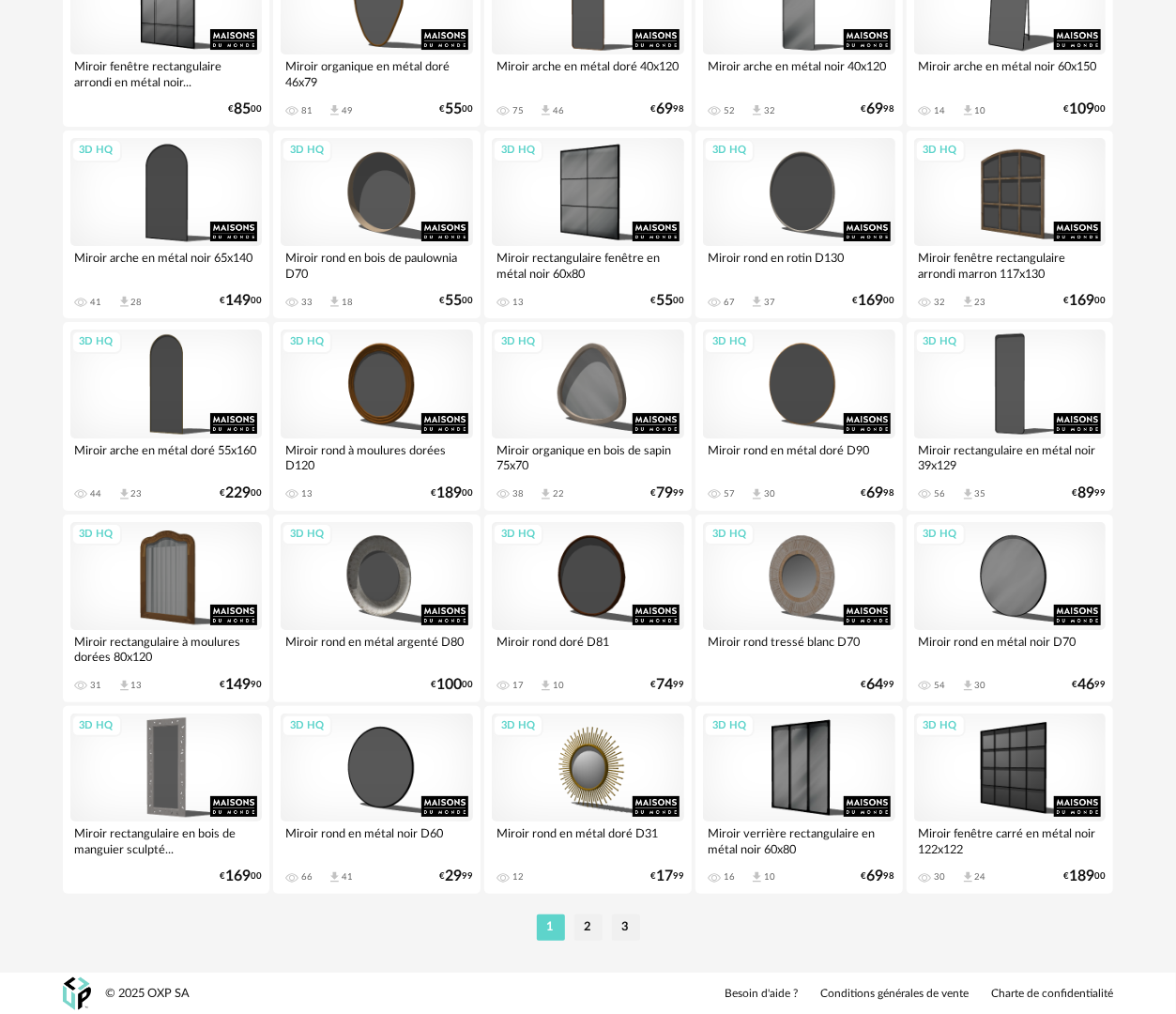
click at [581, 920] on li "2" at bounding box center [588, 927] width 28 height 26
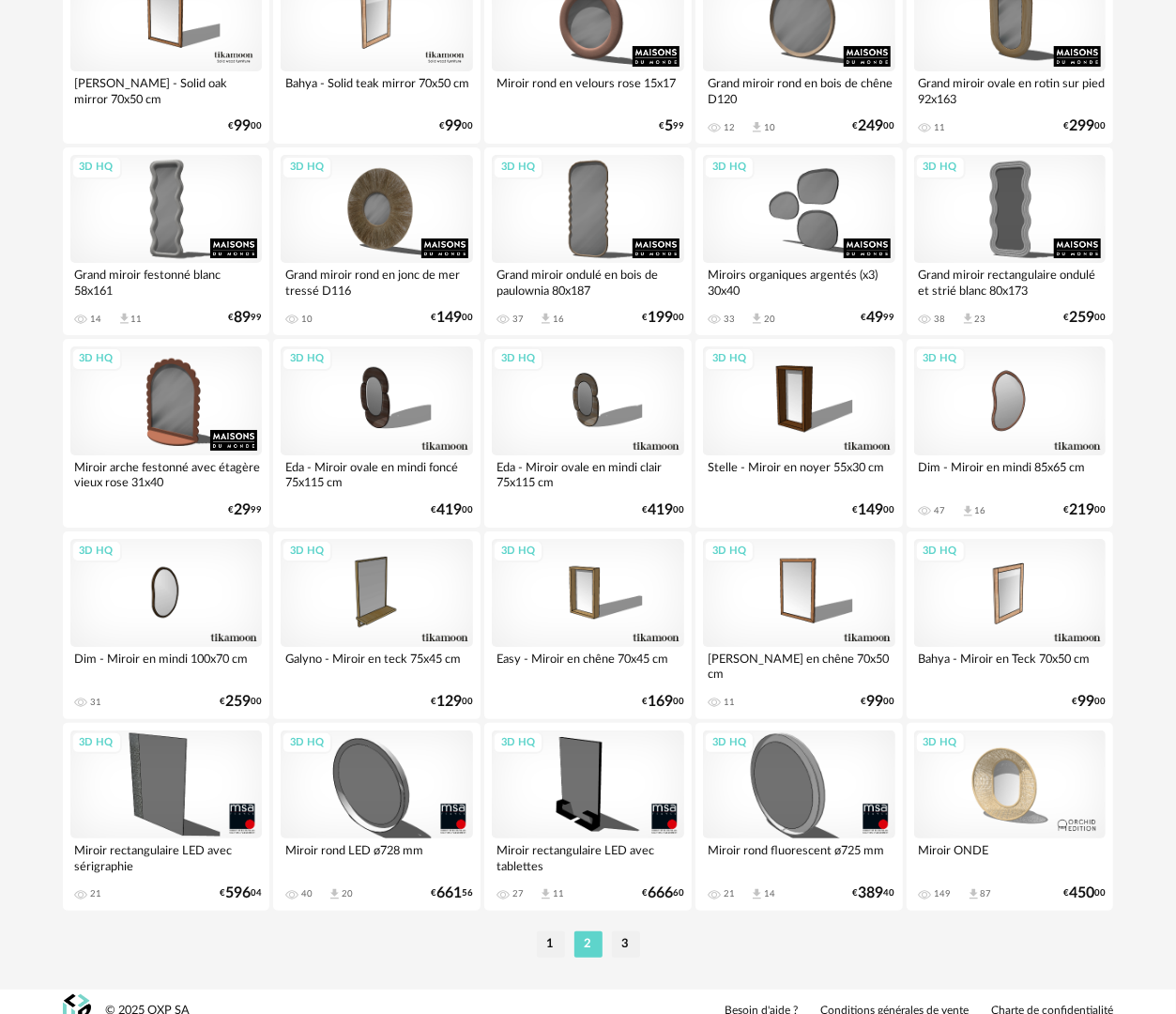
scroll to position [3282, 0]
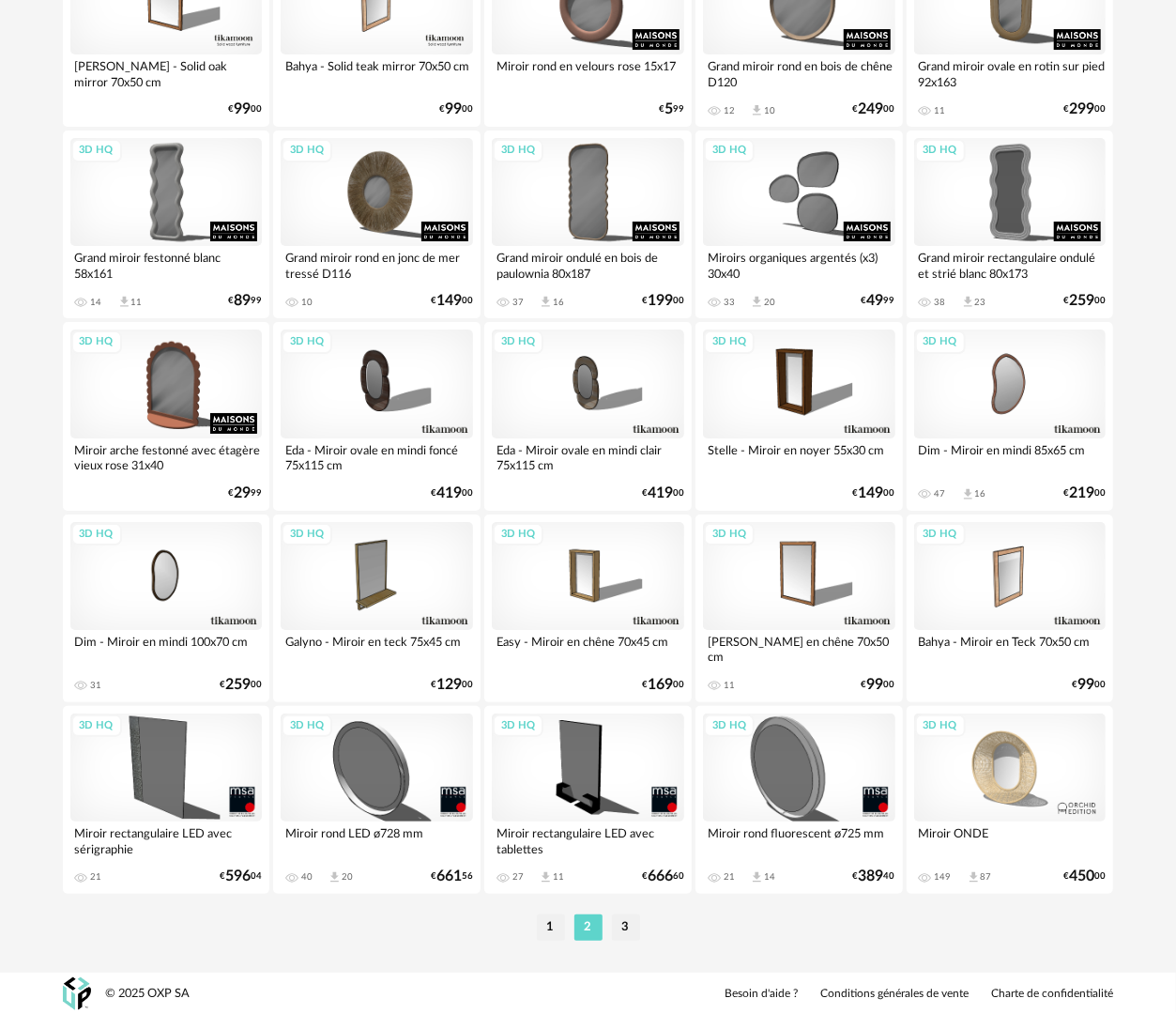
click at [967, 765] on div "3D HQ" at bounding box center [1010, 767] width 192 height 108
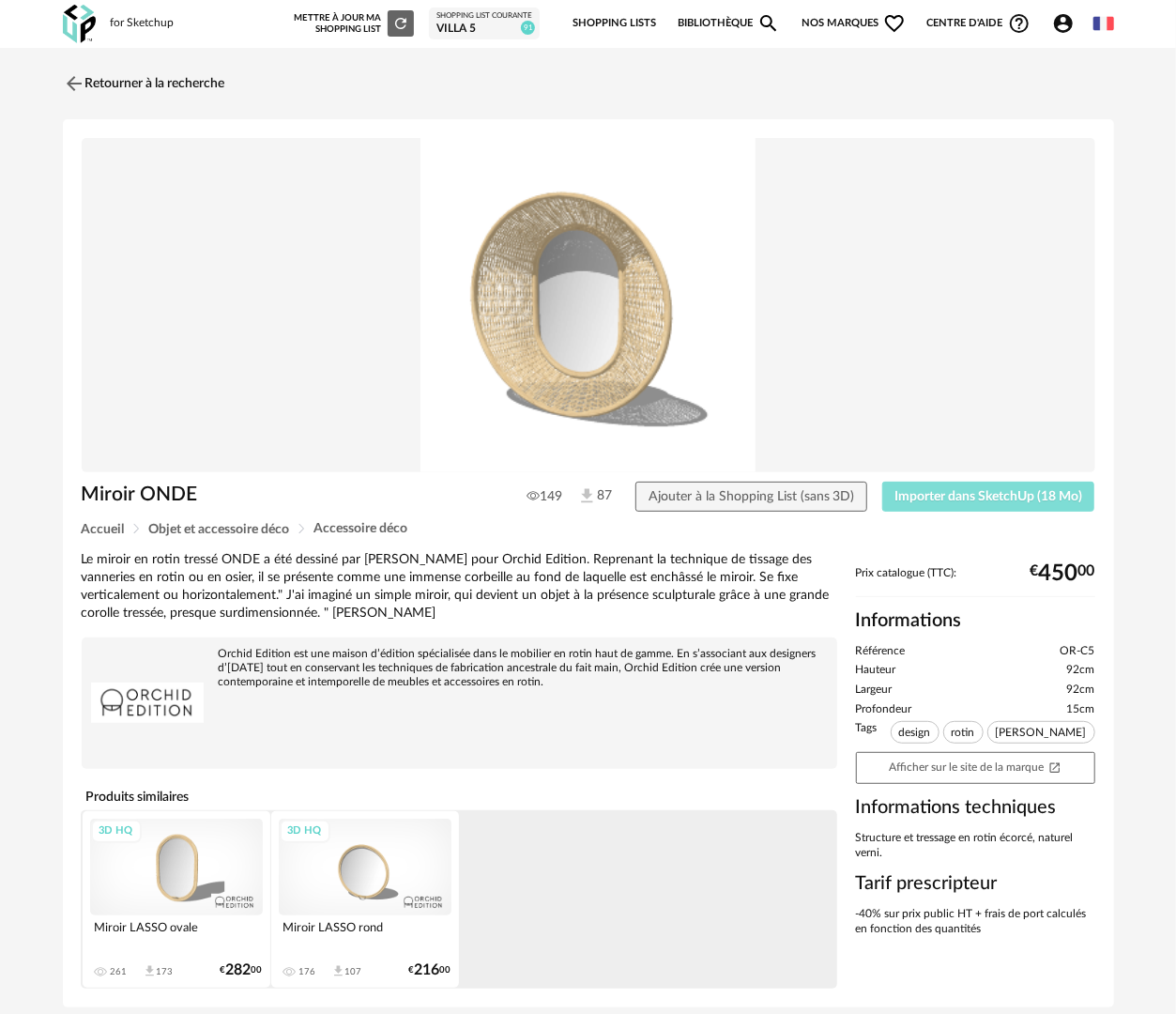
click at [946, 502] on span "Importer dans SketchUp (18 Mo)" at bounding box center [988, 497] width 187 height 13
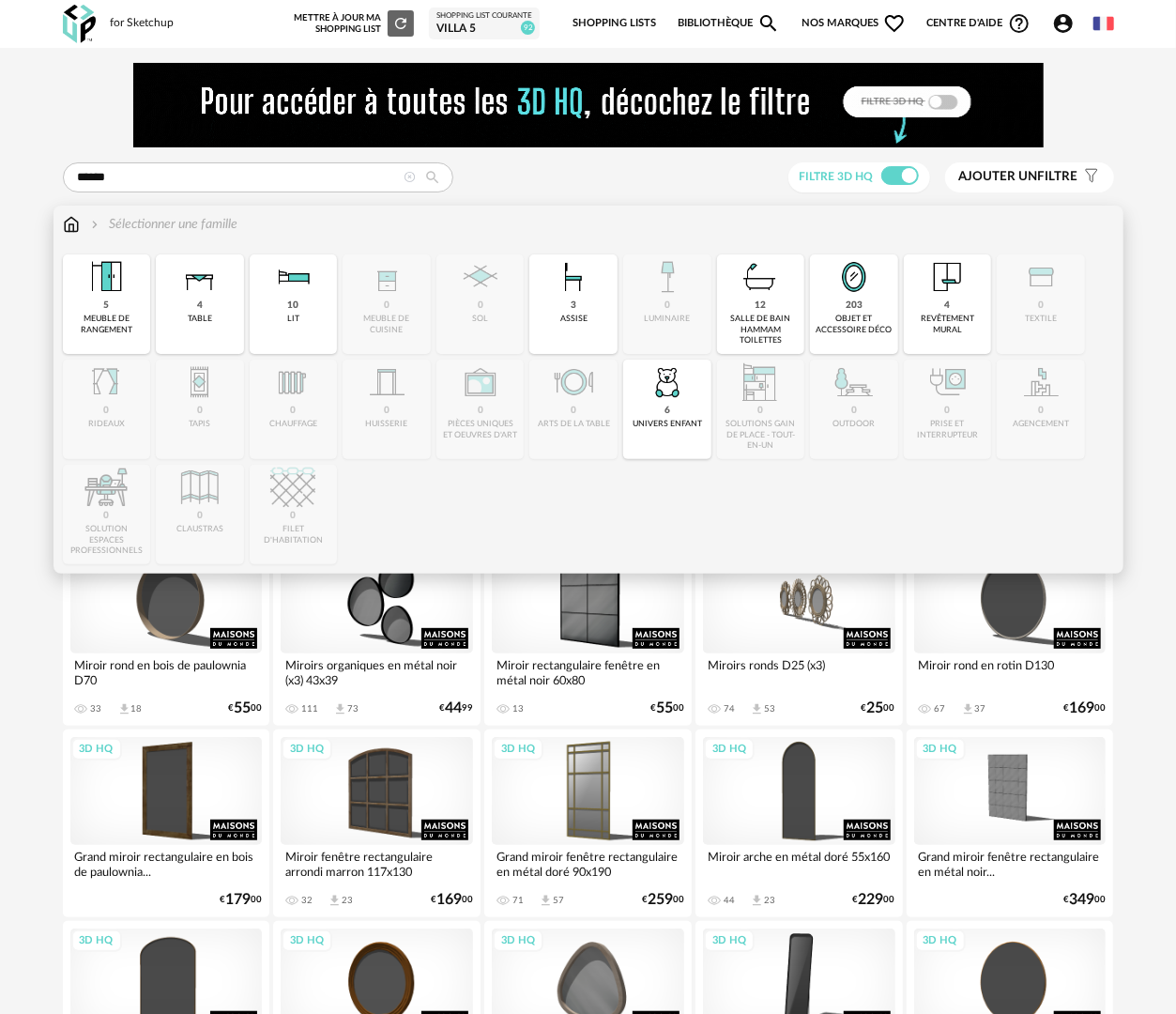
click at [73, 229] on img at bounding box center [72, 224] width 17 height 19
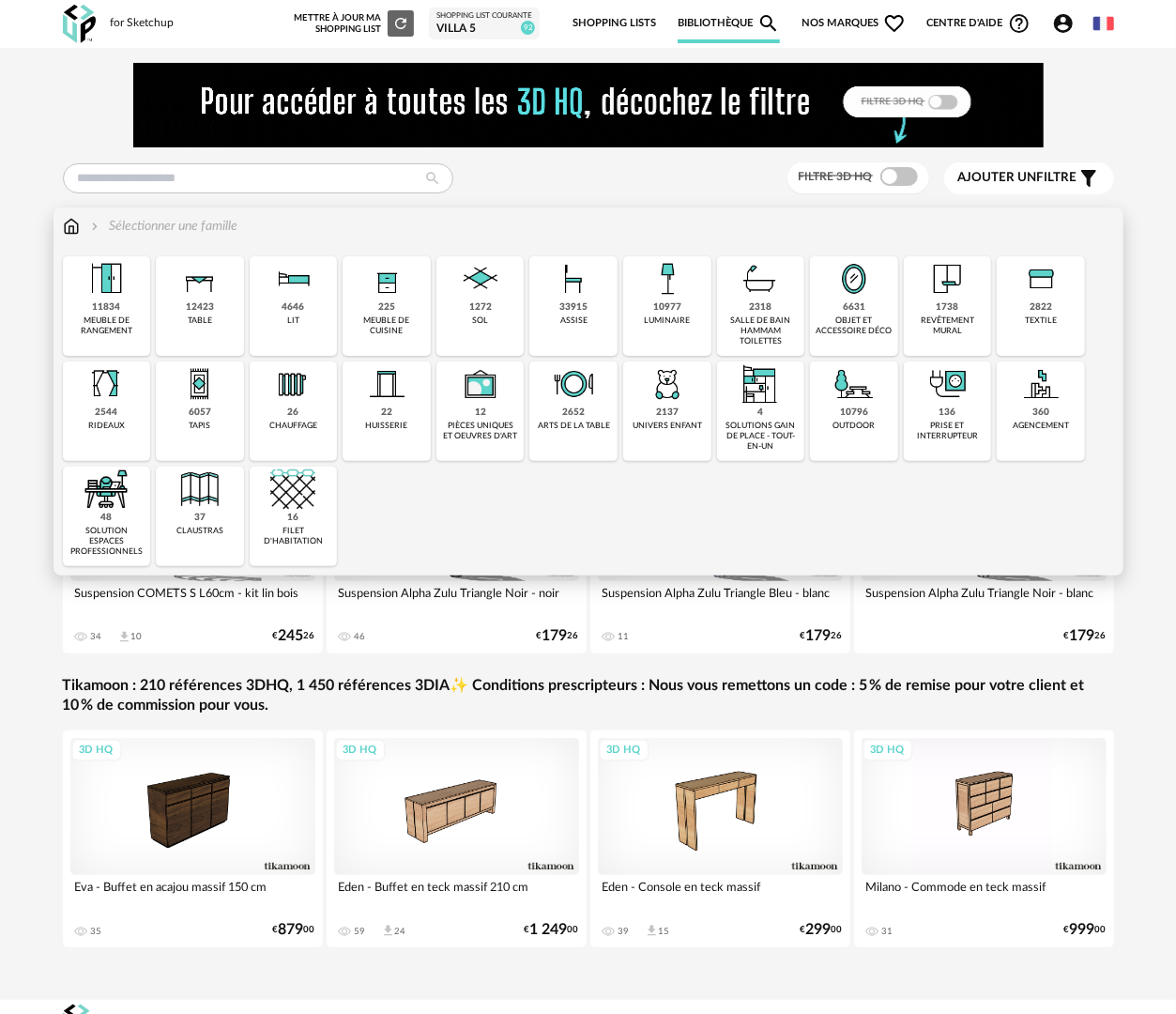
click at [863, 314] on div "6631 objet et accessoire déco" at bounding box center [855, 306] width 89 height 100
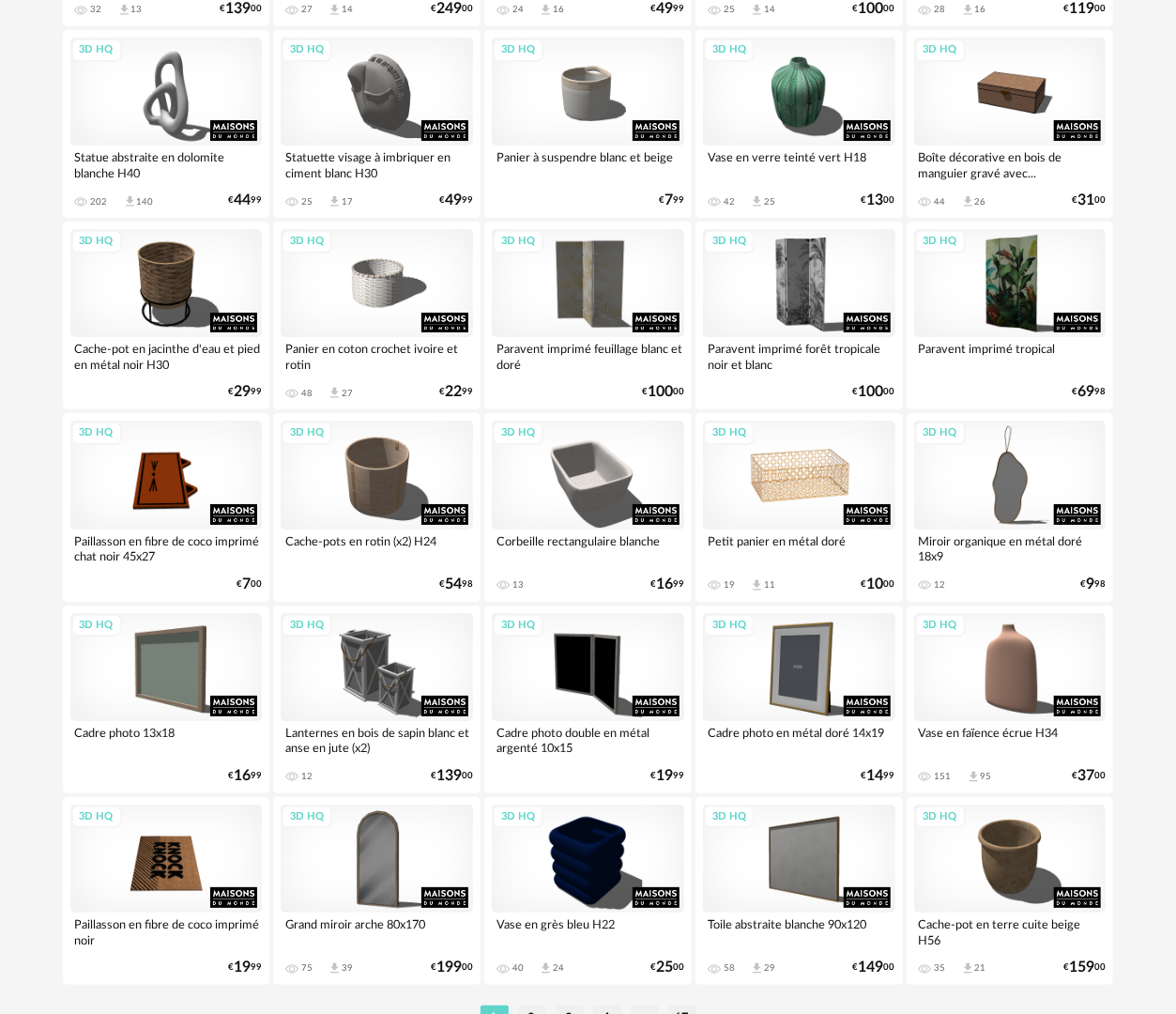
scroll to position [3284, 0]
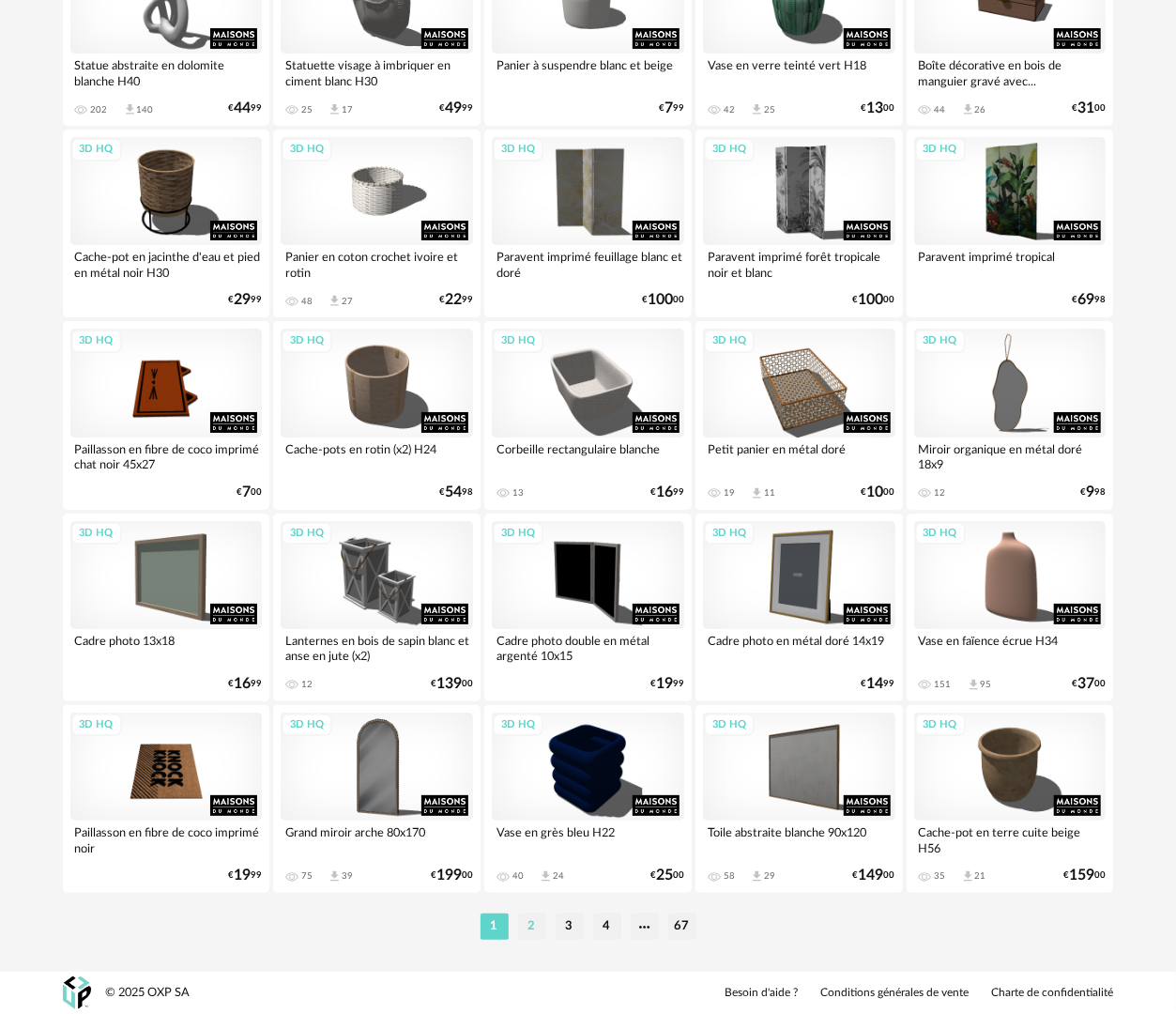
click at [536, 927] on li "2" at bounding box center [532, 926] width 28 height 26
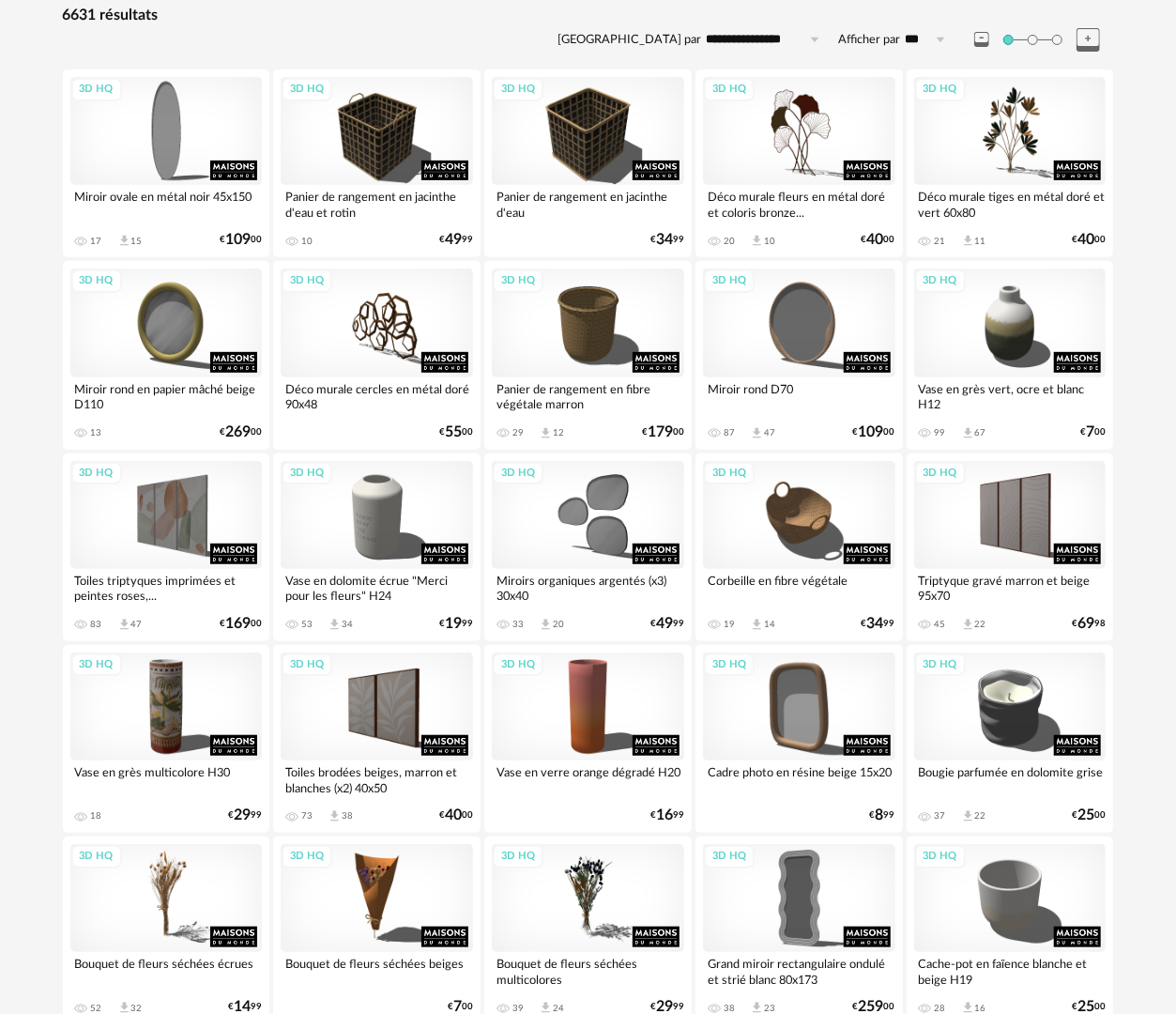
scroll to position [282, 0]
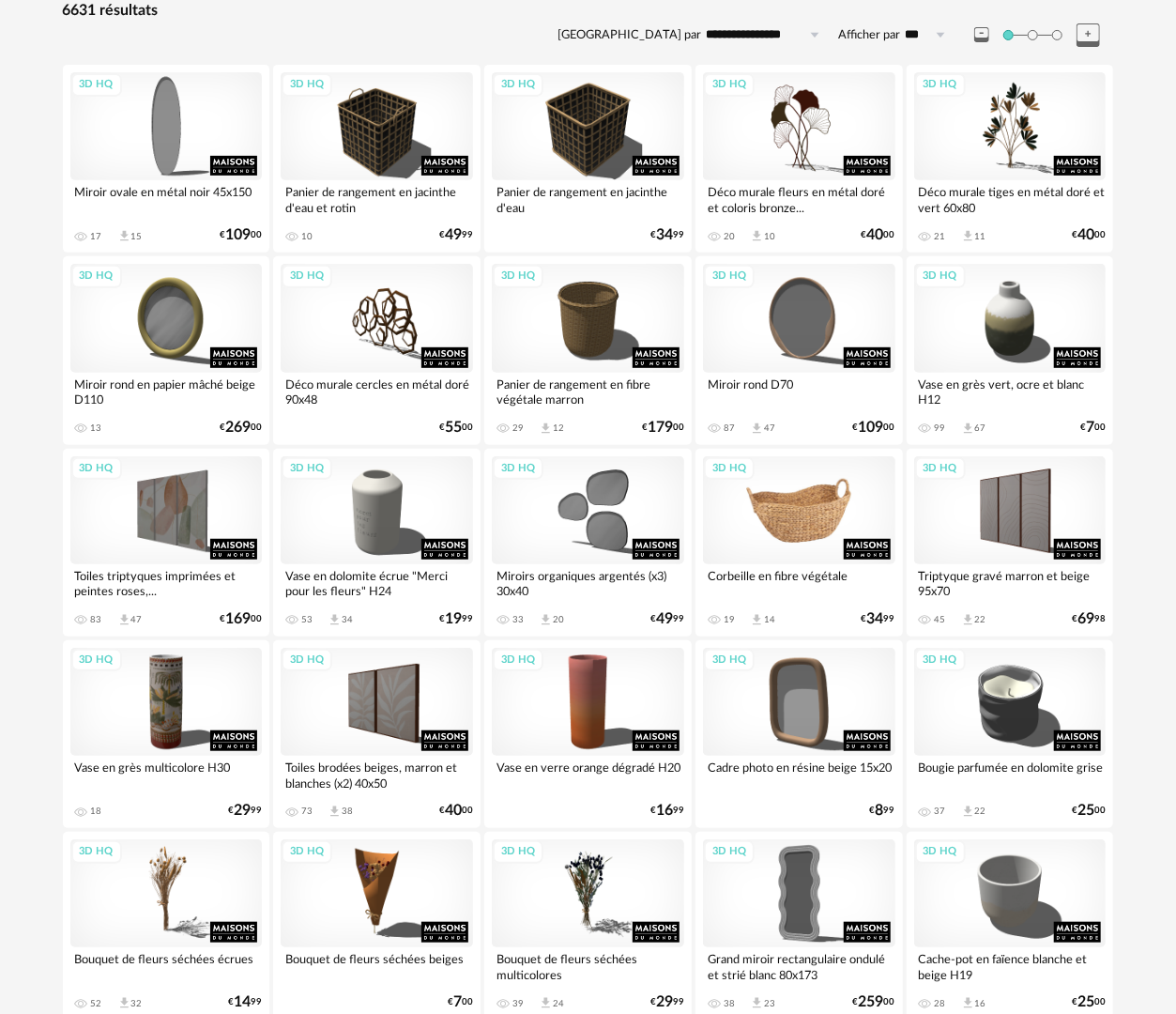
click at [799, 508] on div "3D HQ" at bounding box center [799, 510] width 192 height 108
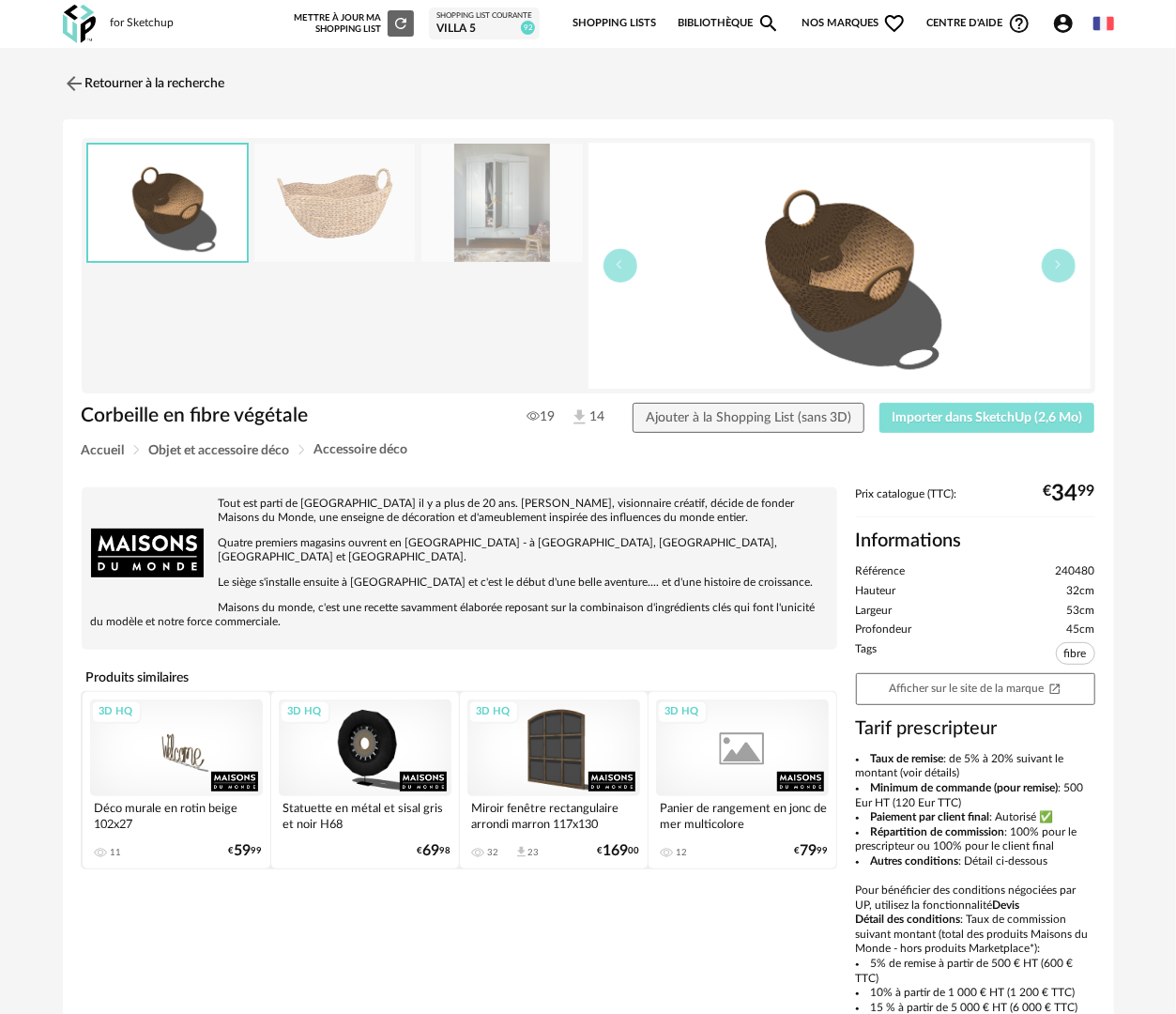
click at [1022, 419] on span "Importer dans SketchUp (2,6 Mo)" at bounding box center [987, 418] width 190 height 13
click at [195, 81] on link "Retourner à la recherche" at bounding box center [139, 84] width 163 height 41
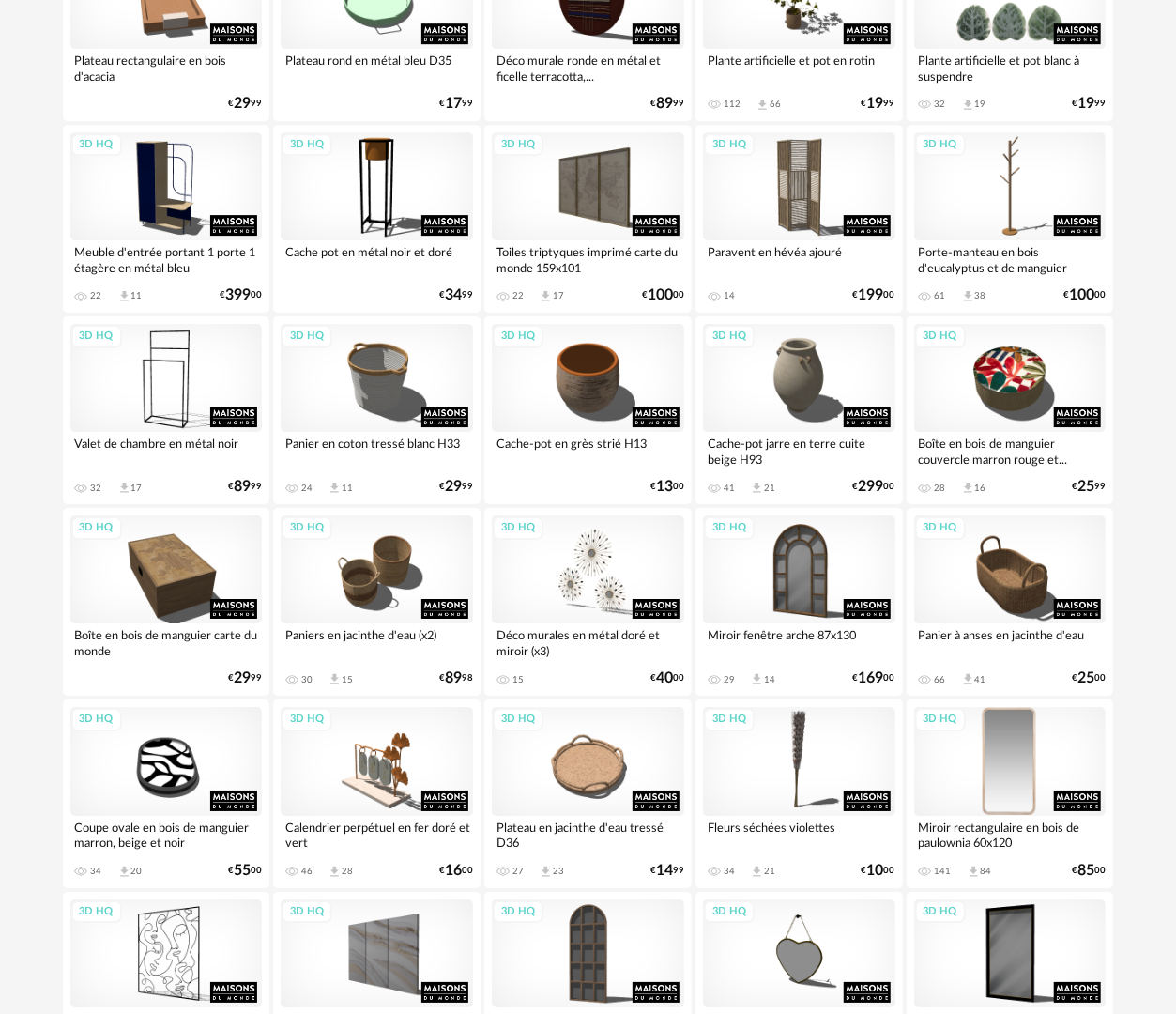
scroll to position [3098, 0]
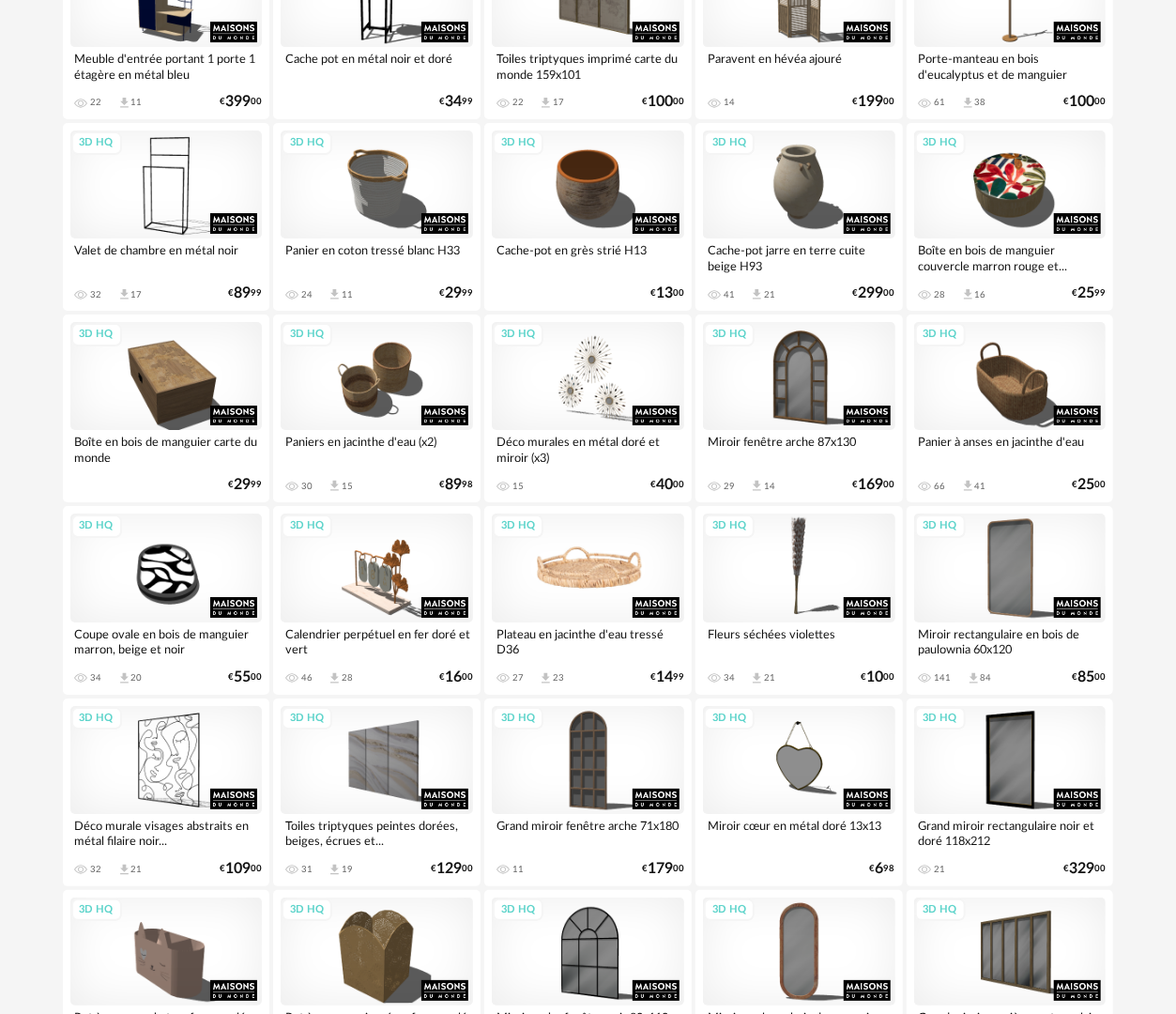
click at [630, 576] on div "3D HQ" at bounding box center [588, 567] width 192 height 108
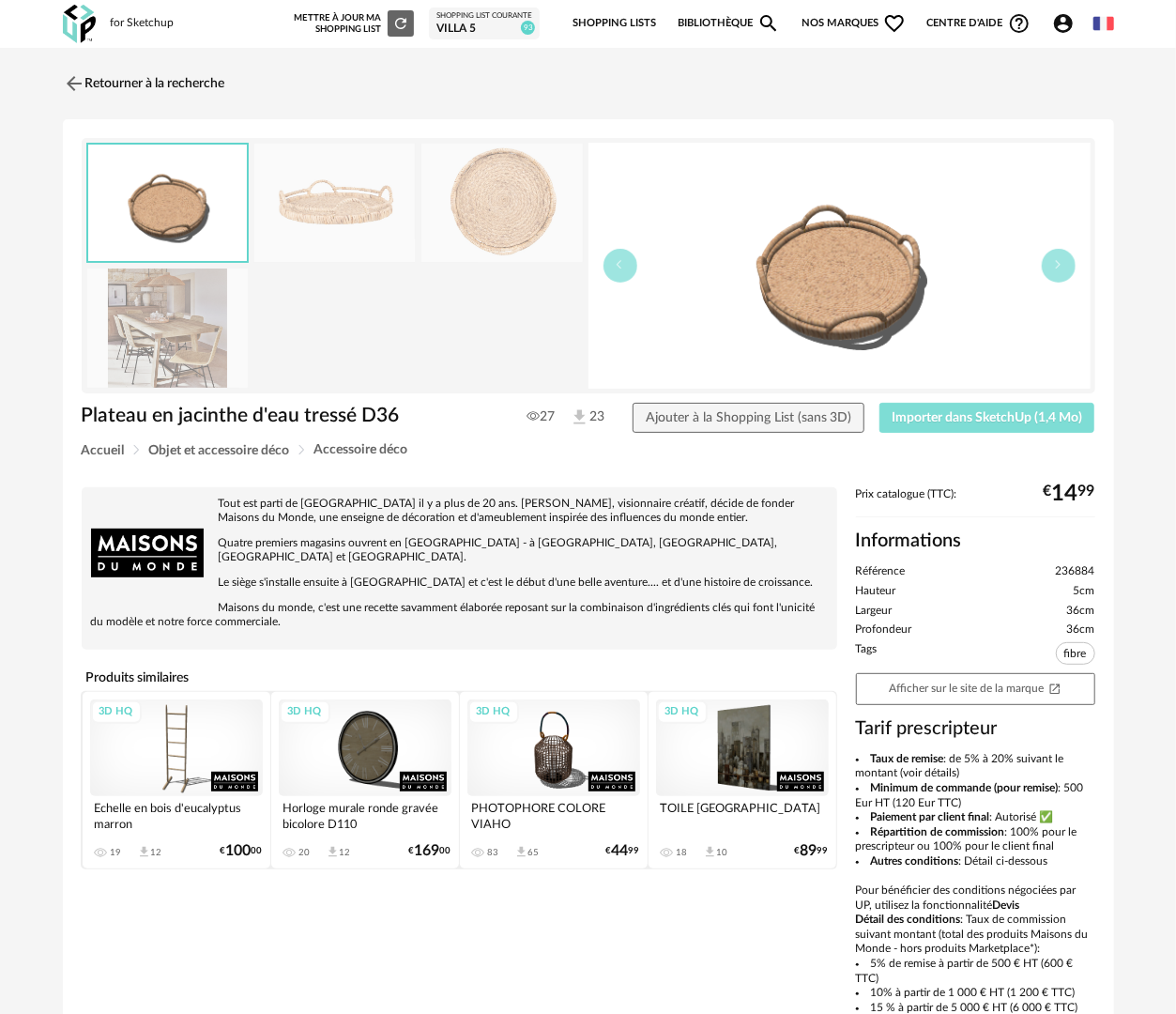
click at [1044, 421] on span "Importer dans SketchUp (1,4 Mo)" at bounding box center [987, 418] width 190 height 13
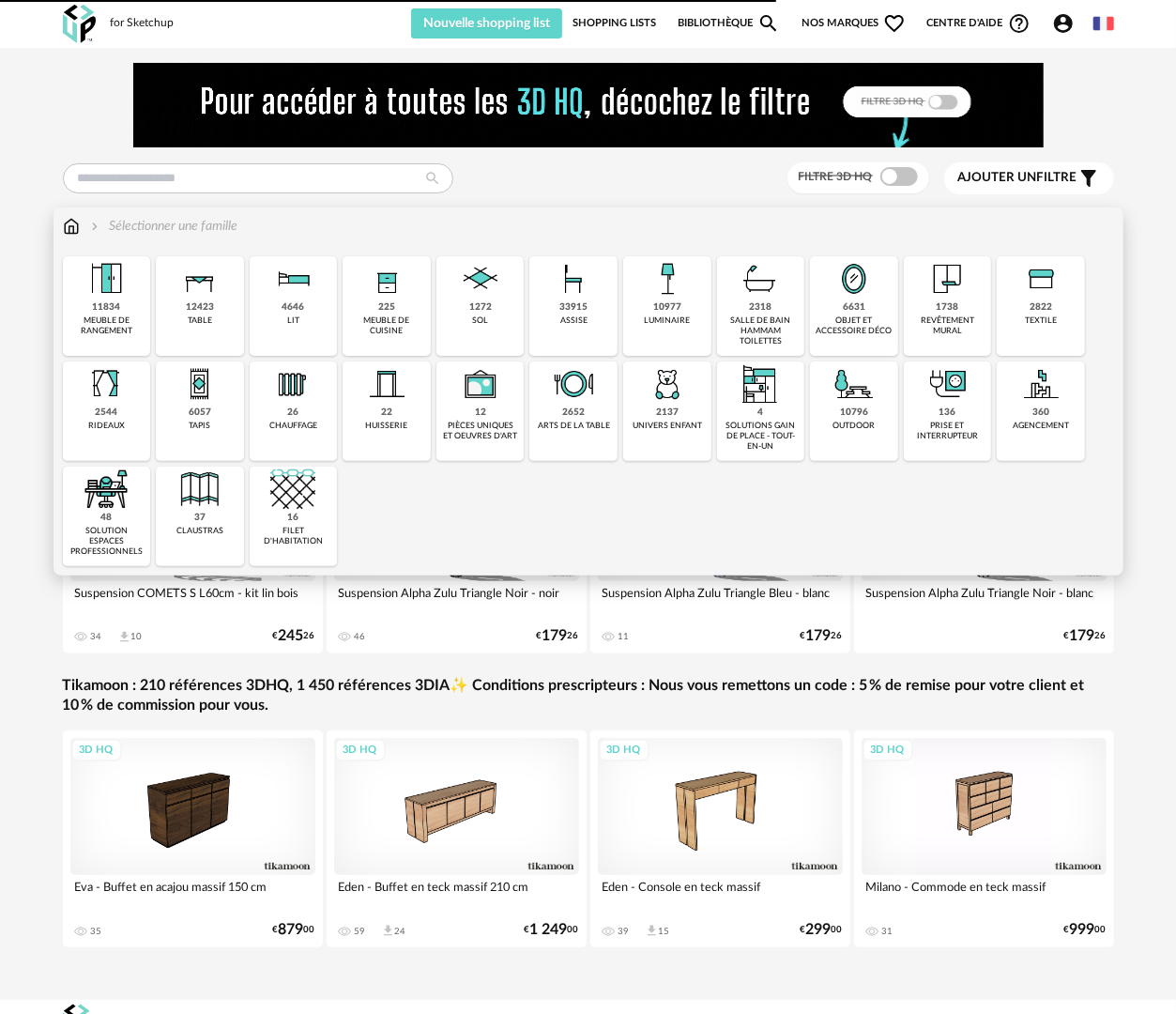
click at [856, 315] on div "objet et accessoire déco" at bounding box center [855, 326] width 77 height 22
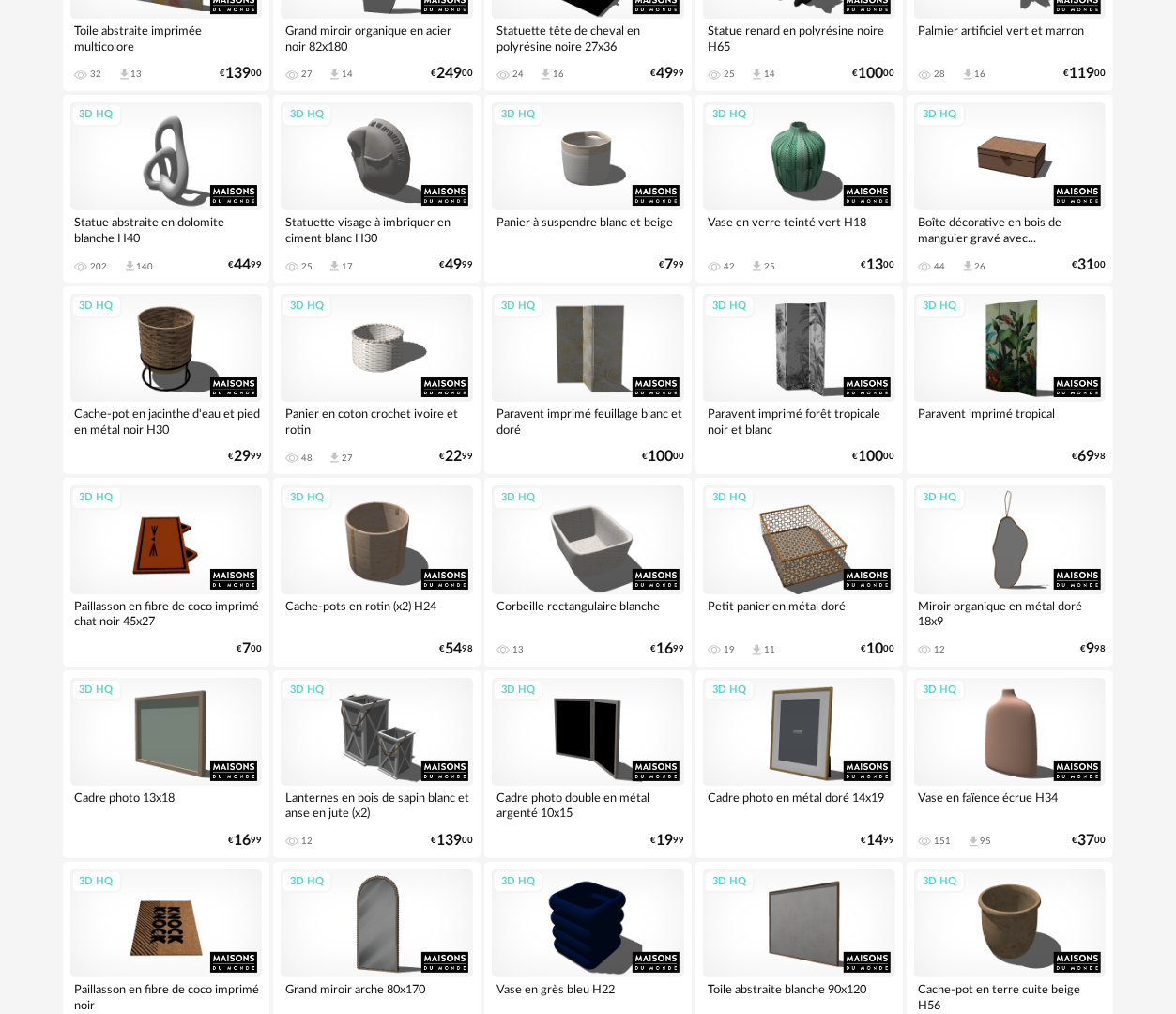
scroll to position [3284, 0]
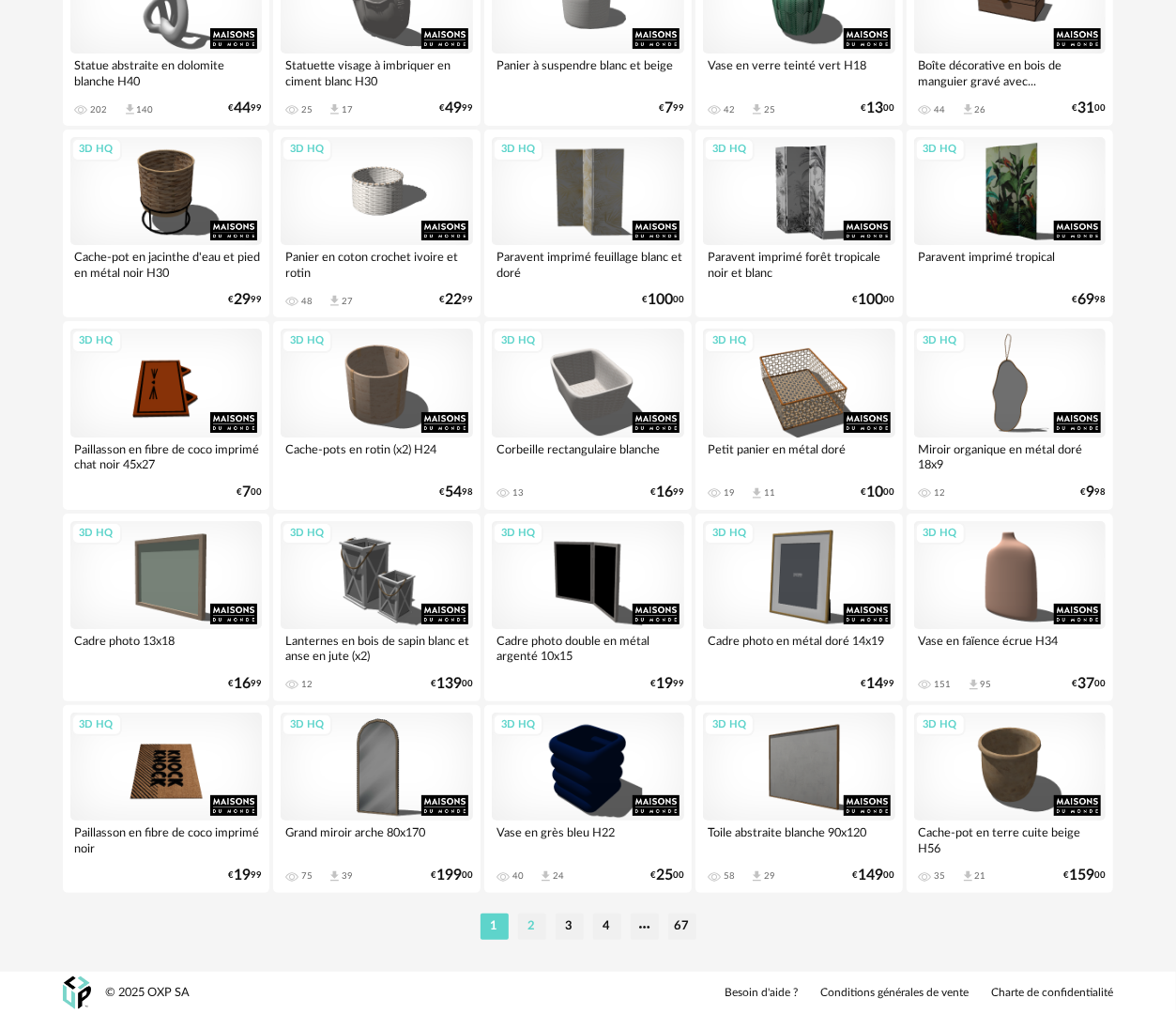
click at [525, 930] on li "2" at bounding box center [532, 926] width 28 height 26
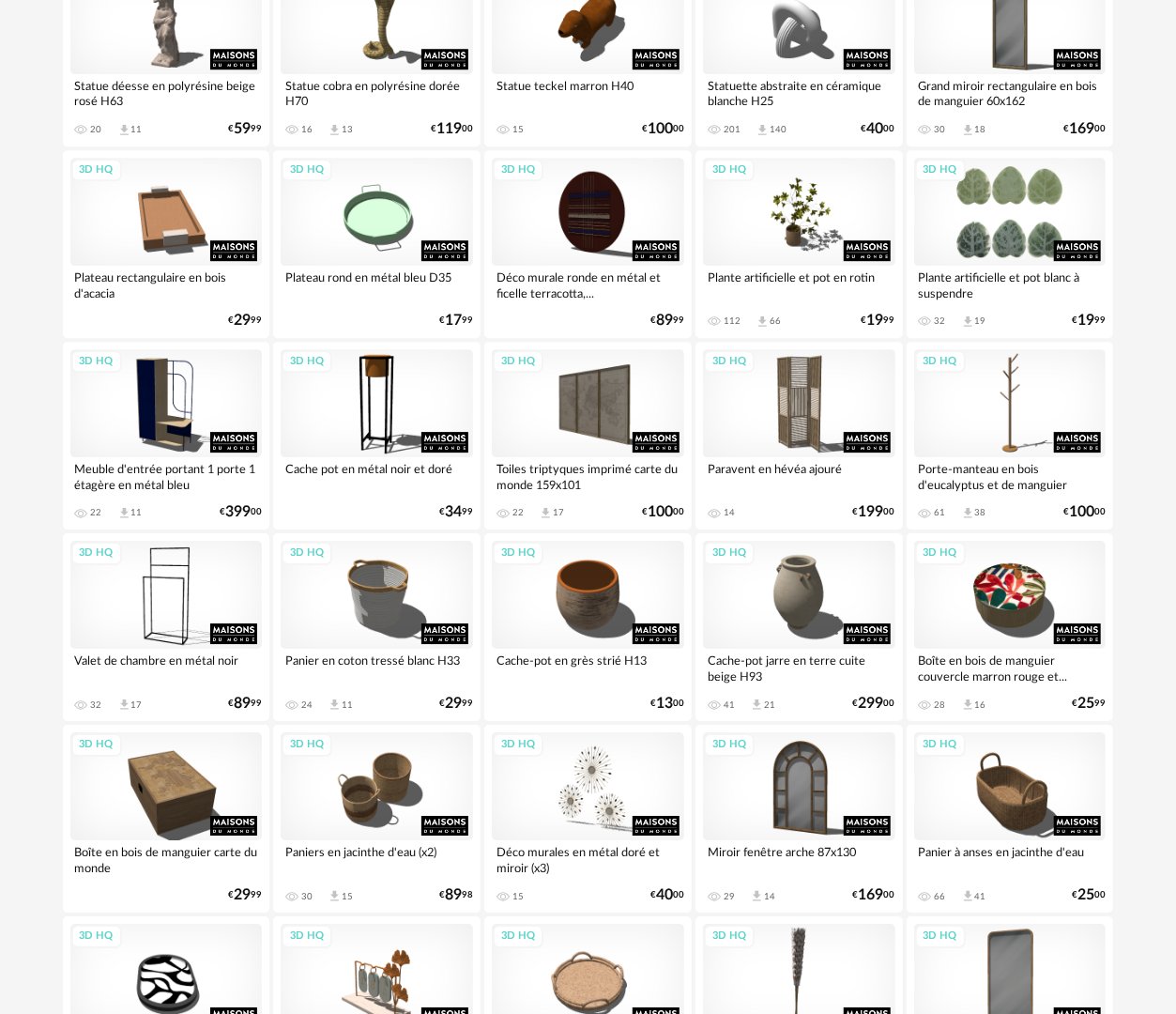
scroll to position [3098, 0]
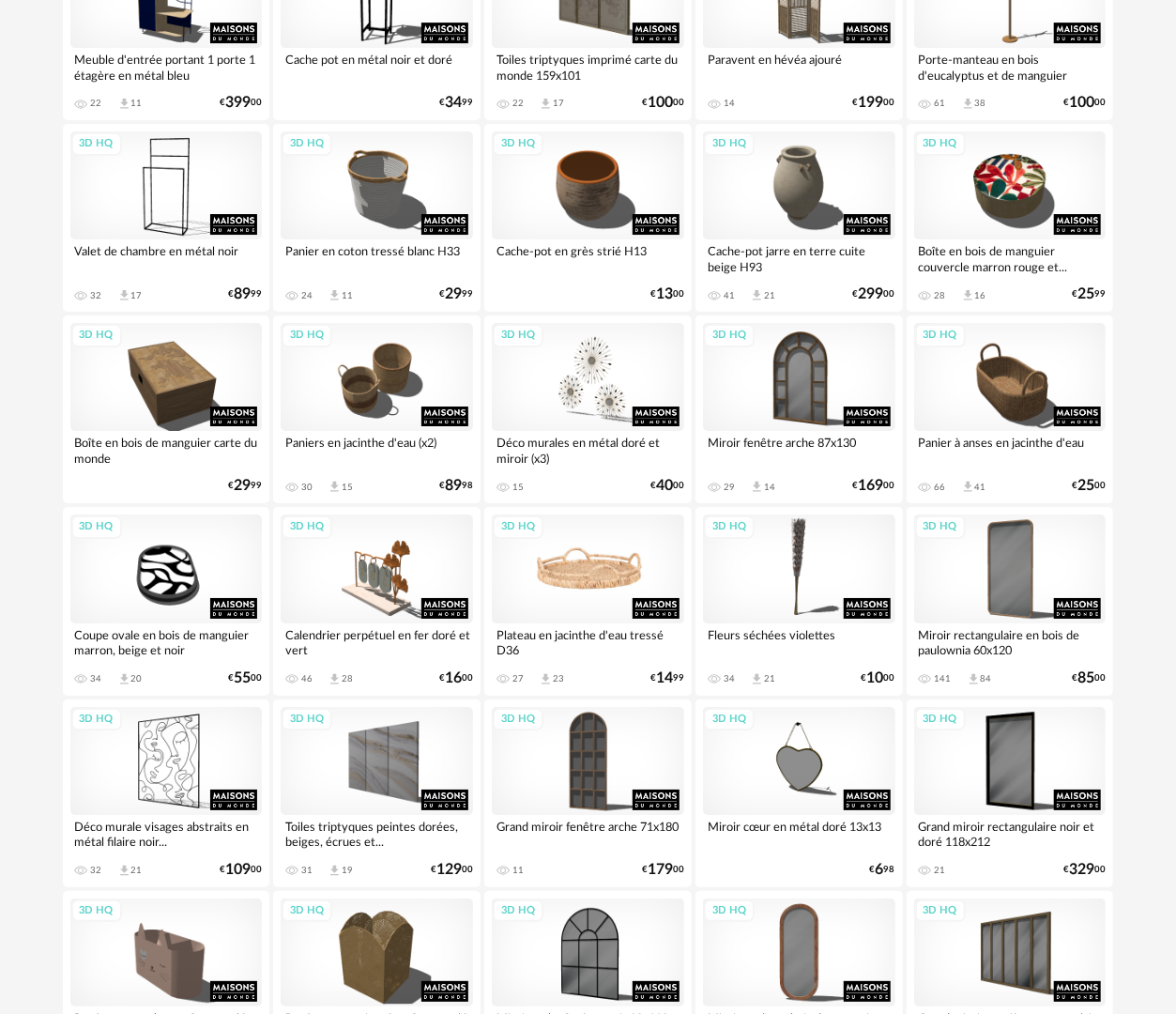
click at [610, 574] on div "3D HQ" at bounding box center [588, 568] width 192 height 108
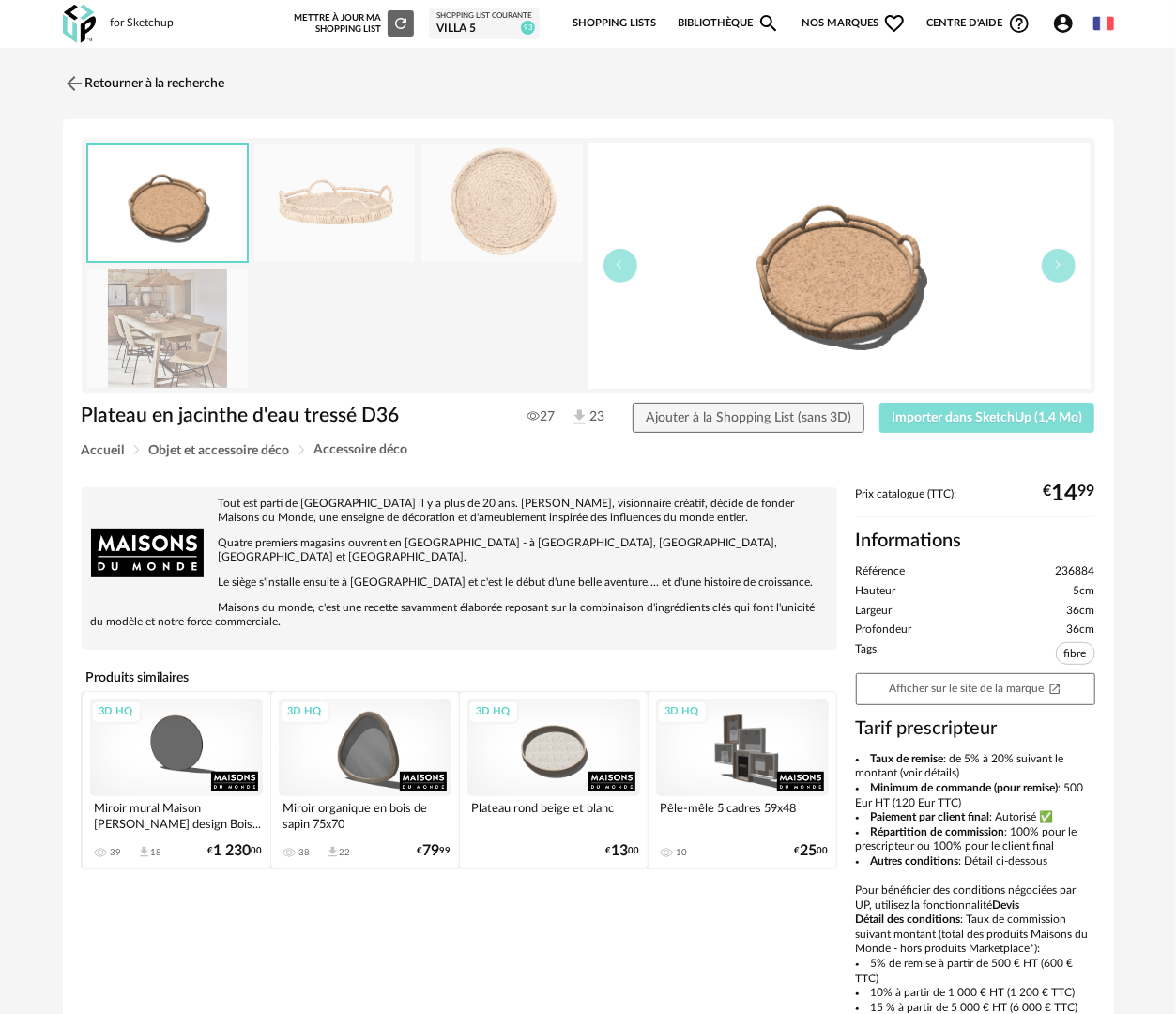
click at [1020, 418] on span "Importer dans SketchUp (1,4 Mo)" at bounding box center [987, 418] width 190 height 13
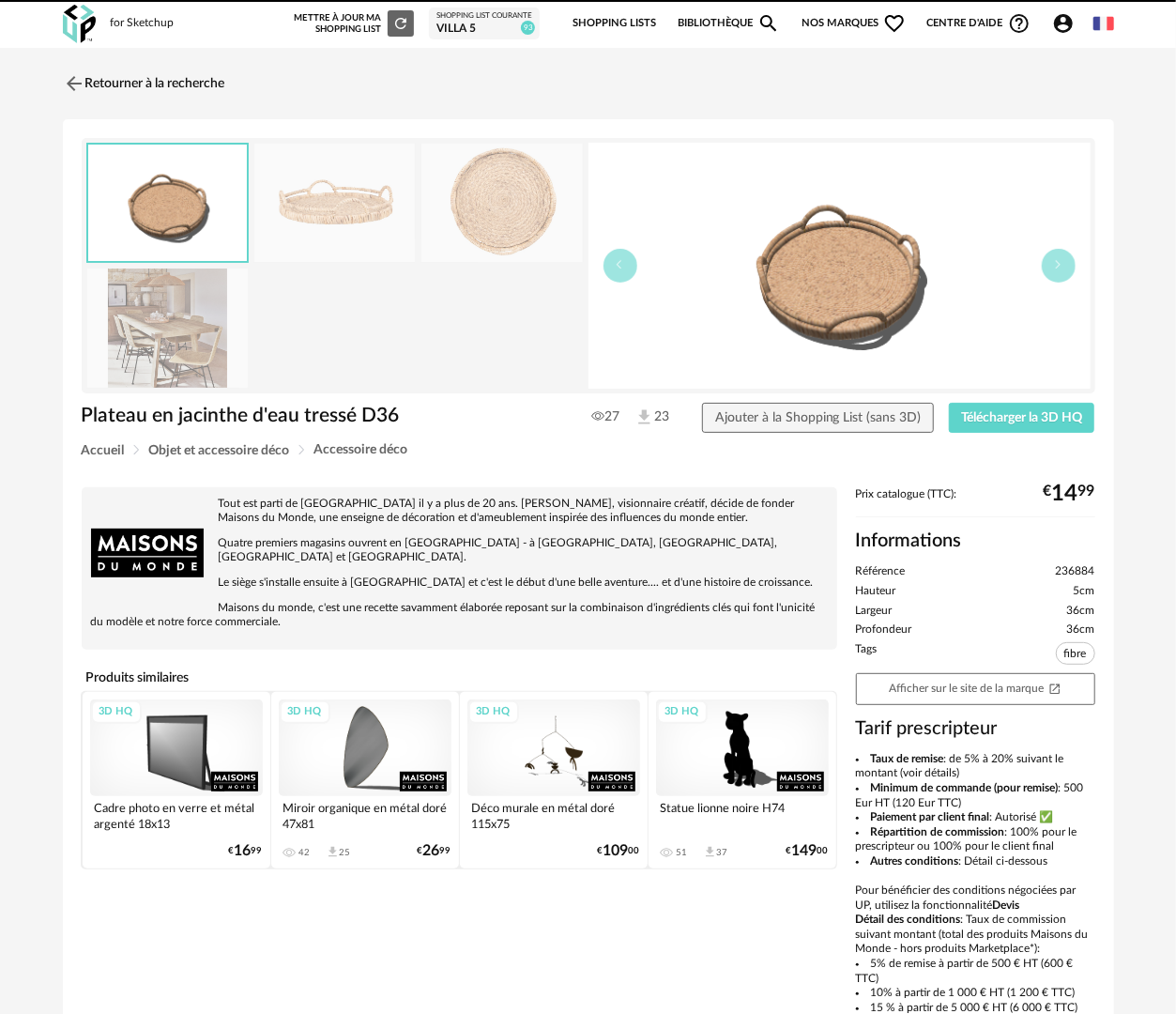
click at [88, 60] on div "Retourner à la recherche Plateau en jacinthe d'eau tressé D36 Plateau en jacint…" at bounding box center [588, 607] width 1176 height 1119
click at [103, 81] on link "Retourner à la recherche" at bounding box center [139, 84] width 163 height 41
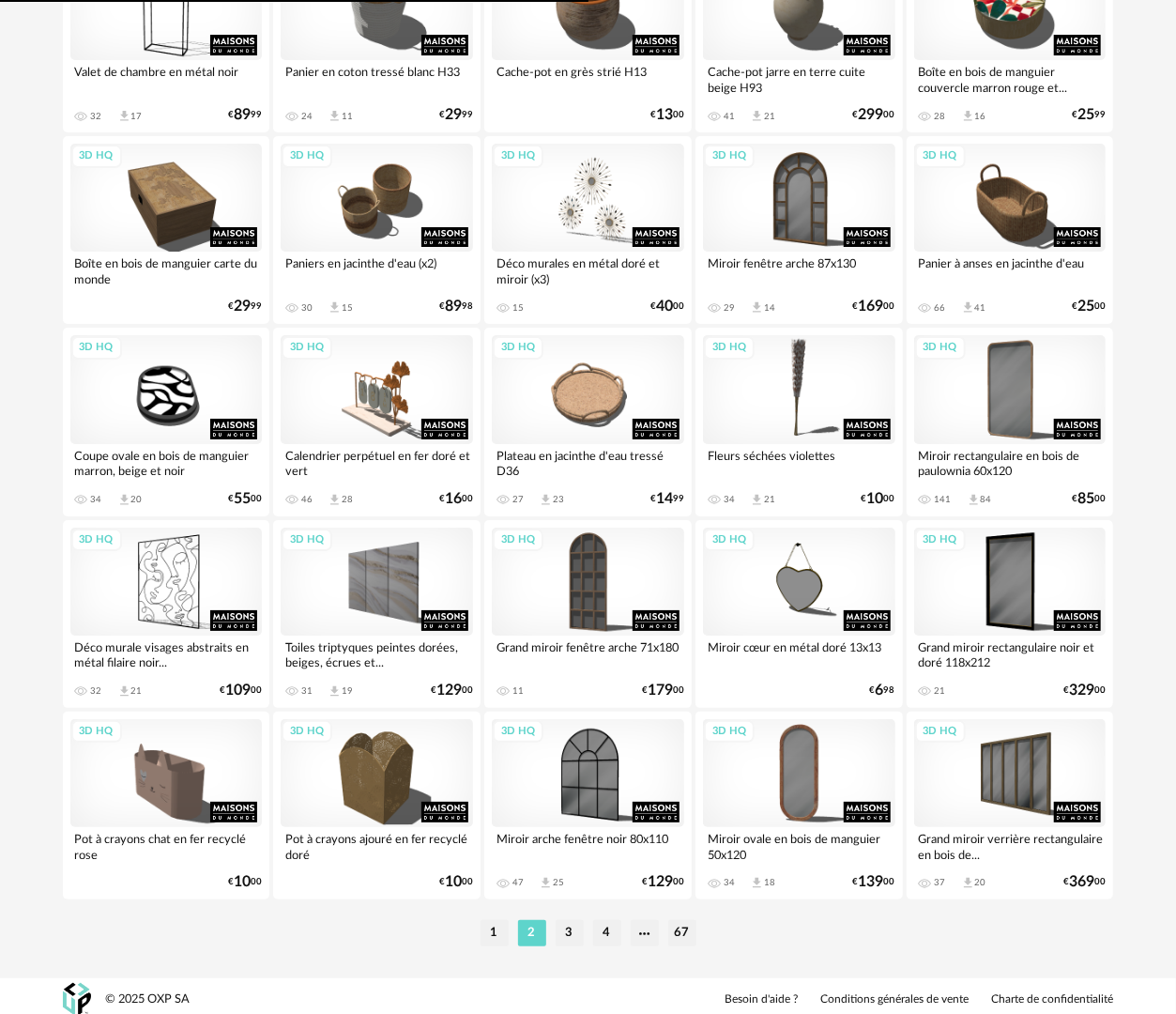
scroll to position [3282, 0]
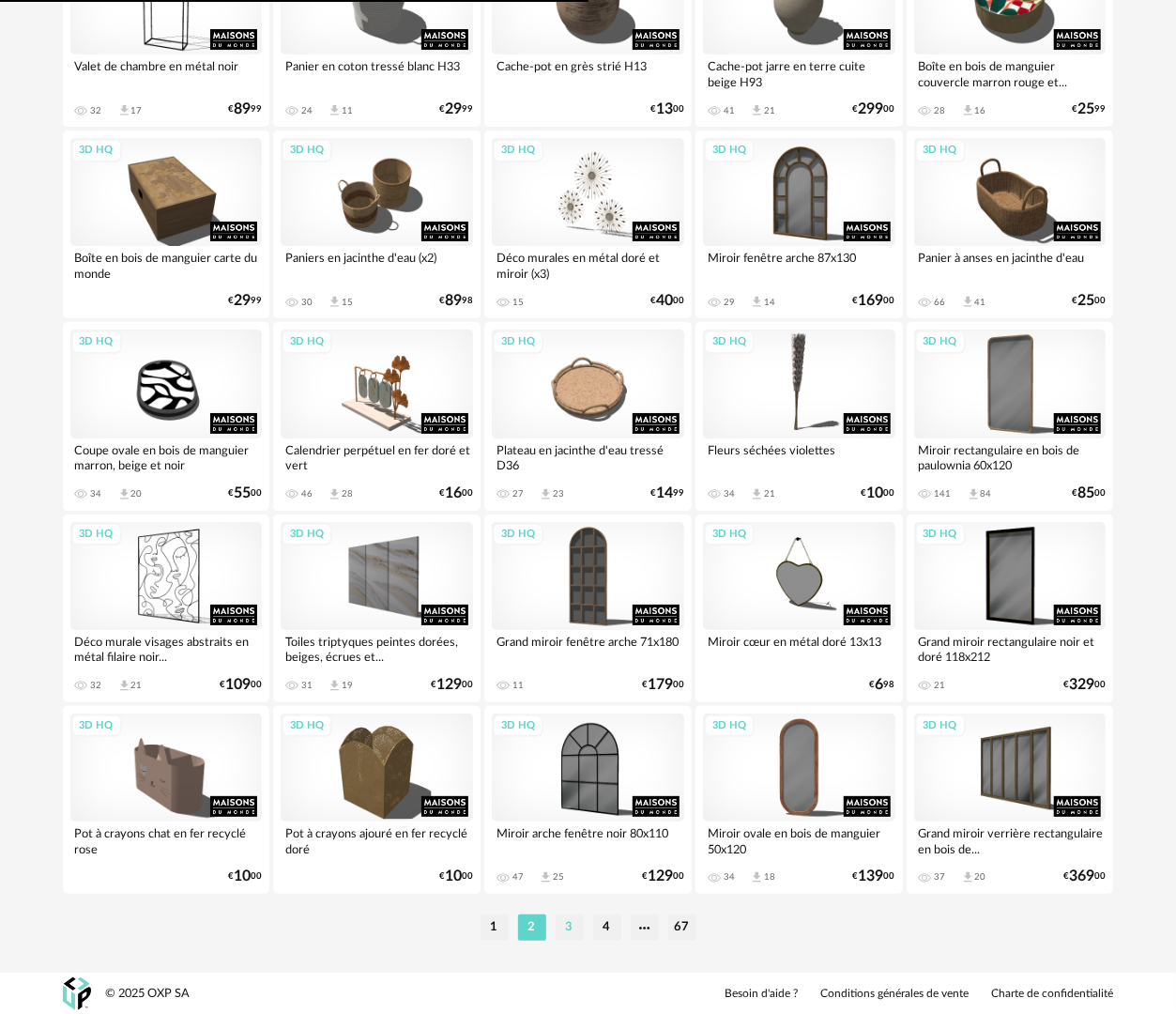
click at [575, 927] on li "3" at bounding box center [570, 927] width 28 height 26
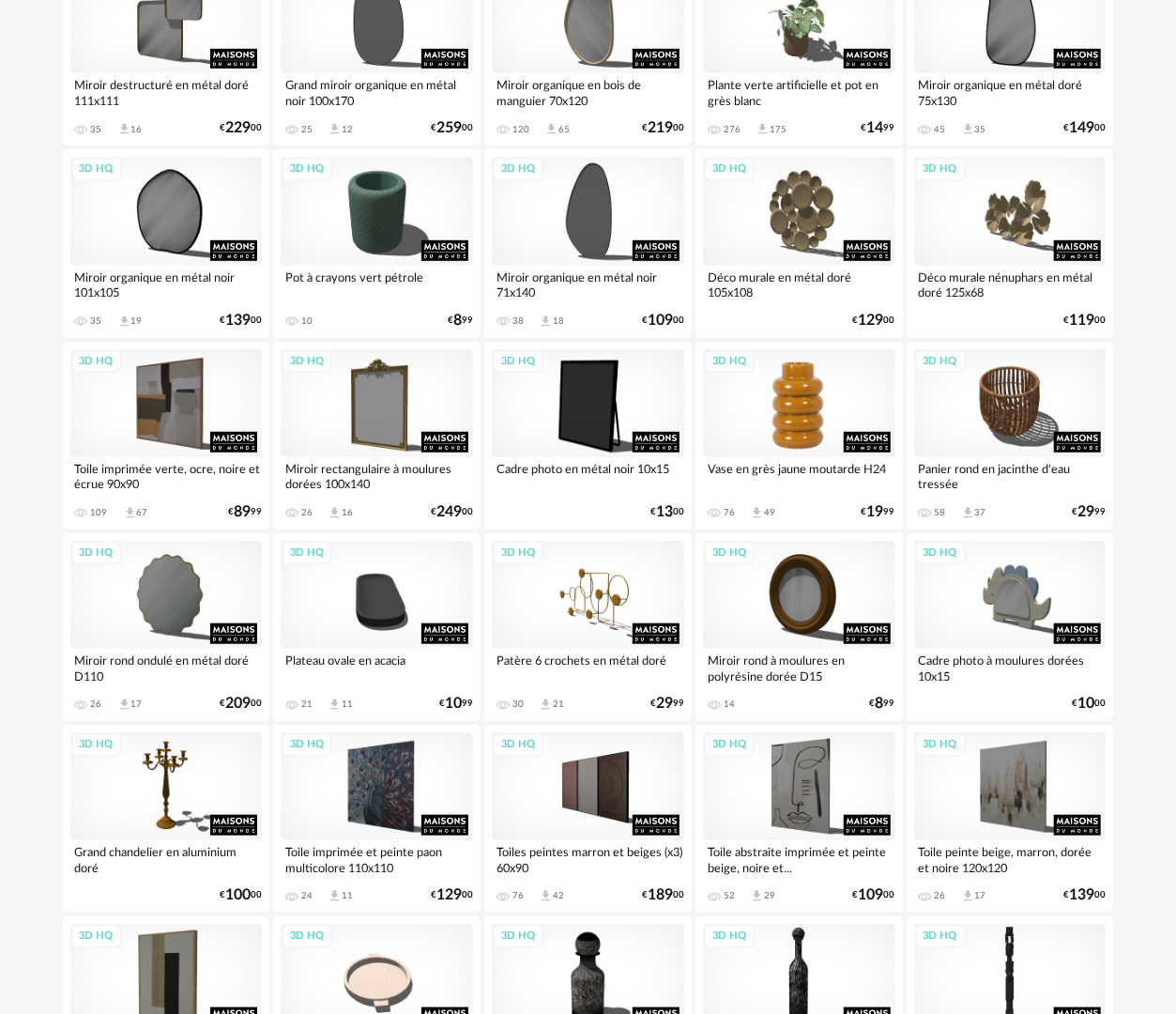
scroll to position [470, 0]
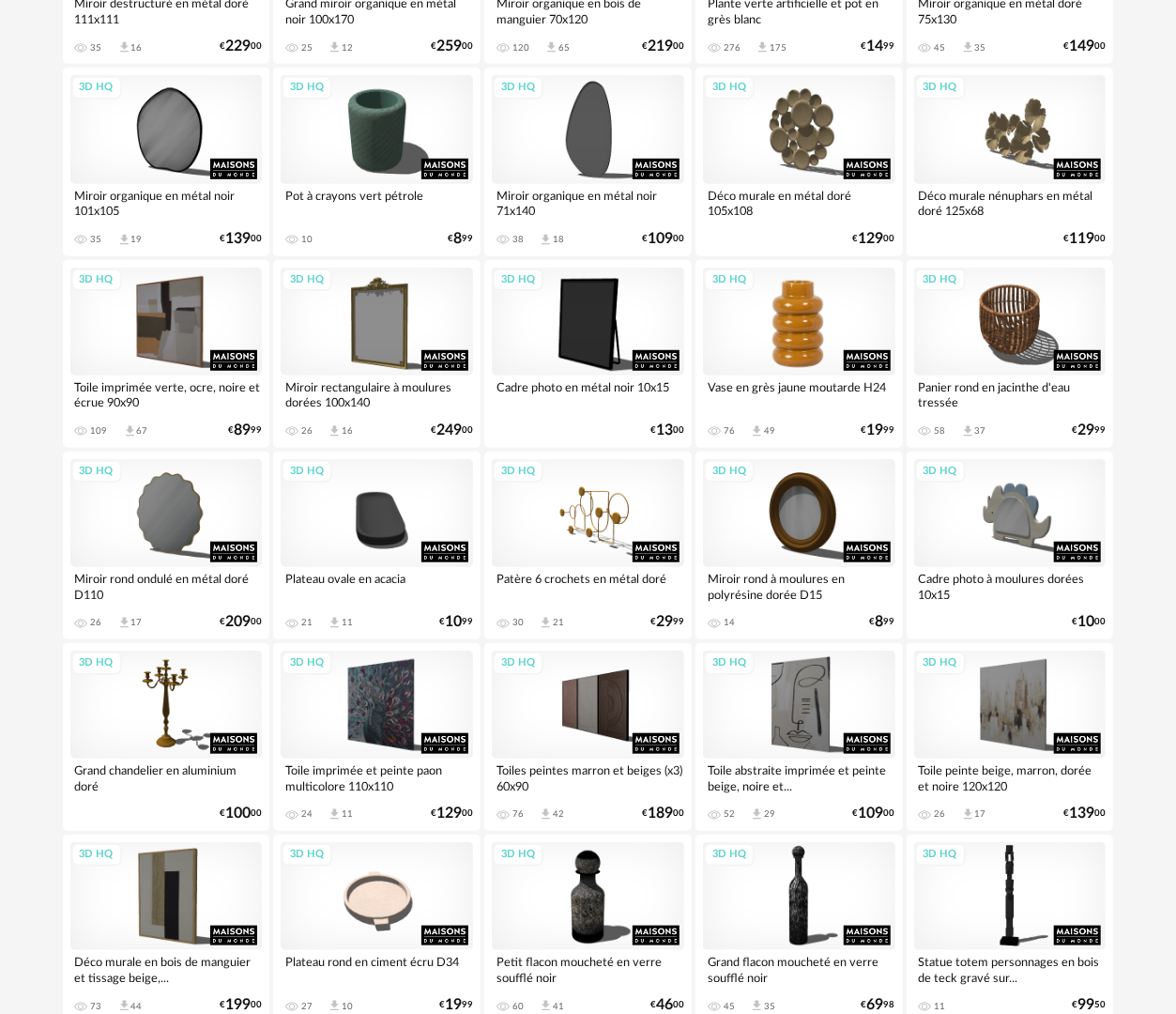
click at [816, 347] on div "3D HQ" at bounding box center [799, 321] width 192 height 108
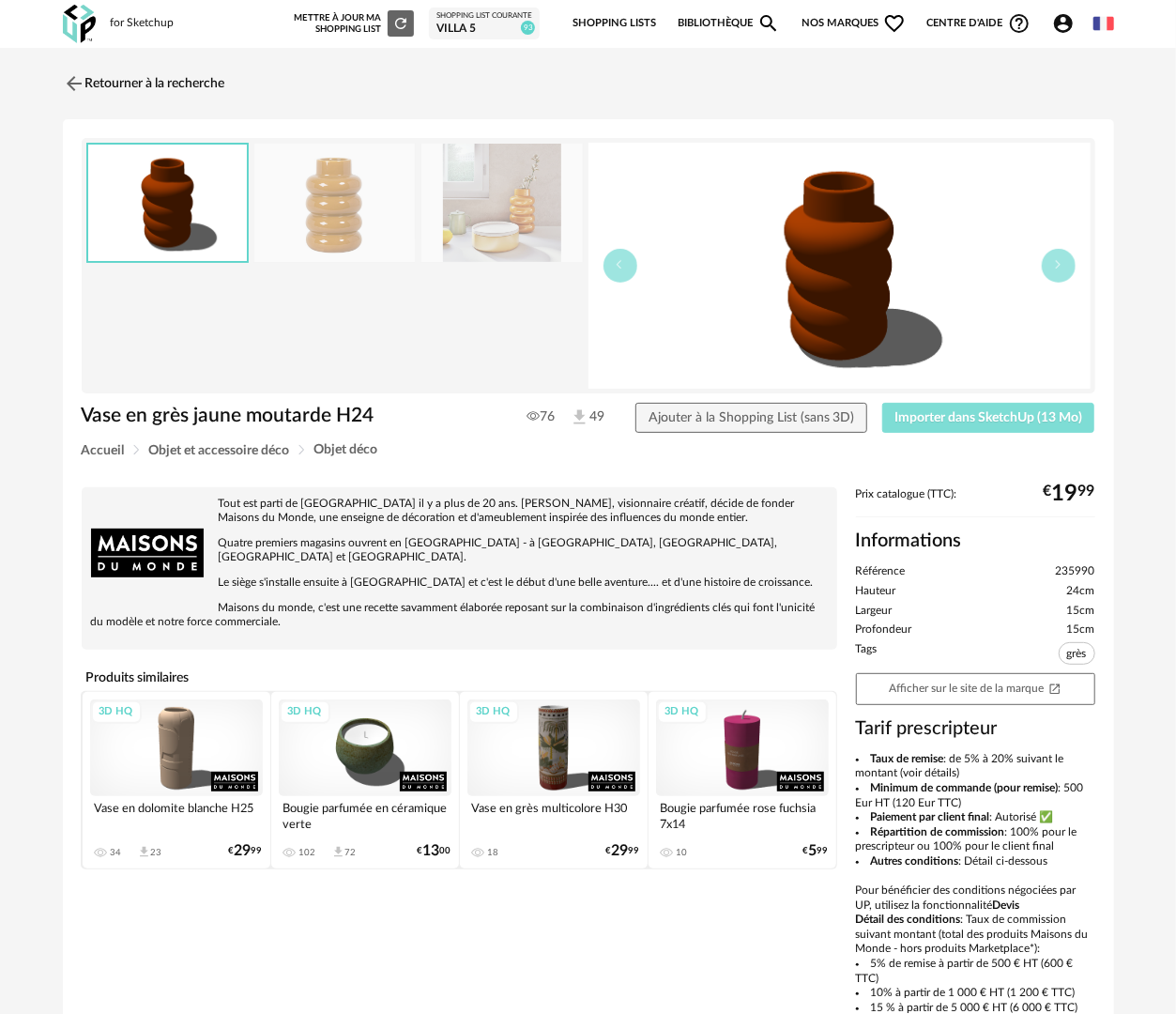
click at [1006, 421] on span "Importer dans SketchUp (13 Mo)" at bounding box center [988, 418] width 187 height 13
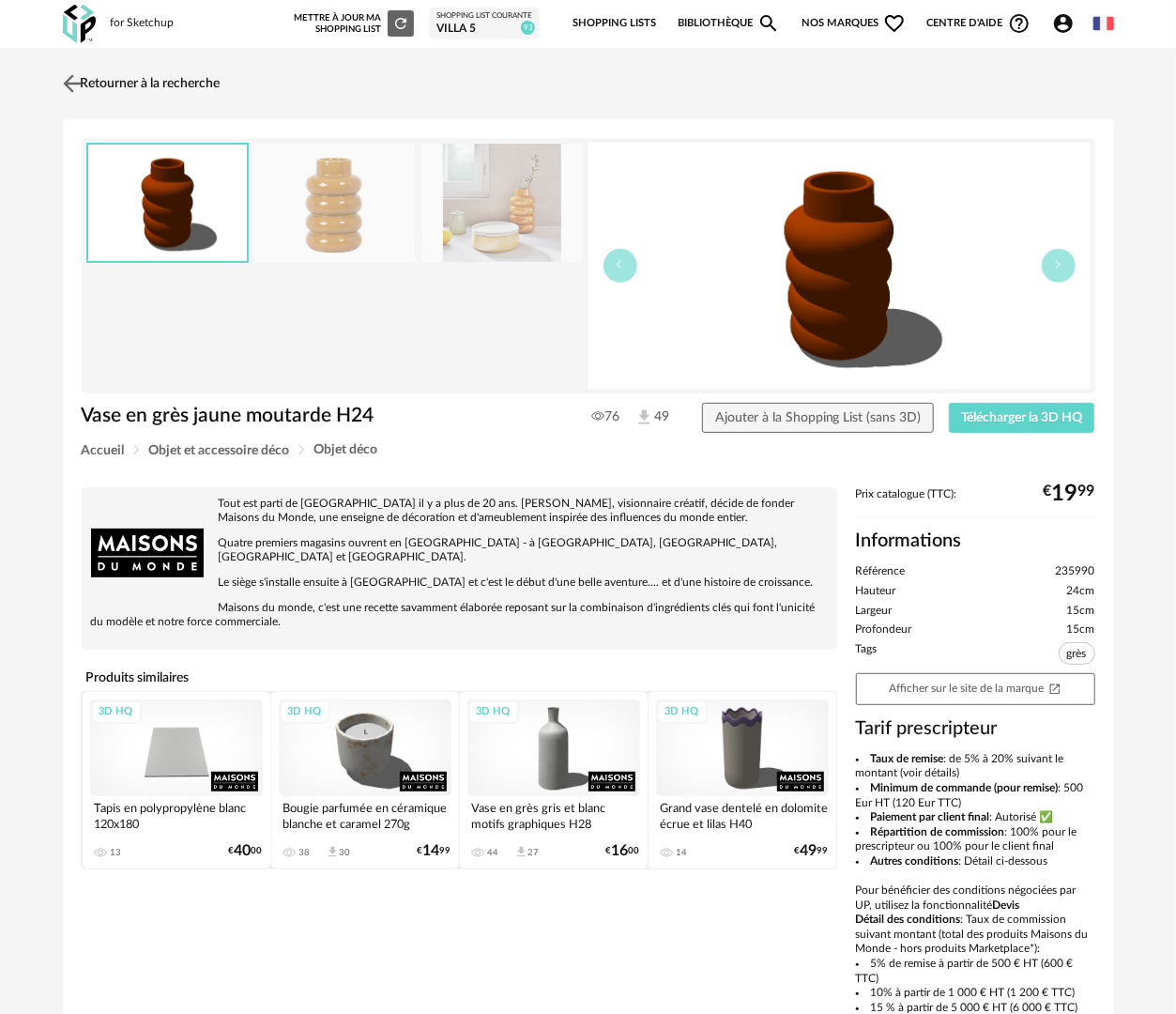
click at [64, 80] on img at bounding box center [72, 83] width 27 height 27
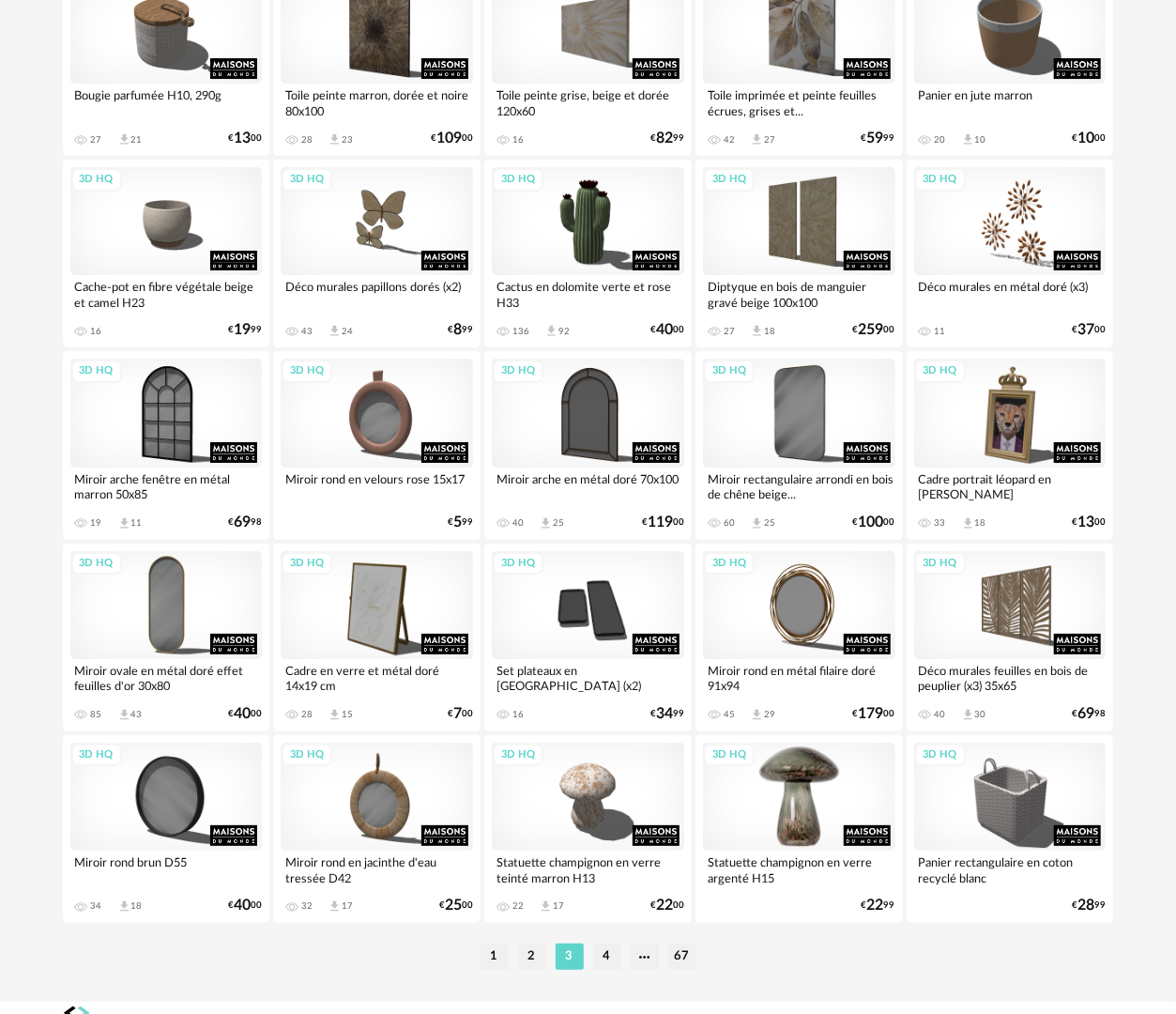
scroll to position [3282, 0]
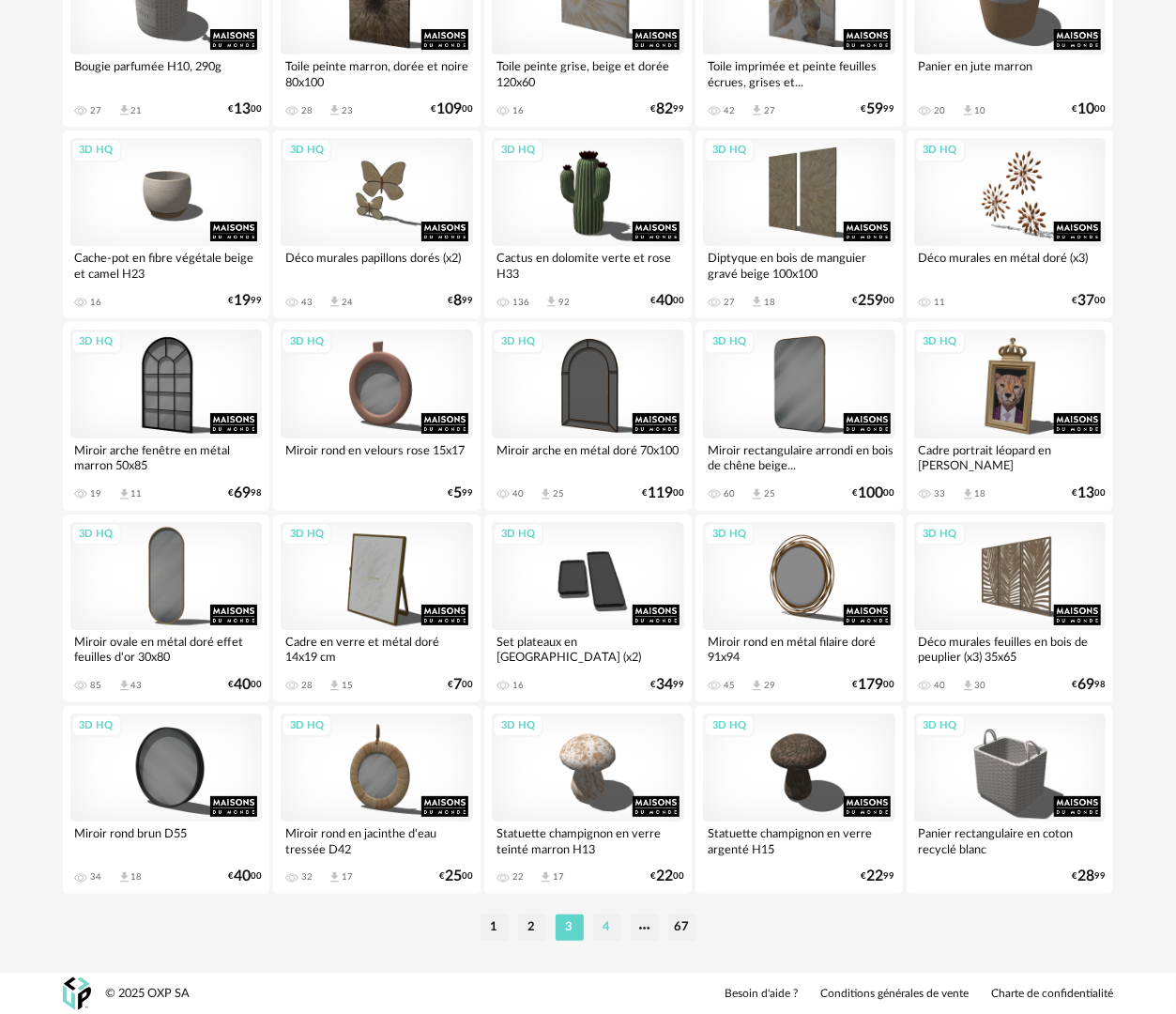
click at [604, 920] on li "4" at bounding box center [607, 927] width 28 height 26
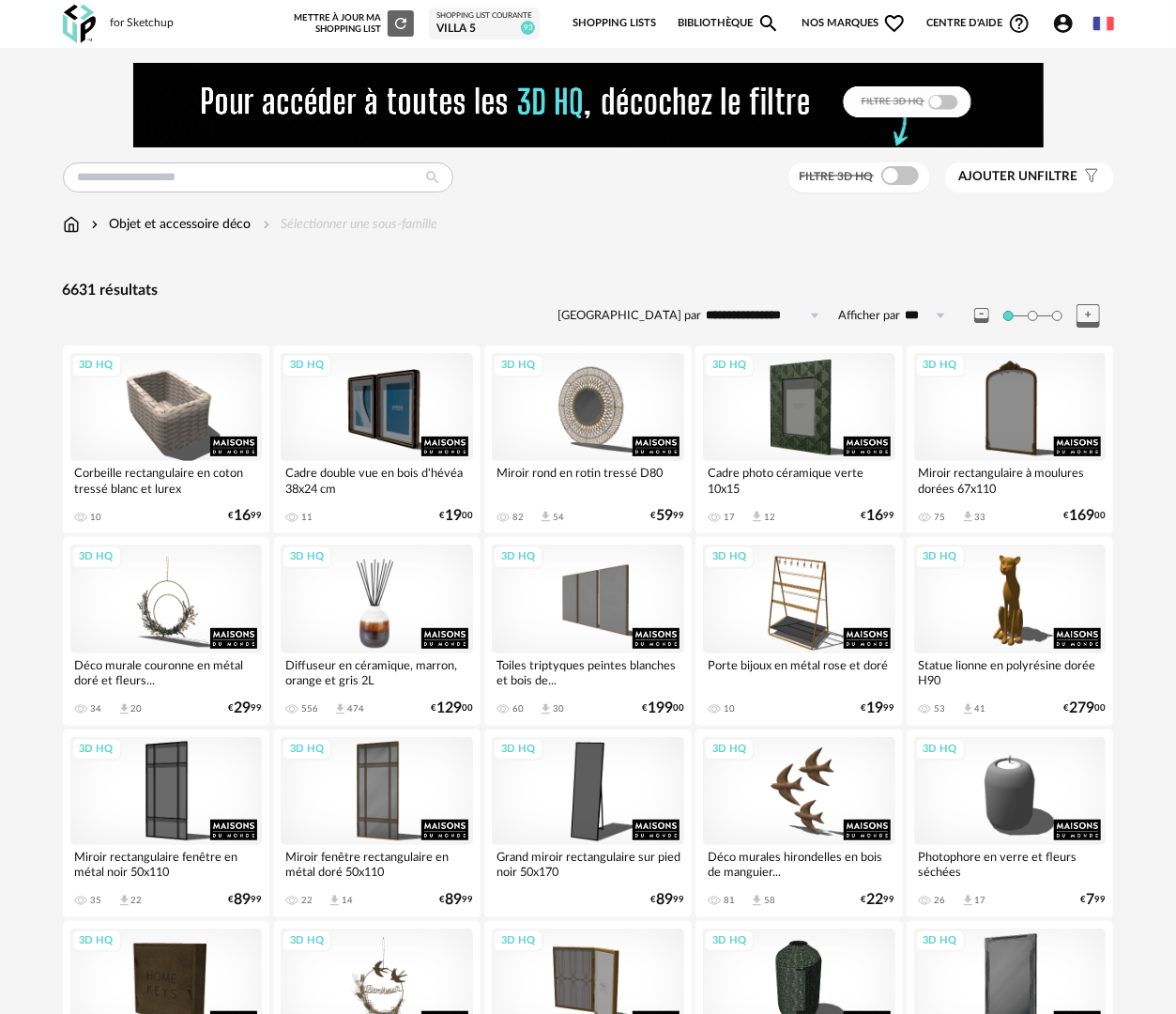
click at [392, 614] on div "3D HQ" at bounding box center [377, 598] width 192 height 108
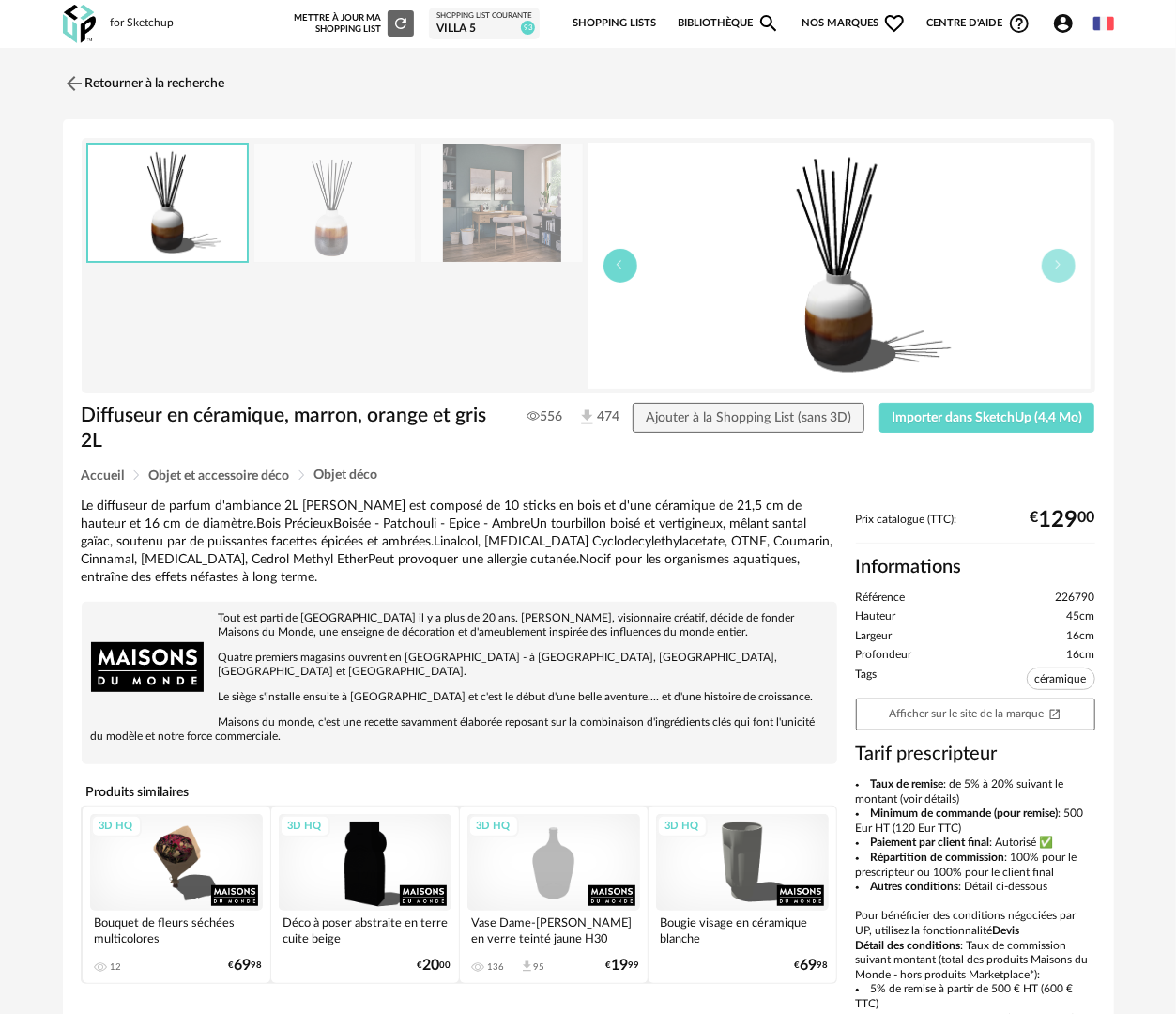
click at [610, 263] on button "button" at bounding box center [620, 266] width 34 height 34
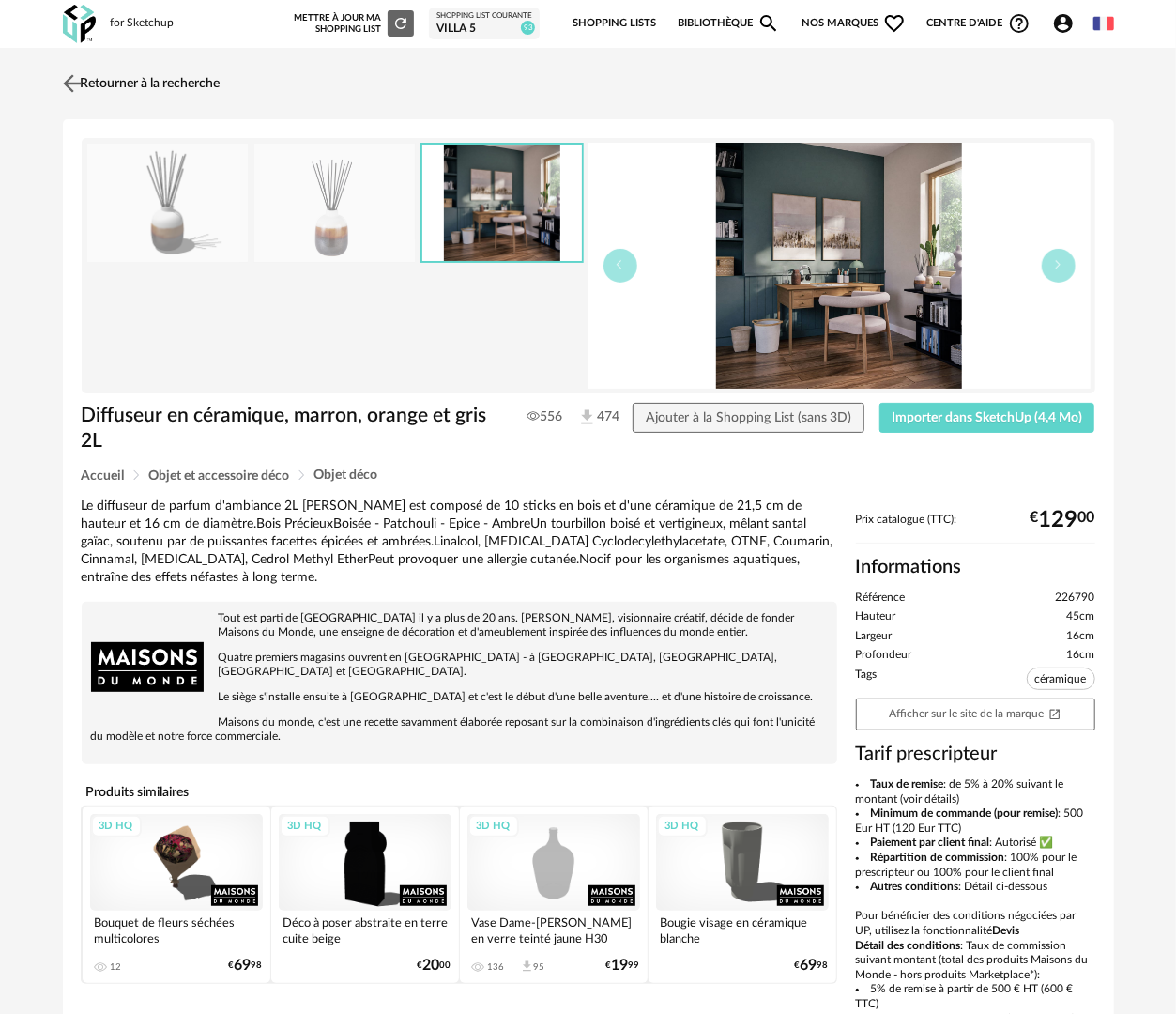
click at [126, 83] on link "Retourner à la recherche" at bounding box center [139, 84] width 163 height 41
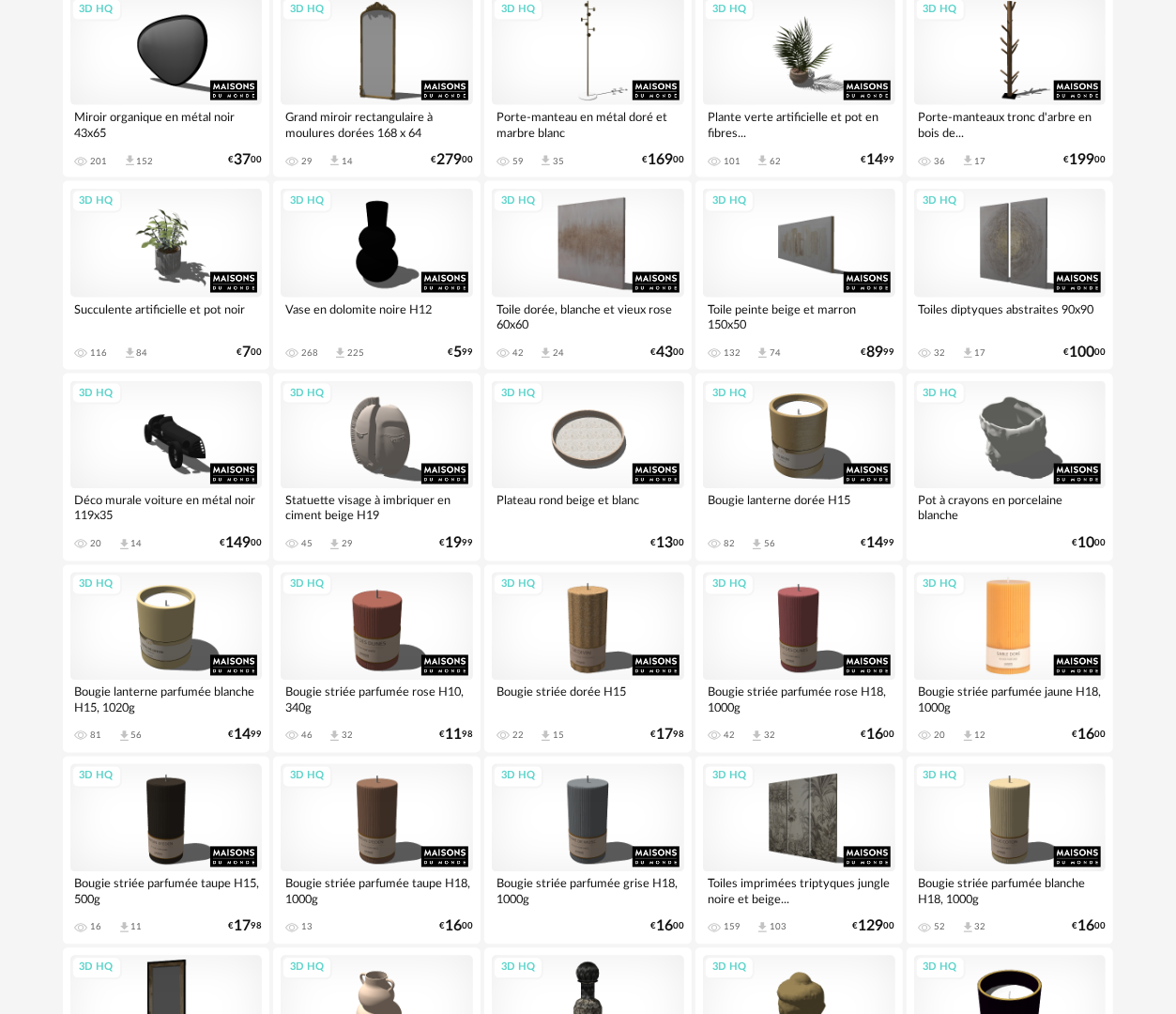
scroll to position [1503, 0]
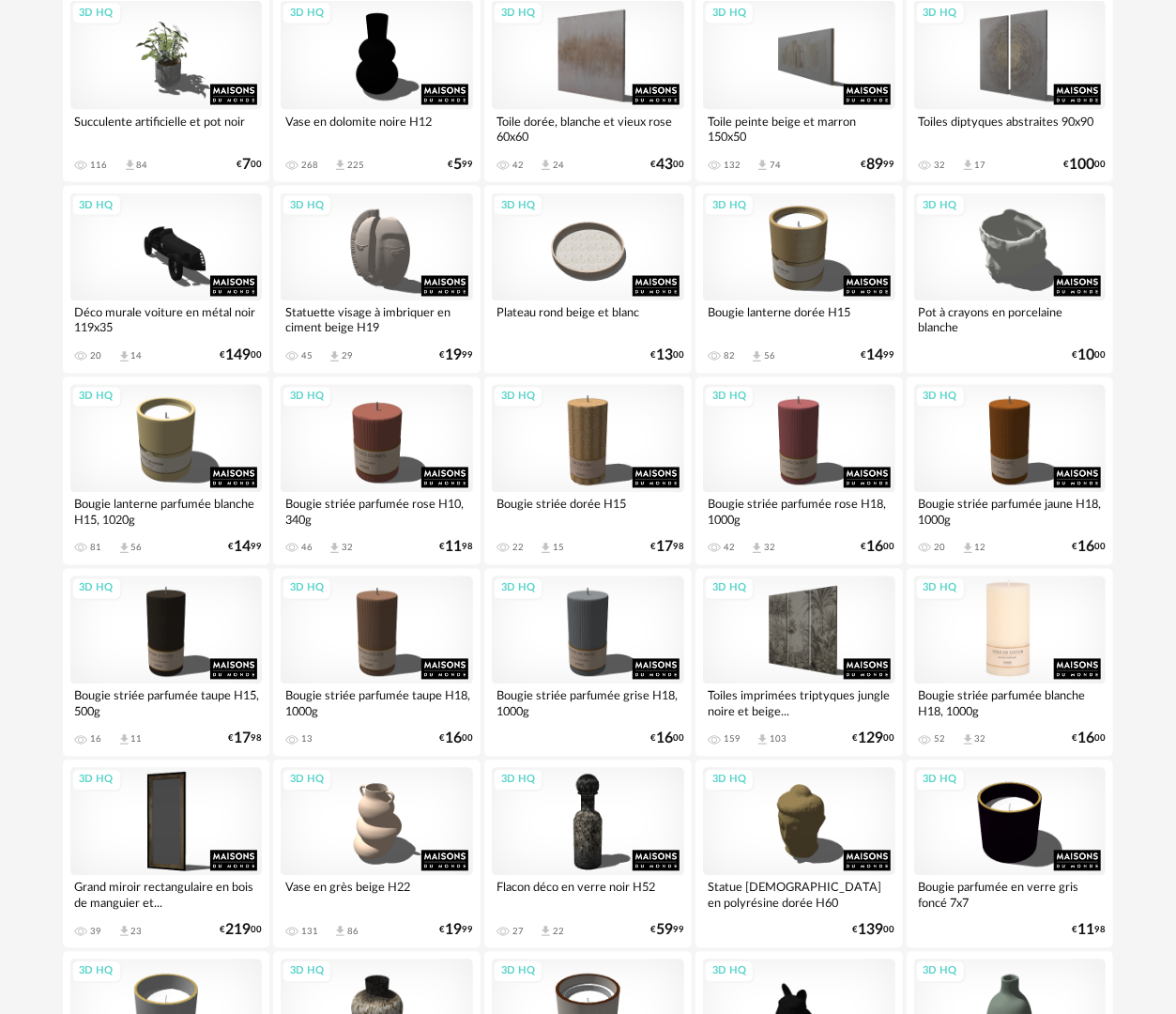
click at [1003, 644] on div "3D HQ" at bounding box center [1010, 630] width 192 height 108
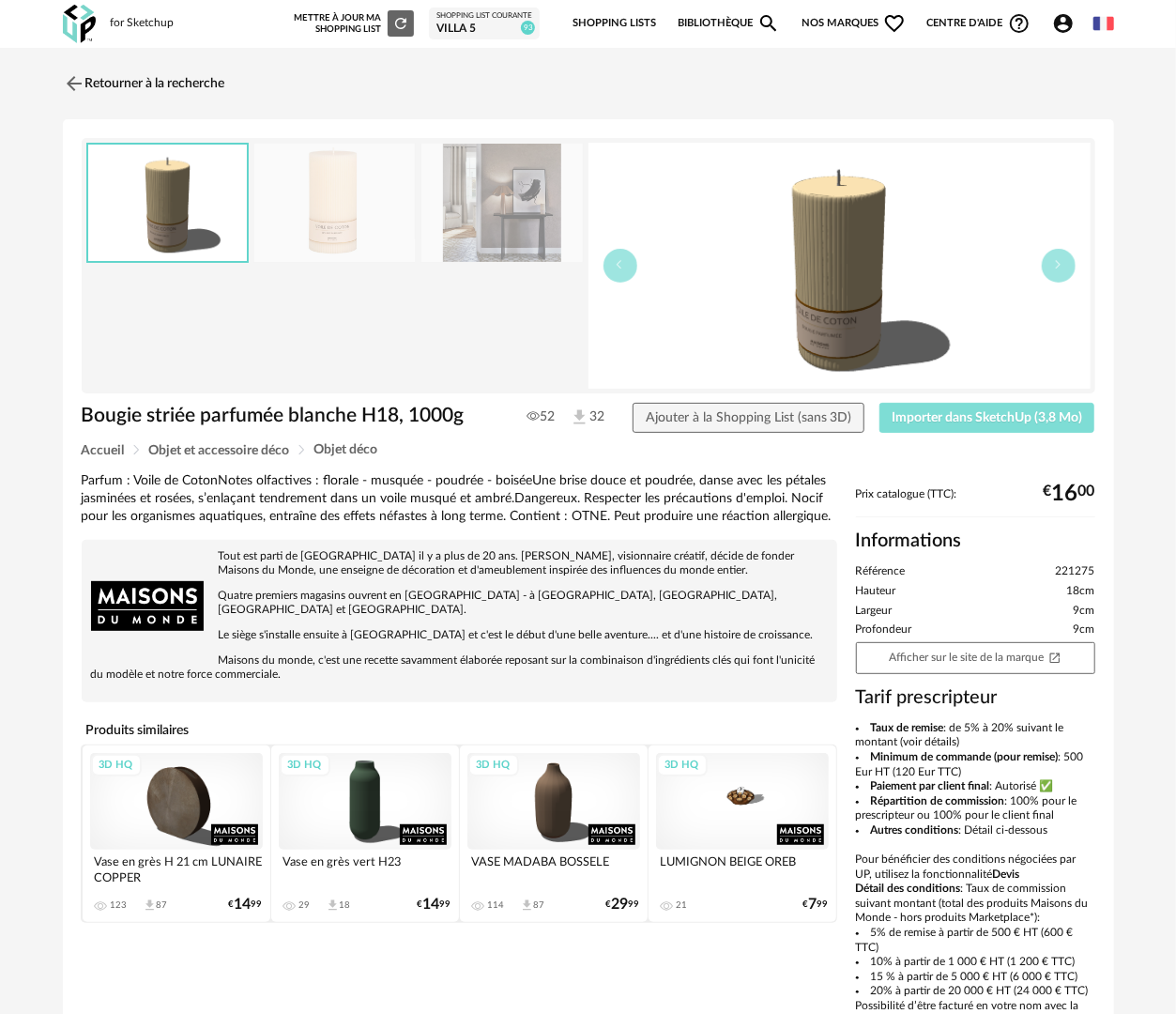
click at [1049, 424] on button "Importer dans SketchUp (3,8 Mo)" at bounding box center [987, 418] width 216 height 30
click at [153, 94] on link "Retourner à la recherche" at bounding box center [139, 84] width 163 height 41
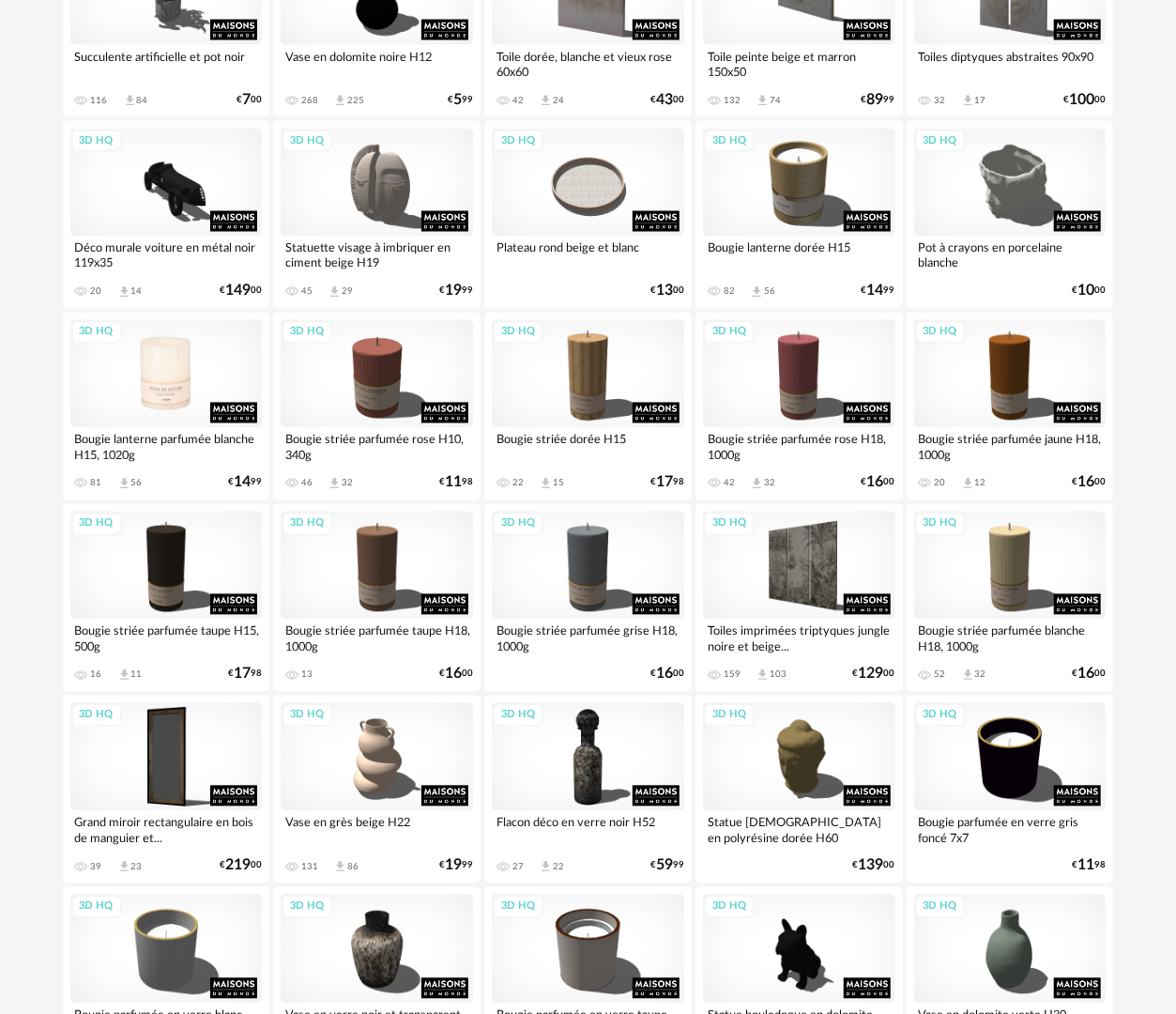
click at [168, 362] on div "3D HQ" at bounding box center [167, 374] width 192 height 108
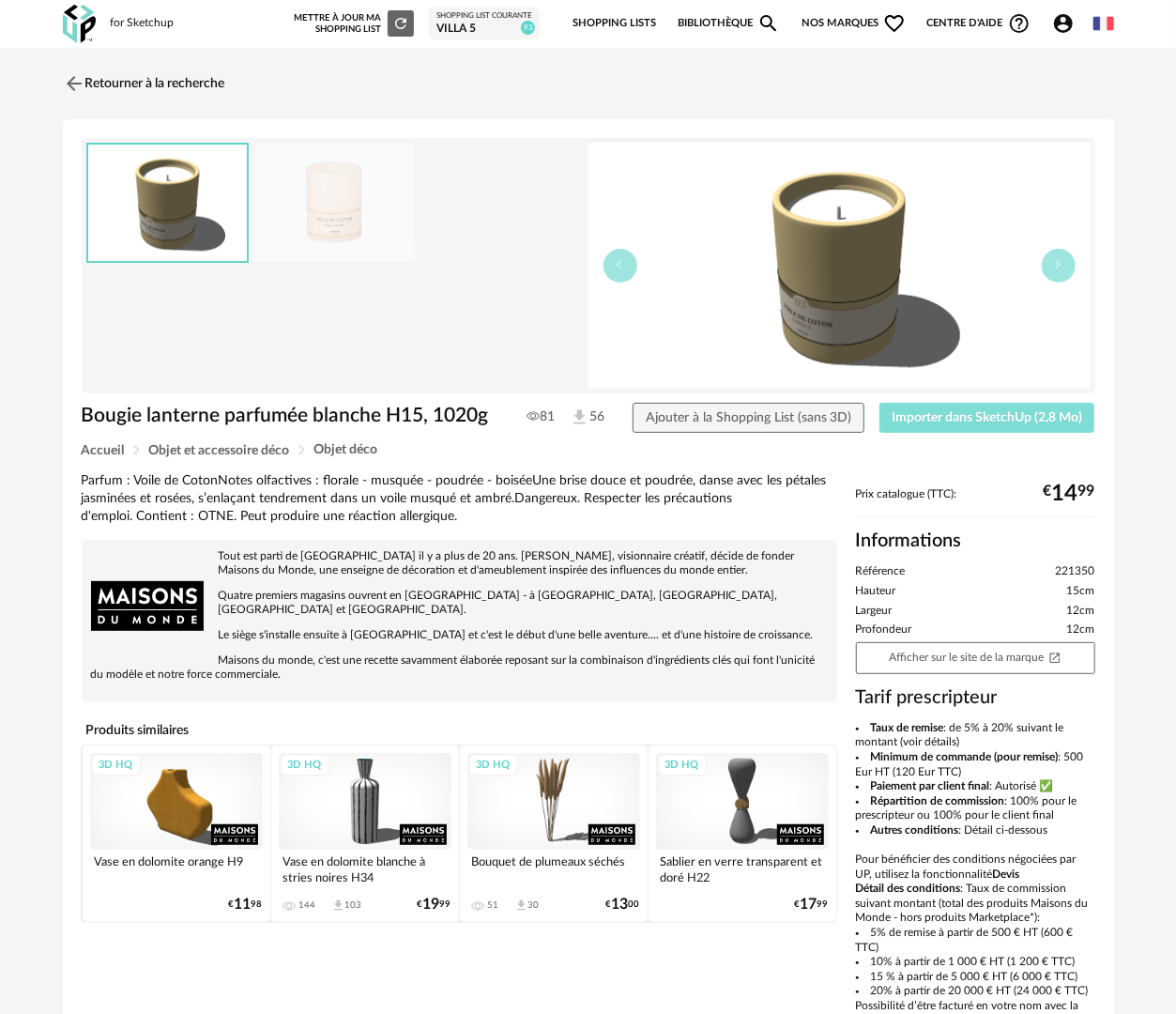
click at [942, 424] on button "Importer dans SketchUp (2,8 Mo)" at bounding box center [987, 418] width 216 height 30
